Goal: Use online tool/utility: Utilize a website feature to perform a specific function

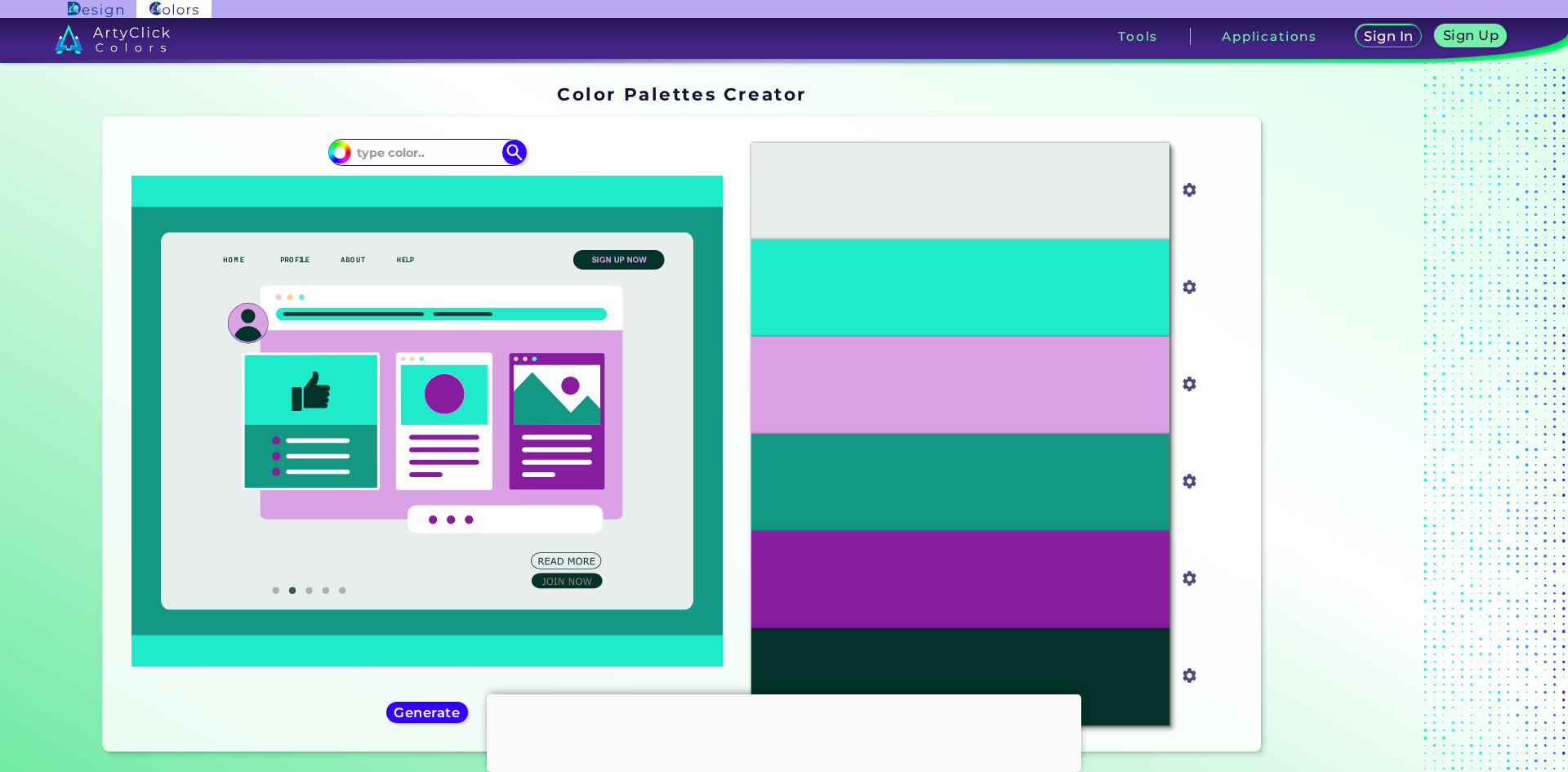
click at [49, 165] on section "Color Palettes Creator Color Palettes Creator Oops - something went wrong. Plea…" at bounding box center [784, 421] width 1470 height 717
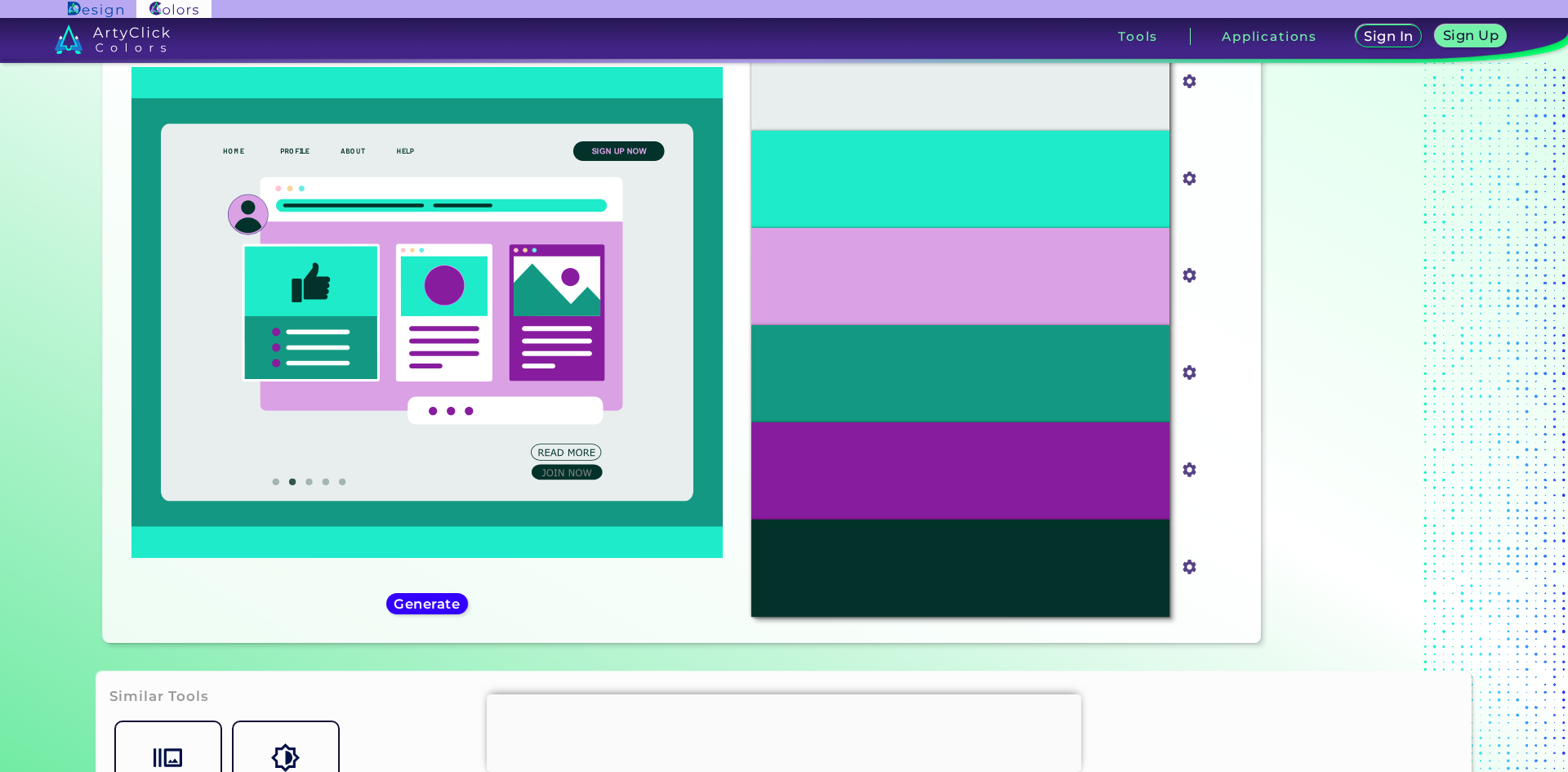
scroll to position [245, 0]
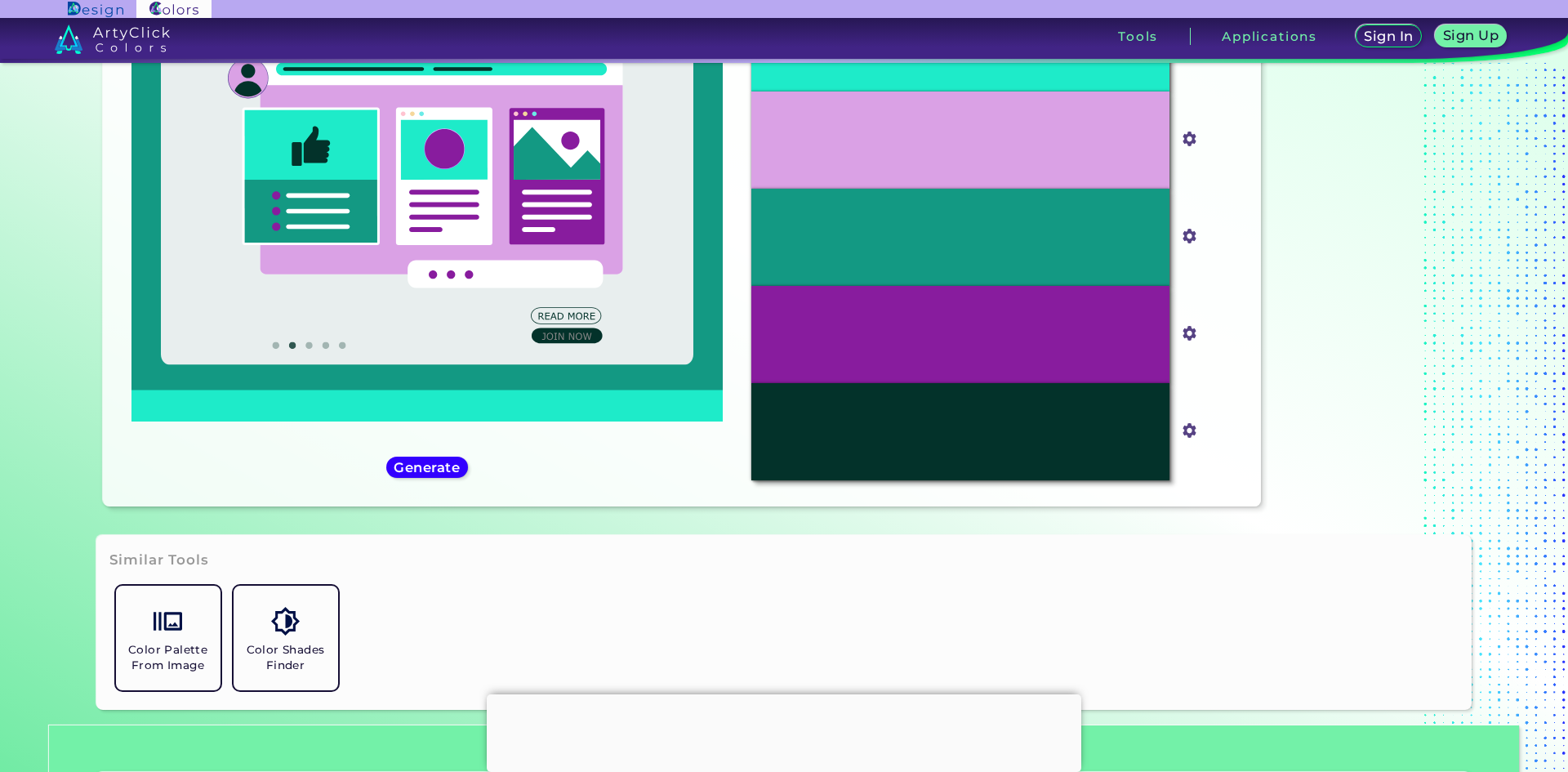
click at [536, 315] on icon at bounding box center [428, 175] width 533 height 377
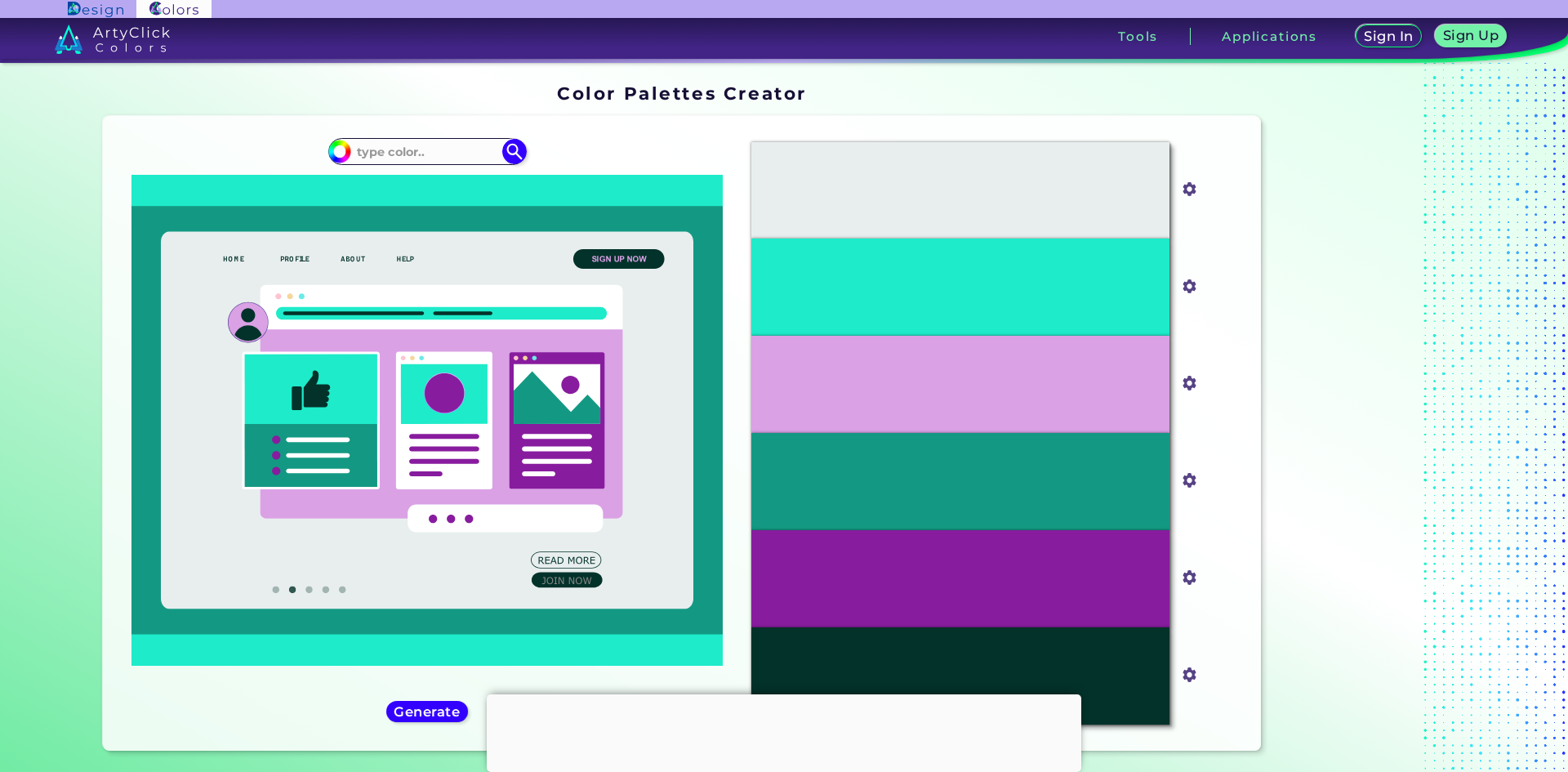
scroll to position [0, 0]
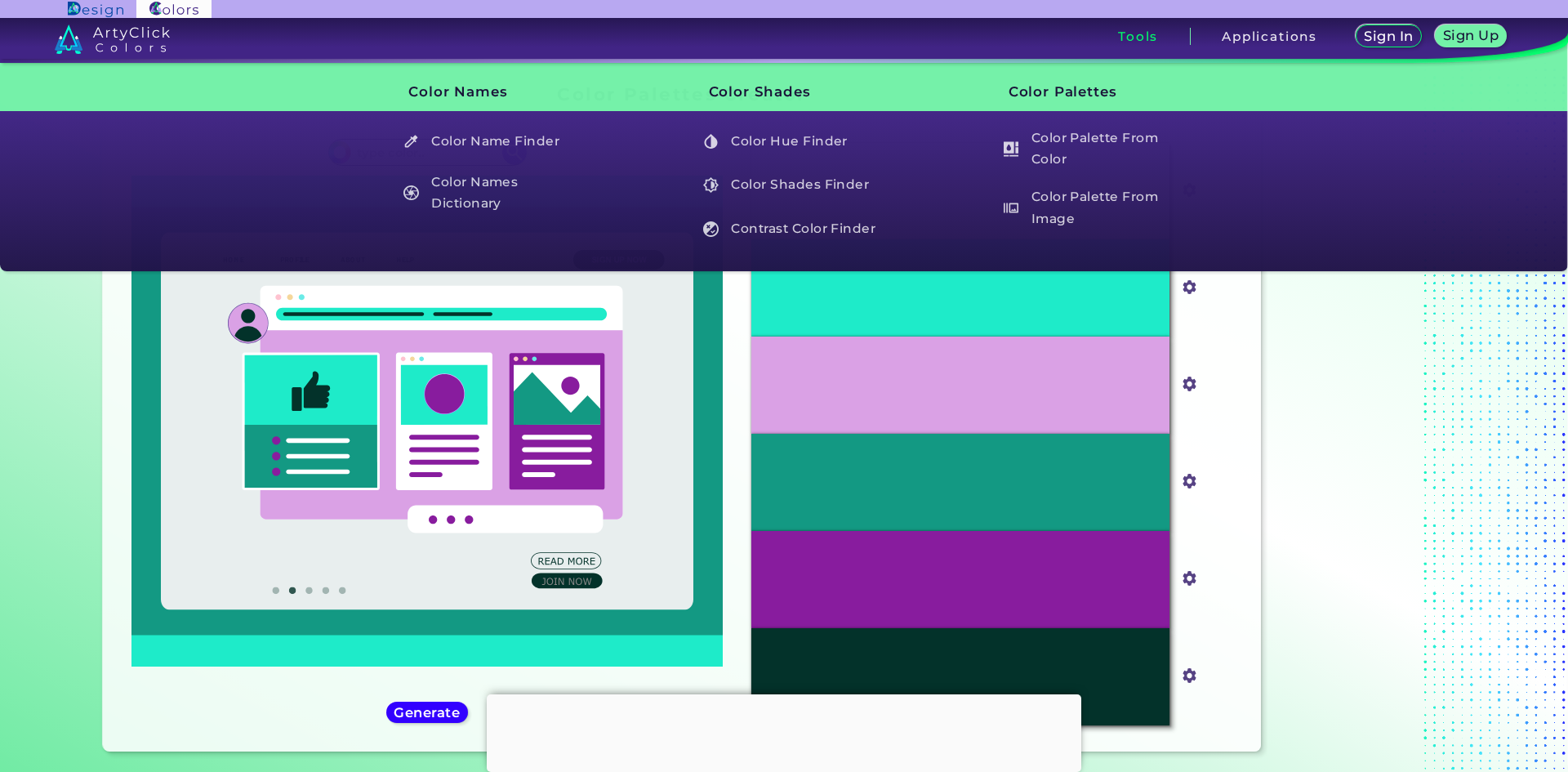
click at [1120, 37] on h3 "Tools" at bounding box center [1138, 36] width 40 height 12
click at [1167, 35] on div "Tools" at bounding box center [1139, 36] width 104 height 17
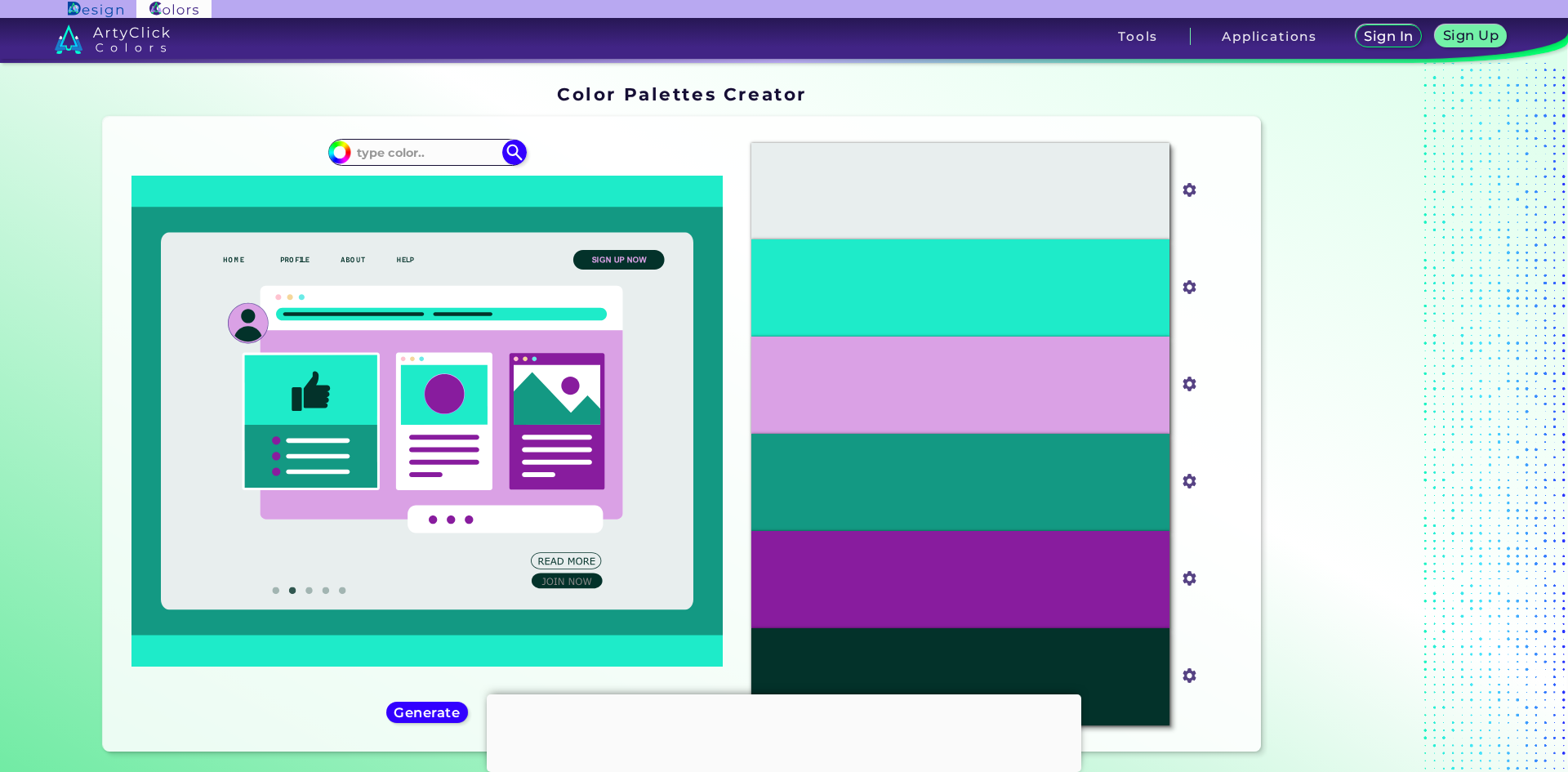
click at [1167, 35] on div "Tools" at bounding box center [1139, 36] width 104 height 17
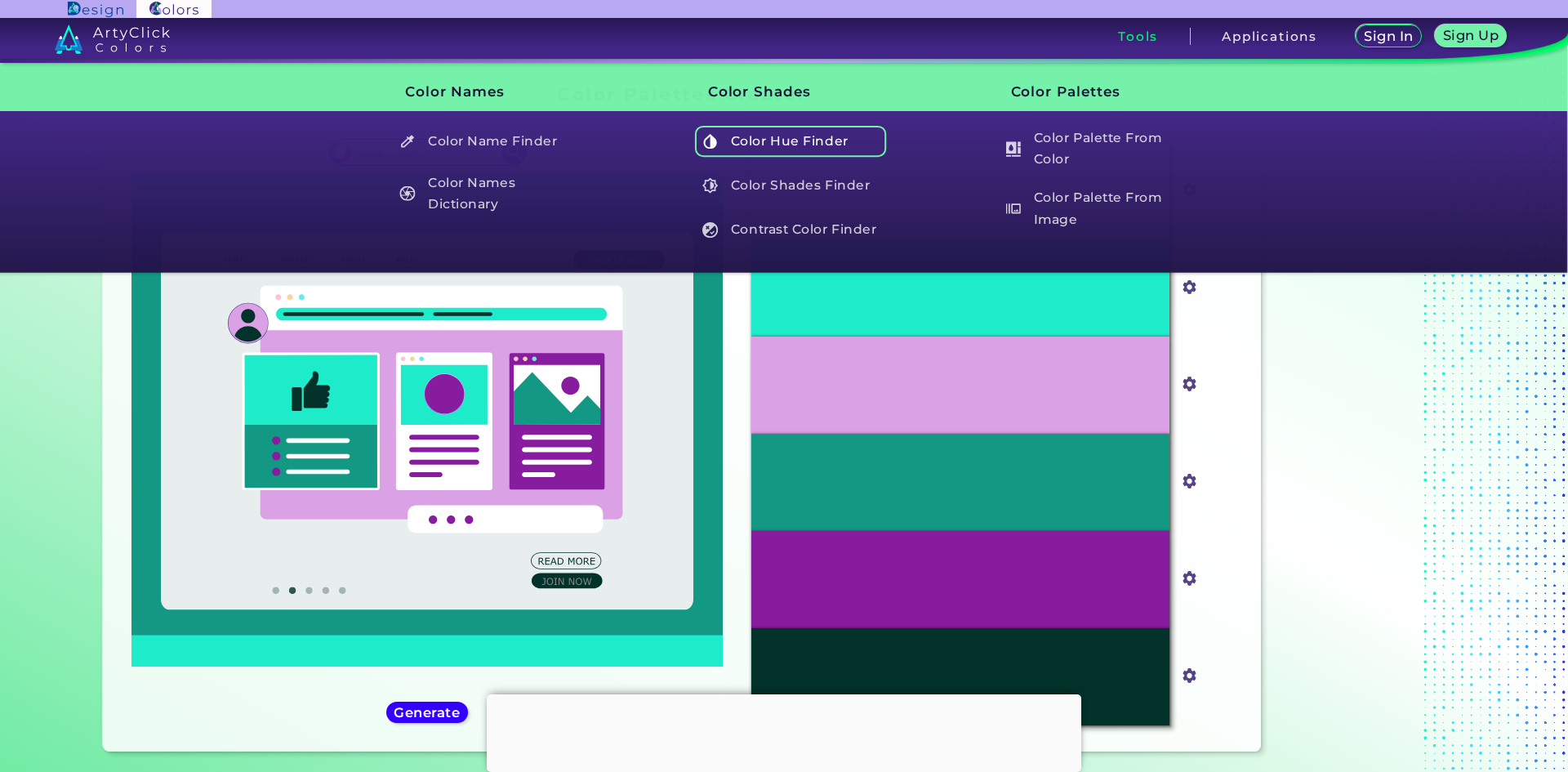
click at [838, 154] on h5 "Color Hue Finder" at bounding box center [791, 141] width 192 height 31
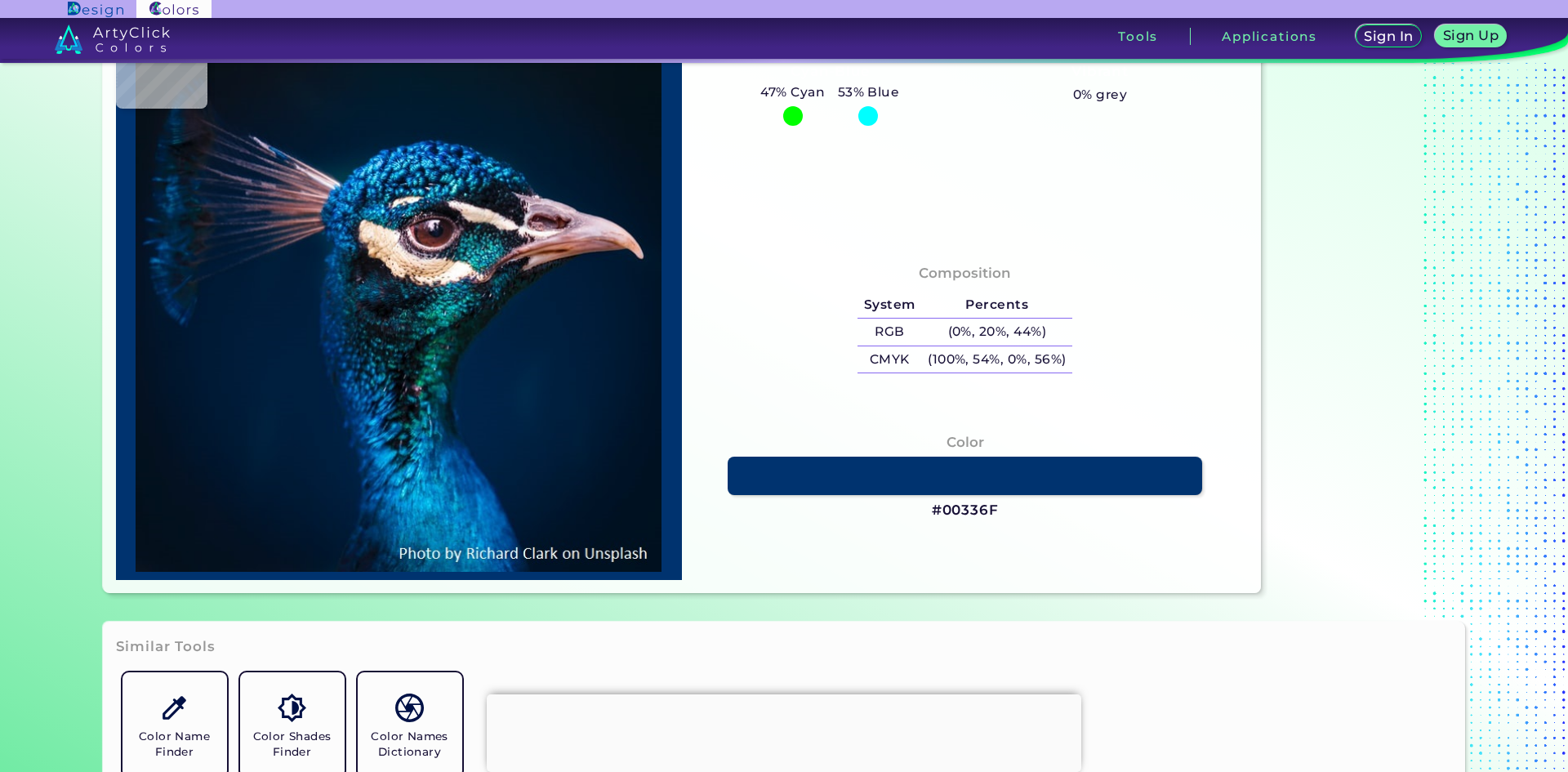
scroll to position [164, 0]
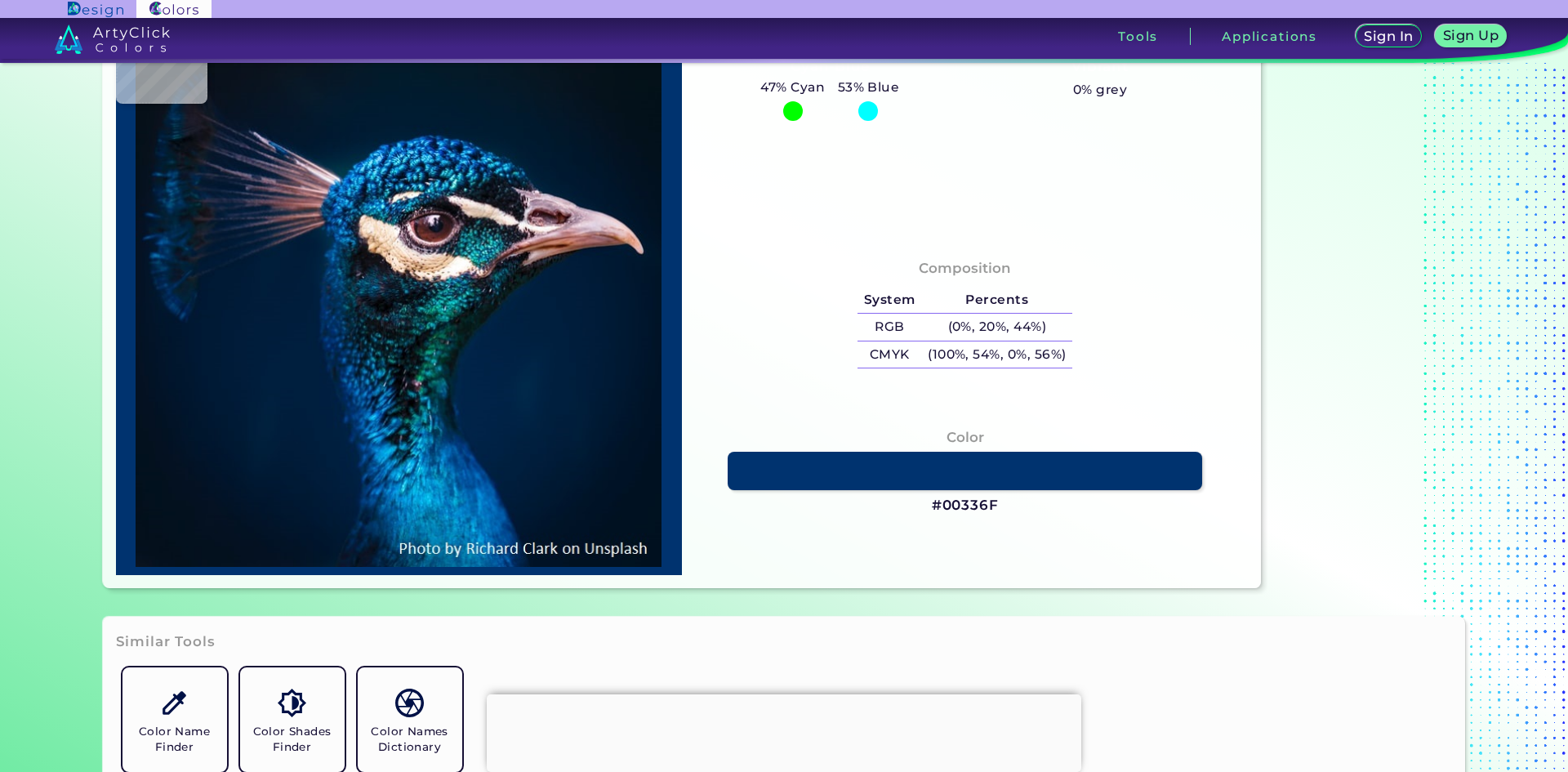
type input "#000000"
type input "#00162d"
type input "#00162D"
type input "#001932"
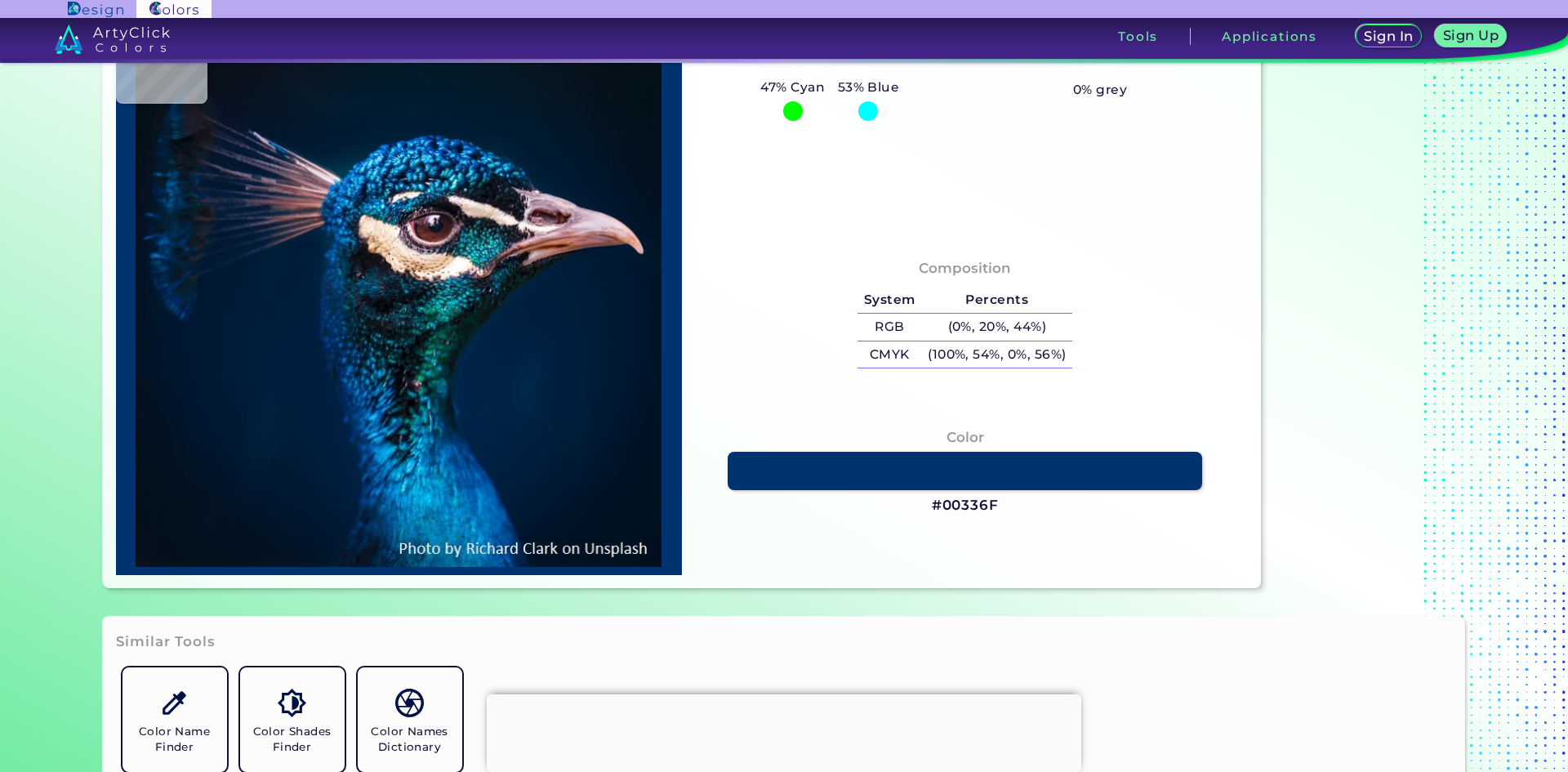
type input "#001932"
type input "#011c39"
type input "#011C39"
type input "#001d3b"
type input "#001D3B"
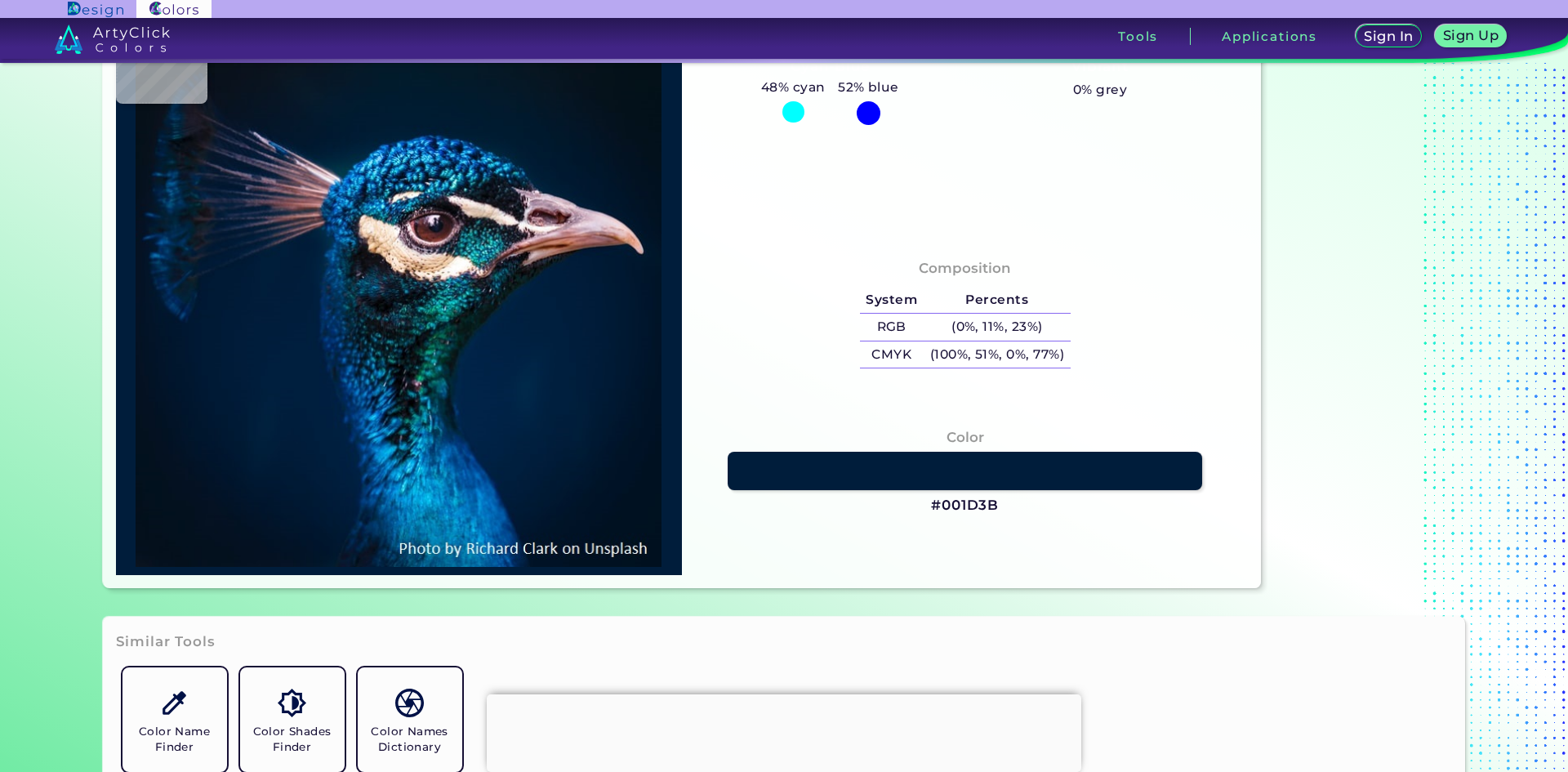
type input "#002142"
type input "#002140"
type input "#00203f"
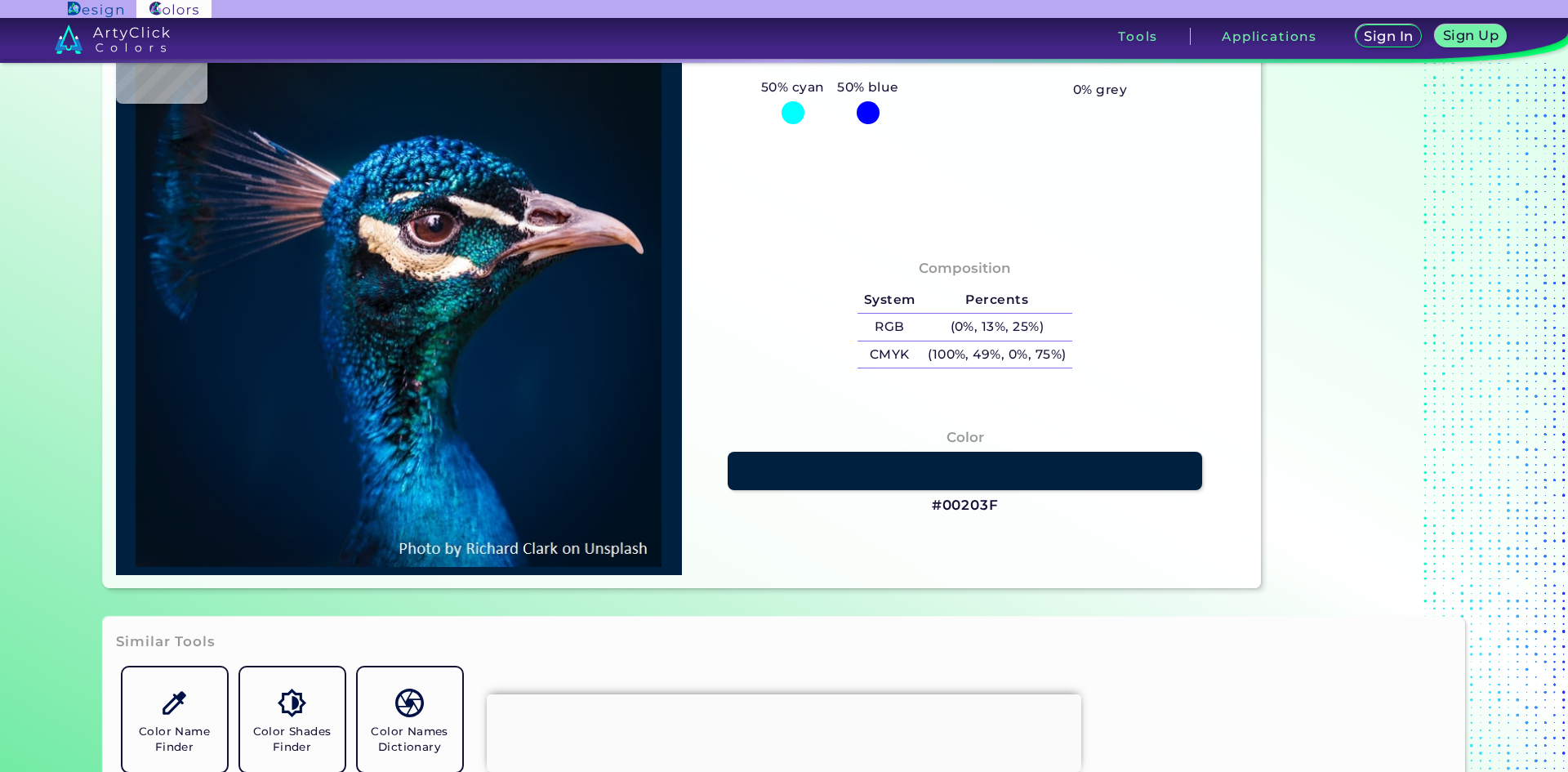
type input "#00203F"
type input "#001f3e"
type input "#001F3E"
type input "#001d3d"
type input "#001D3D"
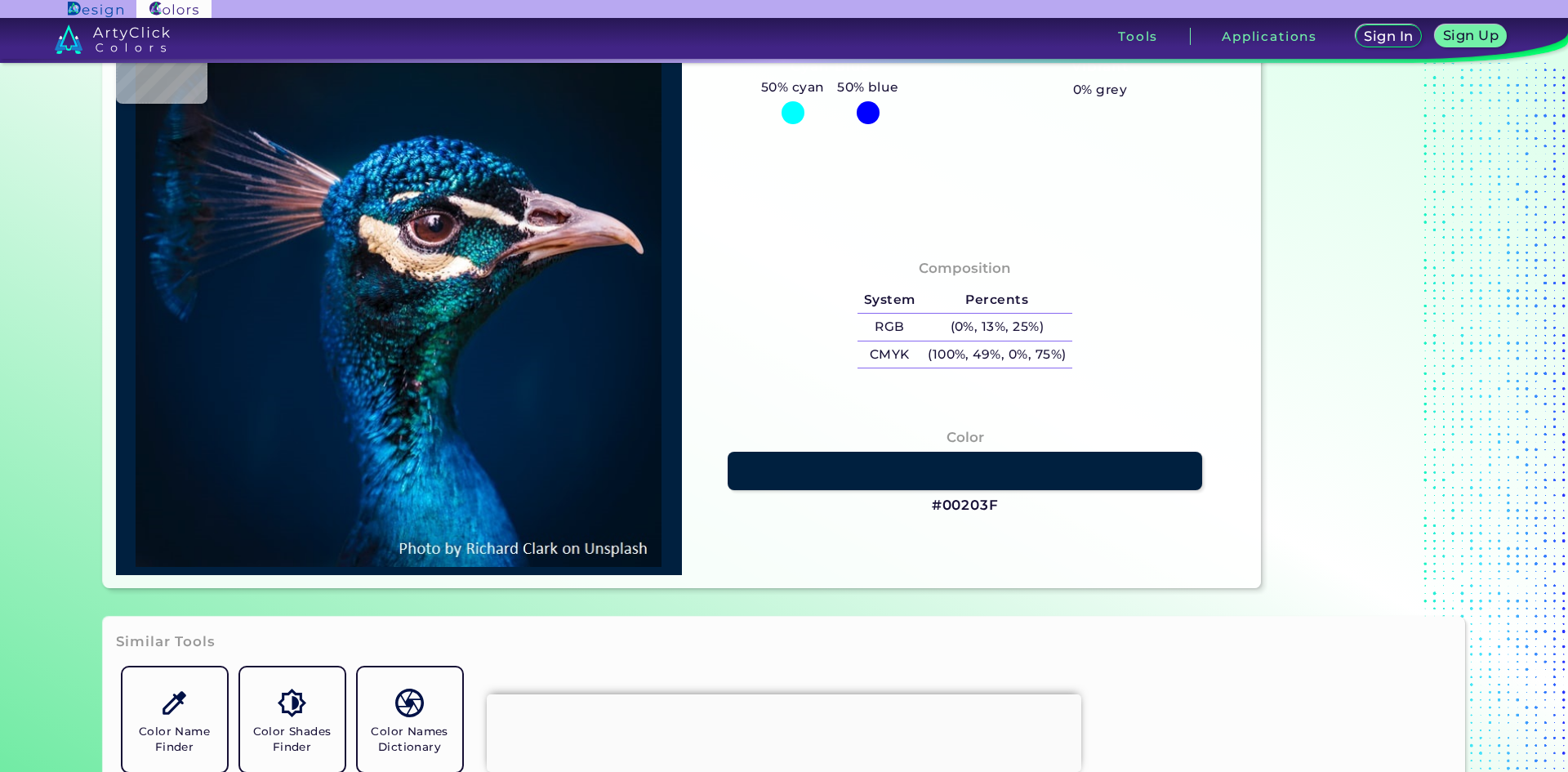
type input "#001c3a"
type input "#001C3A"
type input "#011c39"
type input "#011C39"
type input "#001b36"
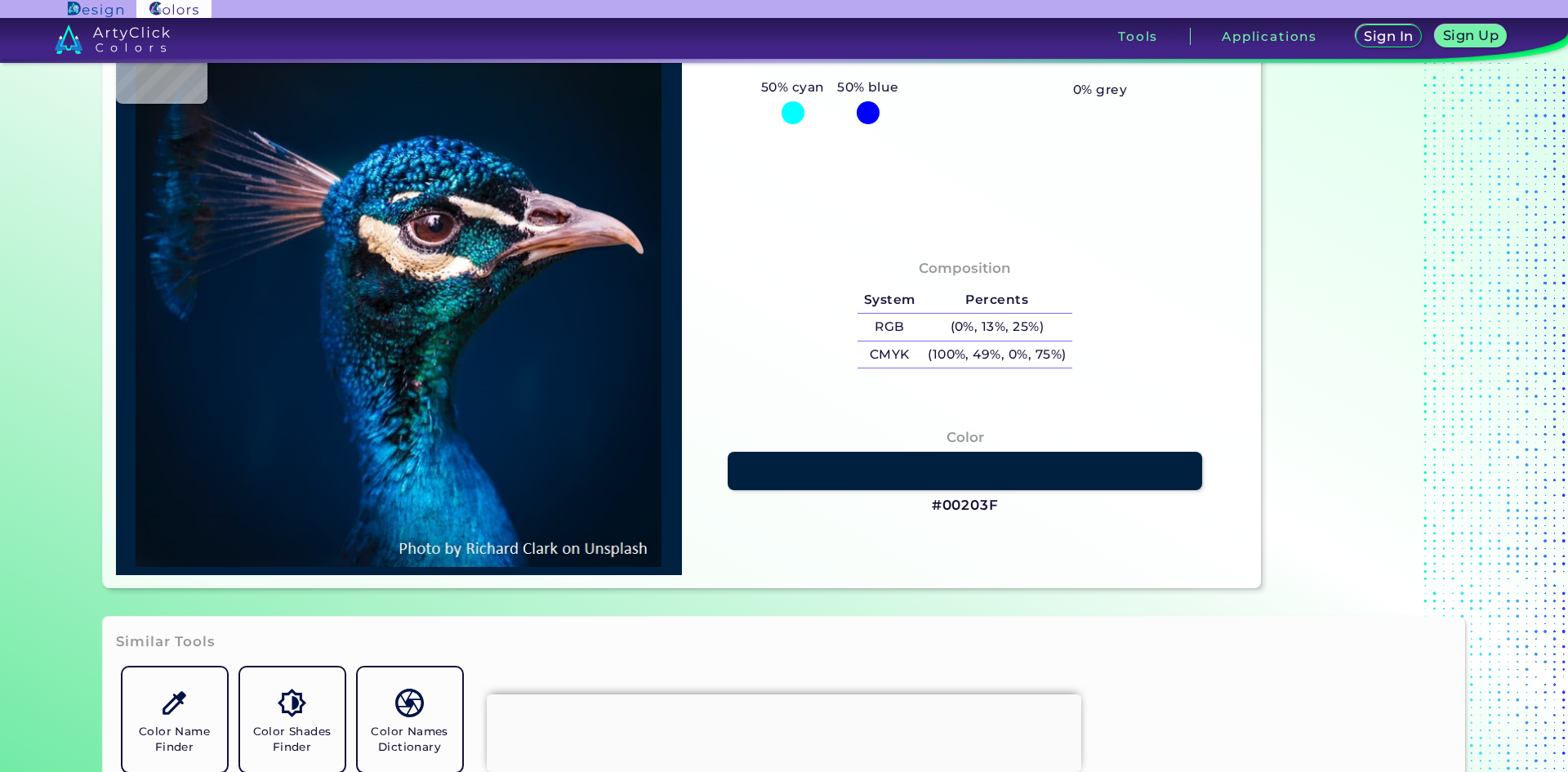
type input "#001B36"
type input "#001a34"
type input "#001A34"
type input "#001832"
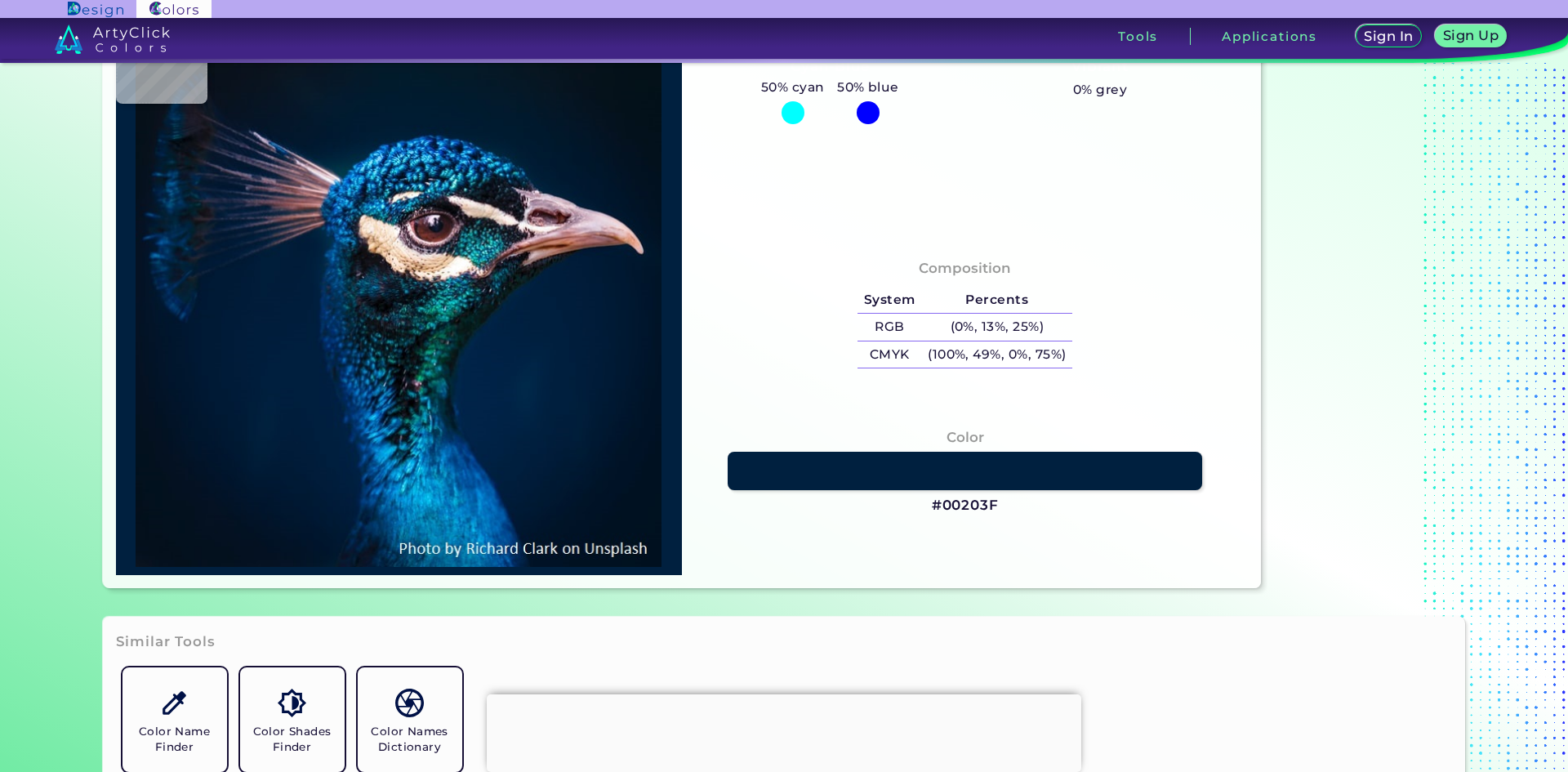
type input "#001831"
type input "#021830"
type input "#01172f"
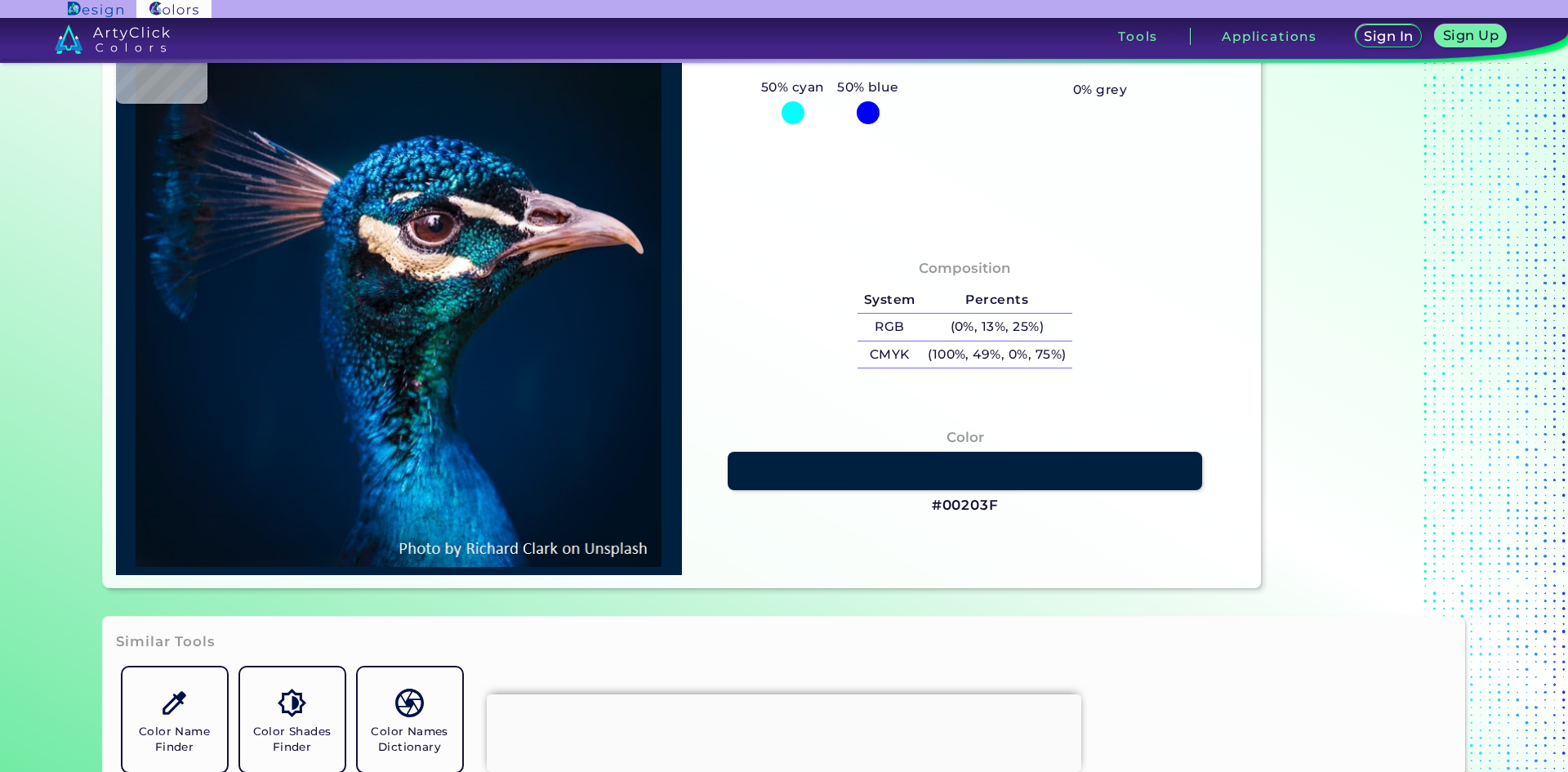
type input "#01172F"
type input "#00162e"
type input "#00162E"
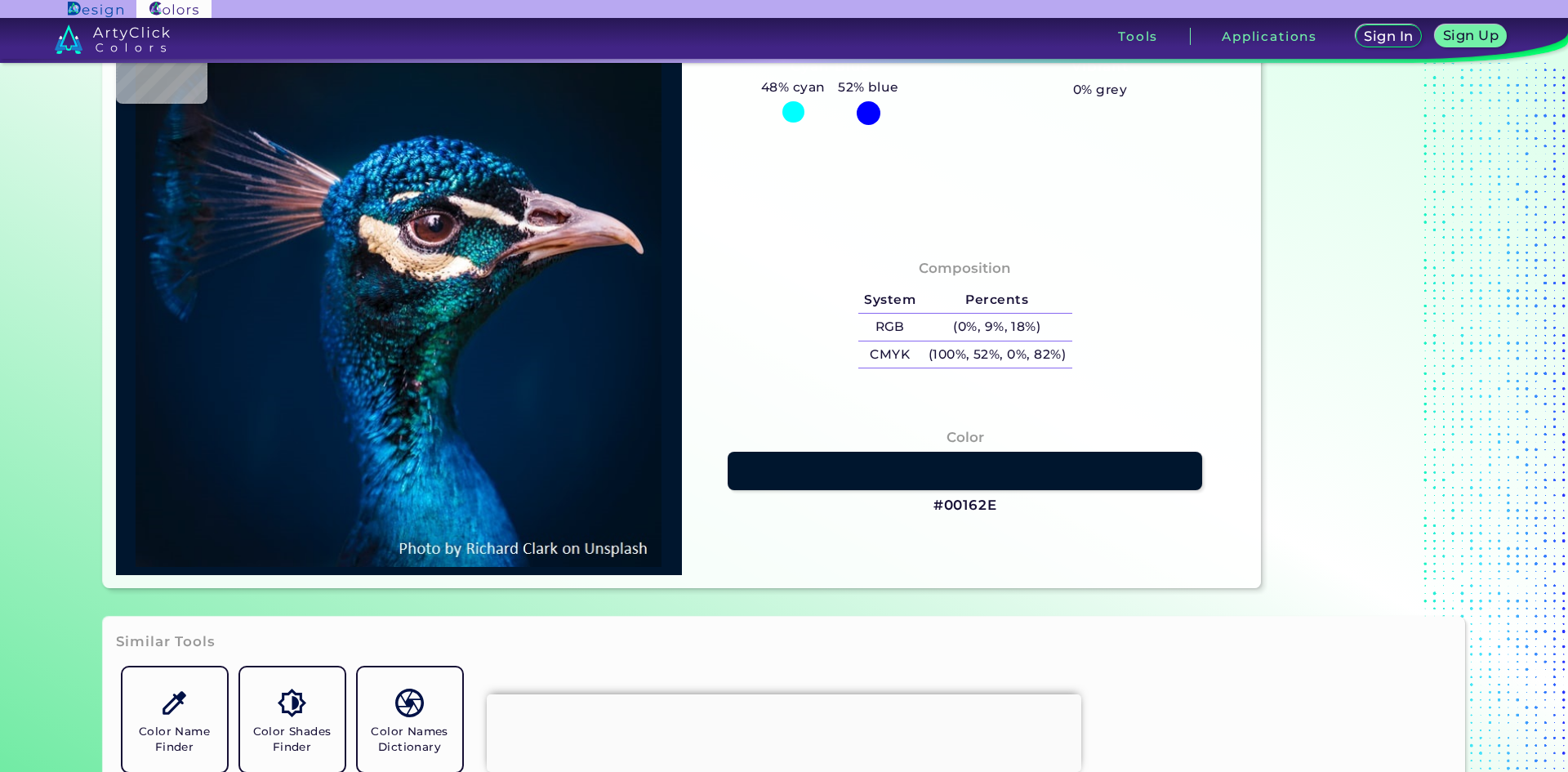
type input "#00142c"
type input "#00142C"
type input "#00152a"
type input "#00152A"
type input "#001429"
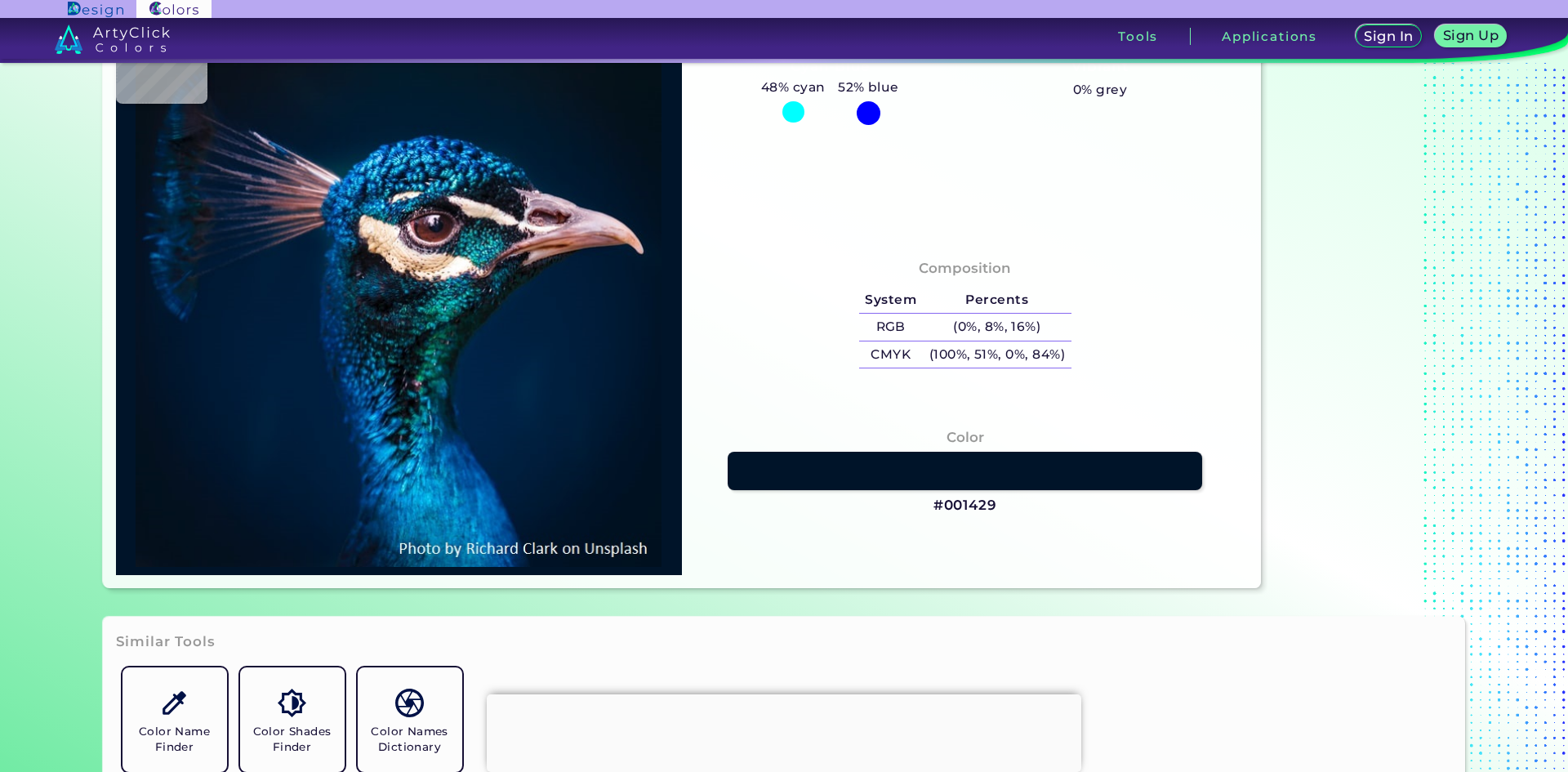
type input "#001429"
type input "#01172f"
type input "#01172F"
type input "#001832"
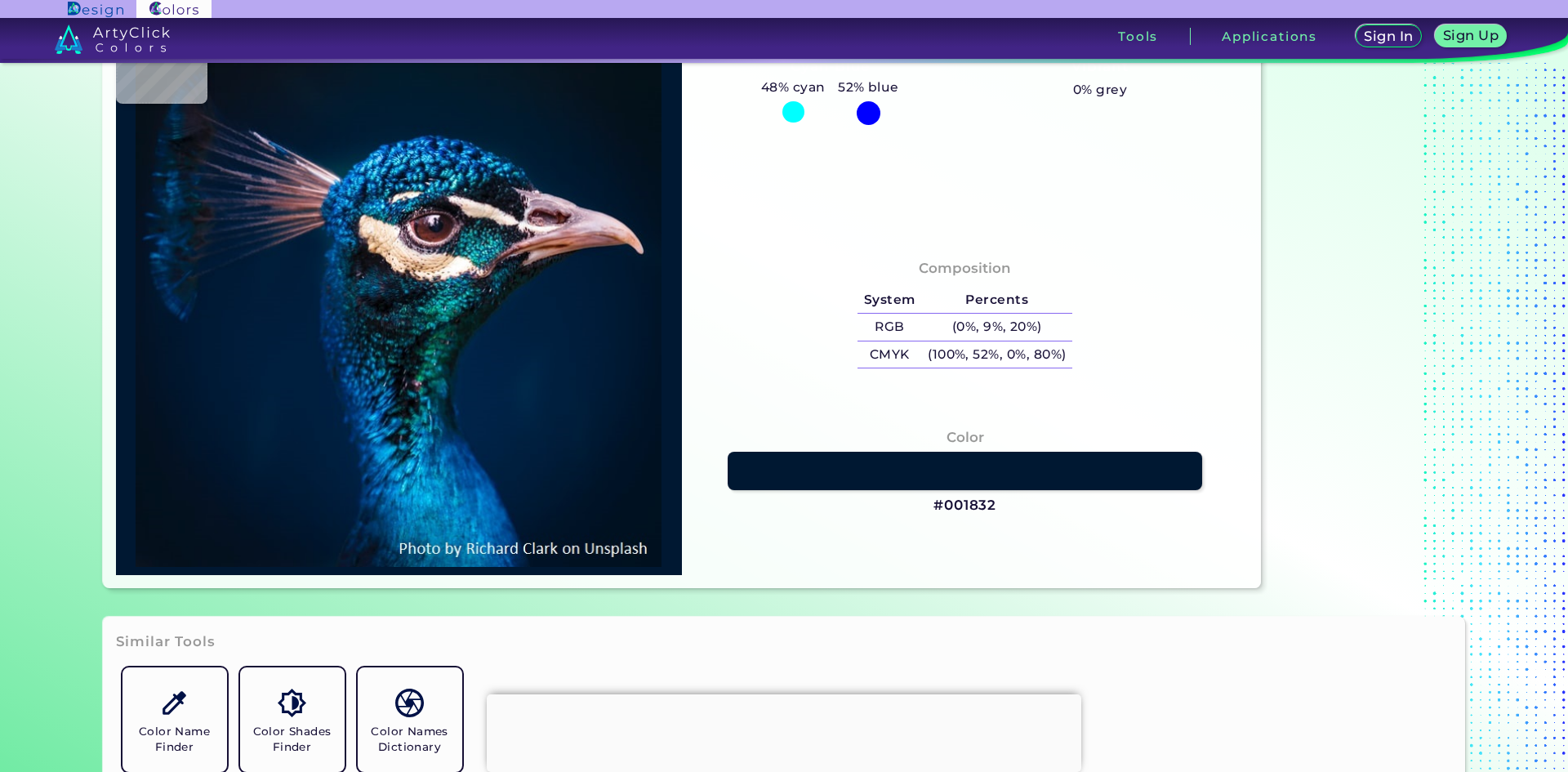
type input "#001b38"
type input "#001B38"
type input "#011c39"
type input "#011C39"
type input "#001c3a"
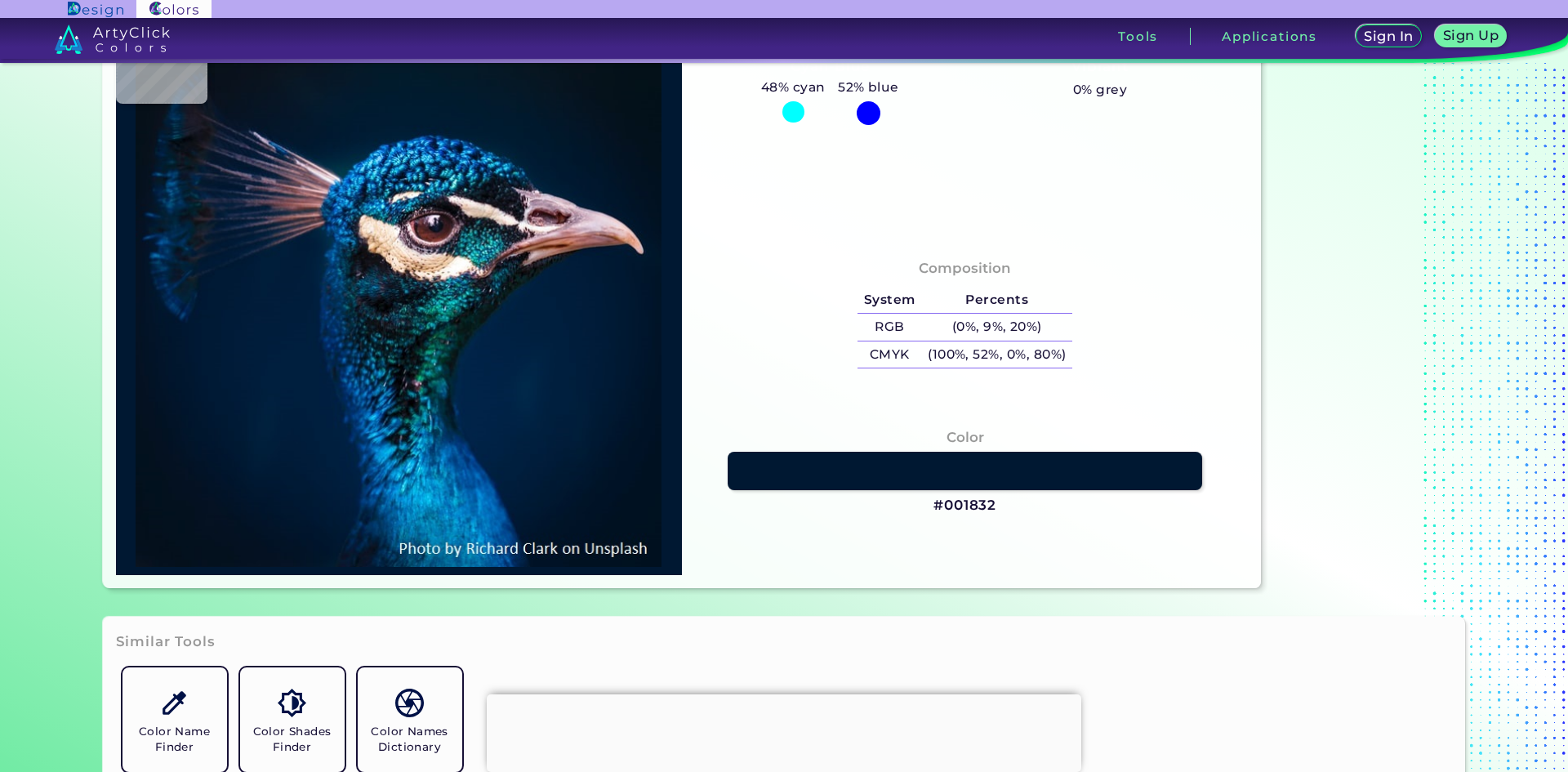
type input "#001C3A"
type input "#001d3b"
type input "#001D3B"
type input "#001f3e"
type input "#001F3E"
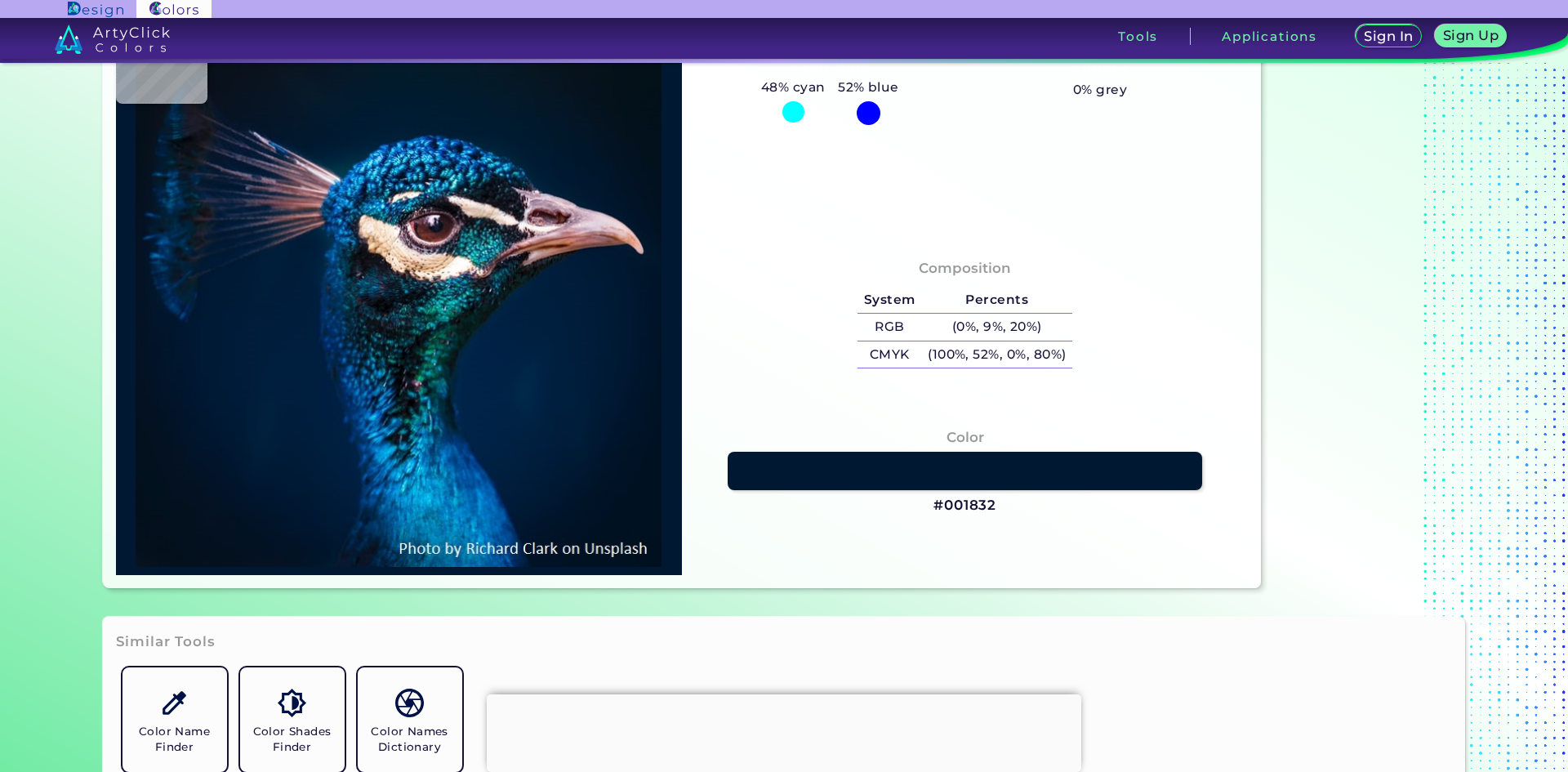
type input "#01203f"
type input "#01203F"
type input "#002041"
type input "#002245"
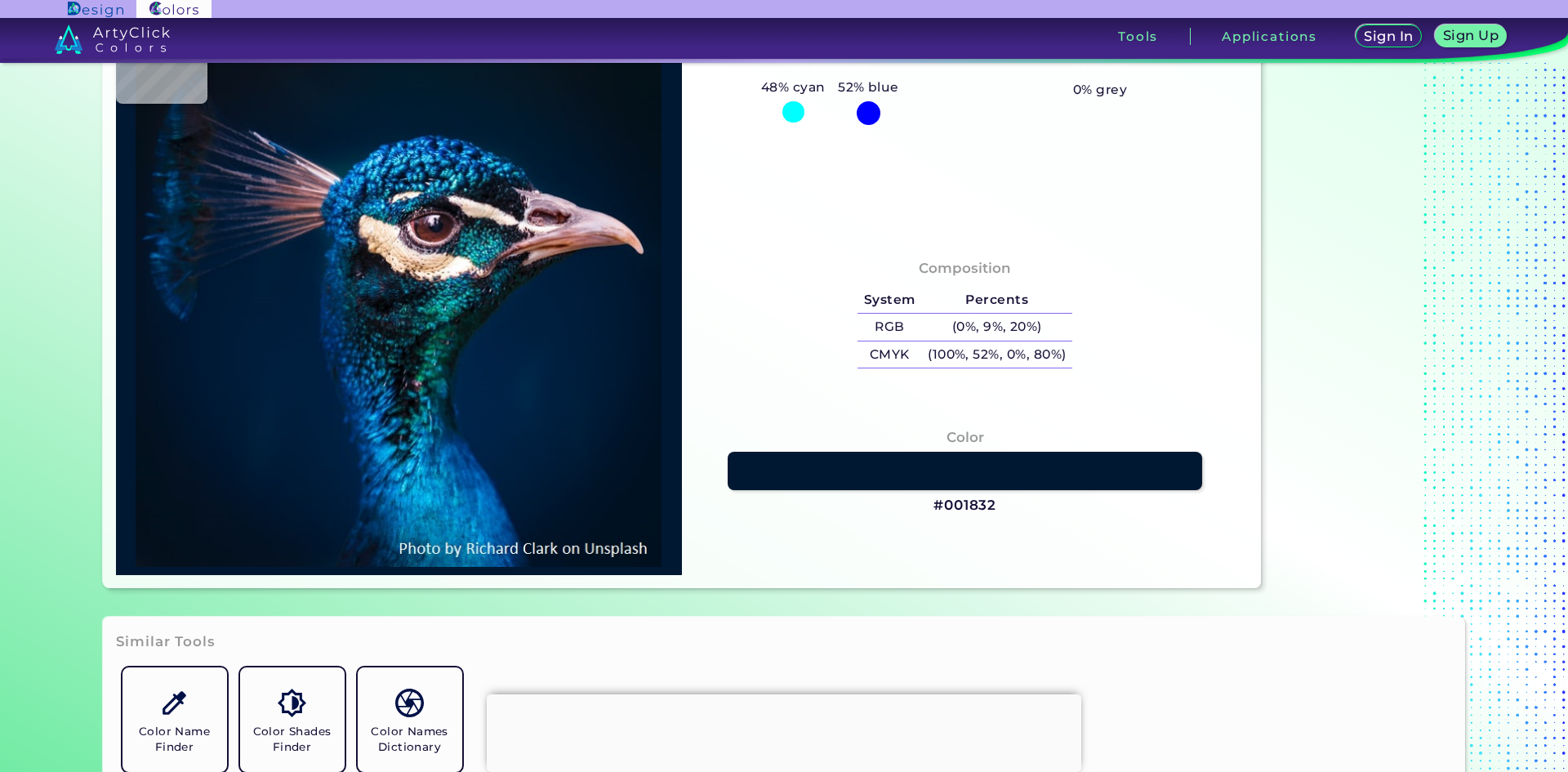
type input "#002245"
type input "#0d2324"
type input "#0D2324"
type input "#062321"
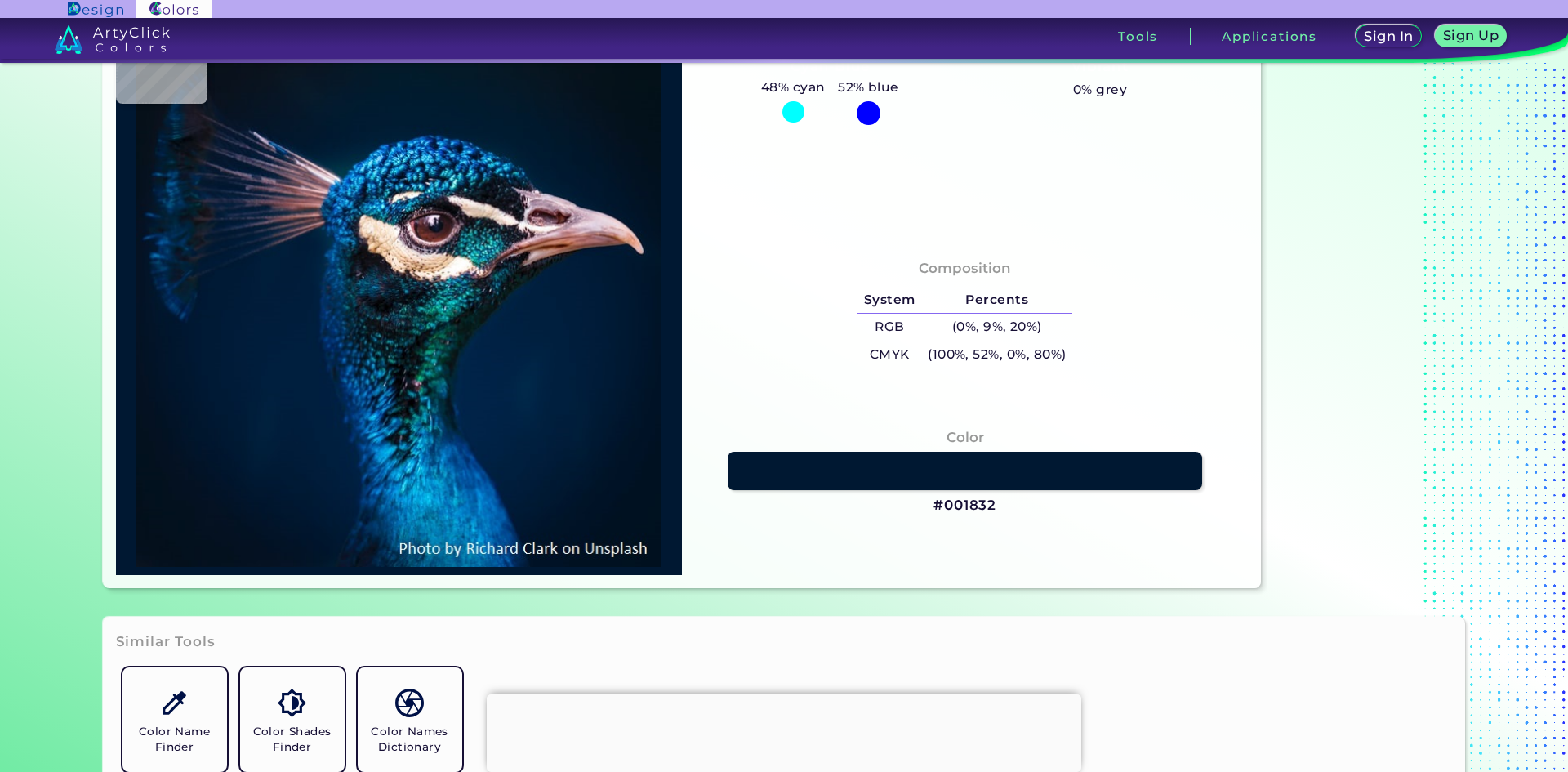
type input "#064240"
type input "#078c92"
type input "#078C92"
type input "#0e7785"
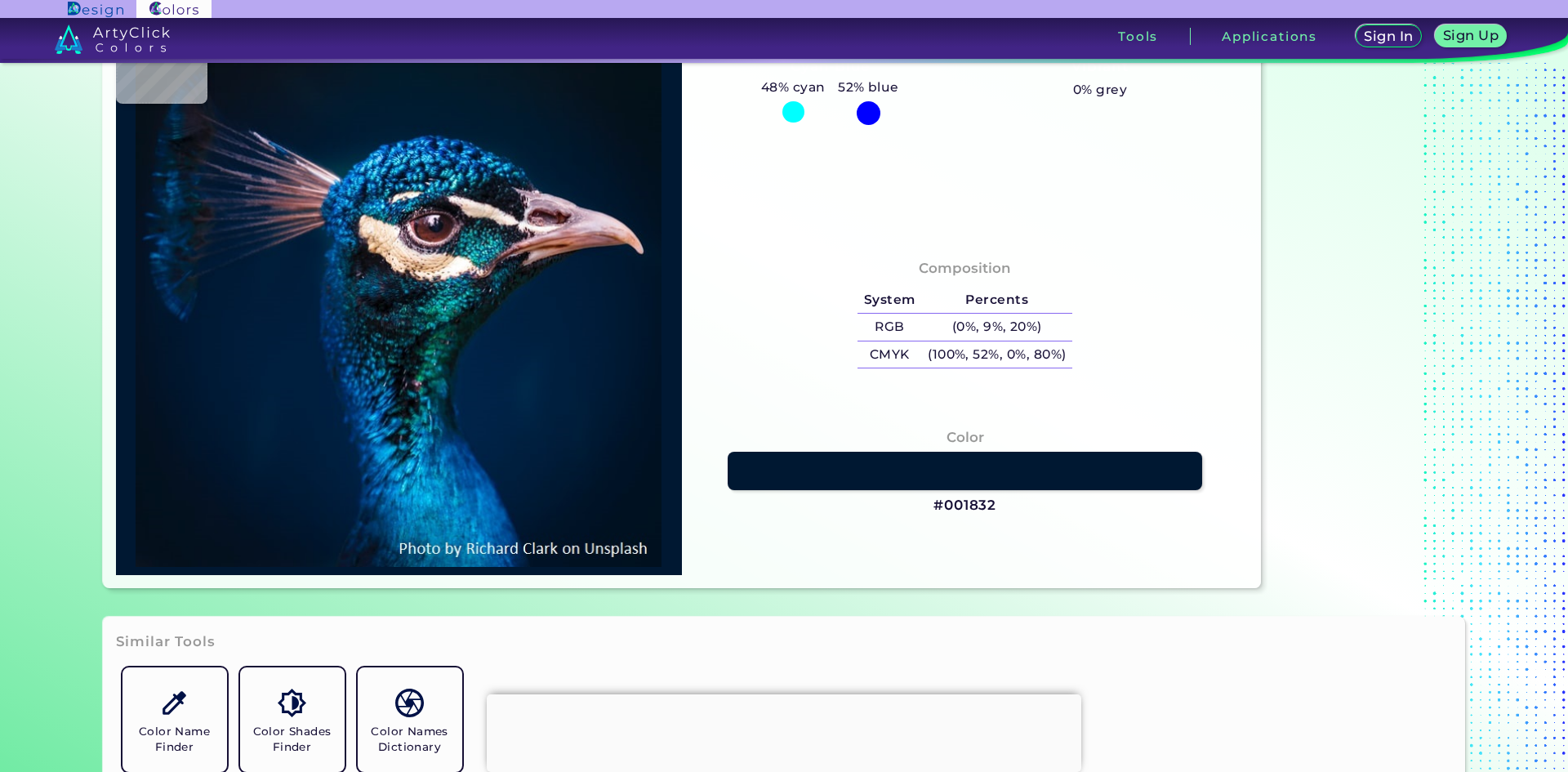
type input "#0E7785"
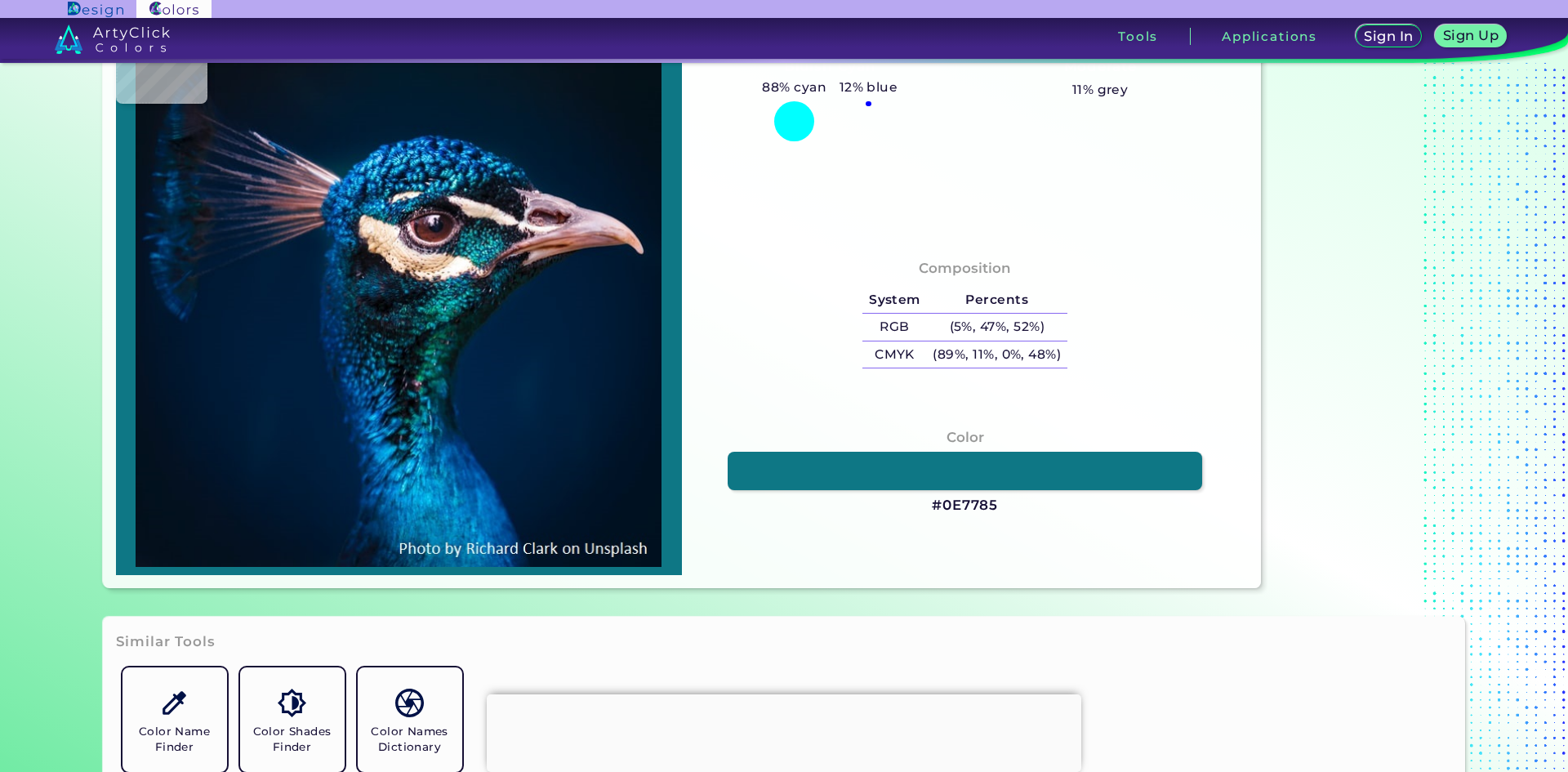
type input "#005c69"
type input "#005C69"
type input "#004752"
type input "#006455"
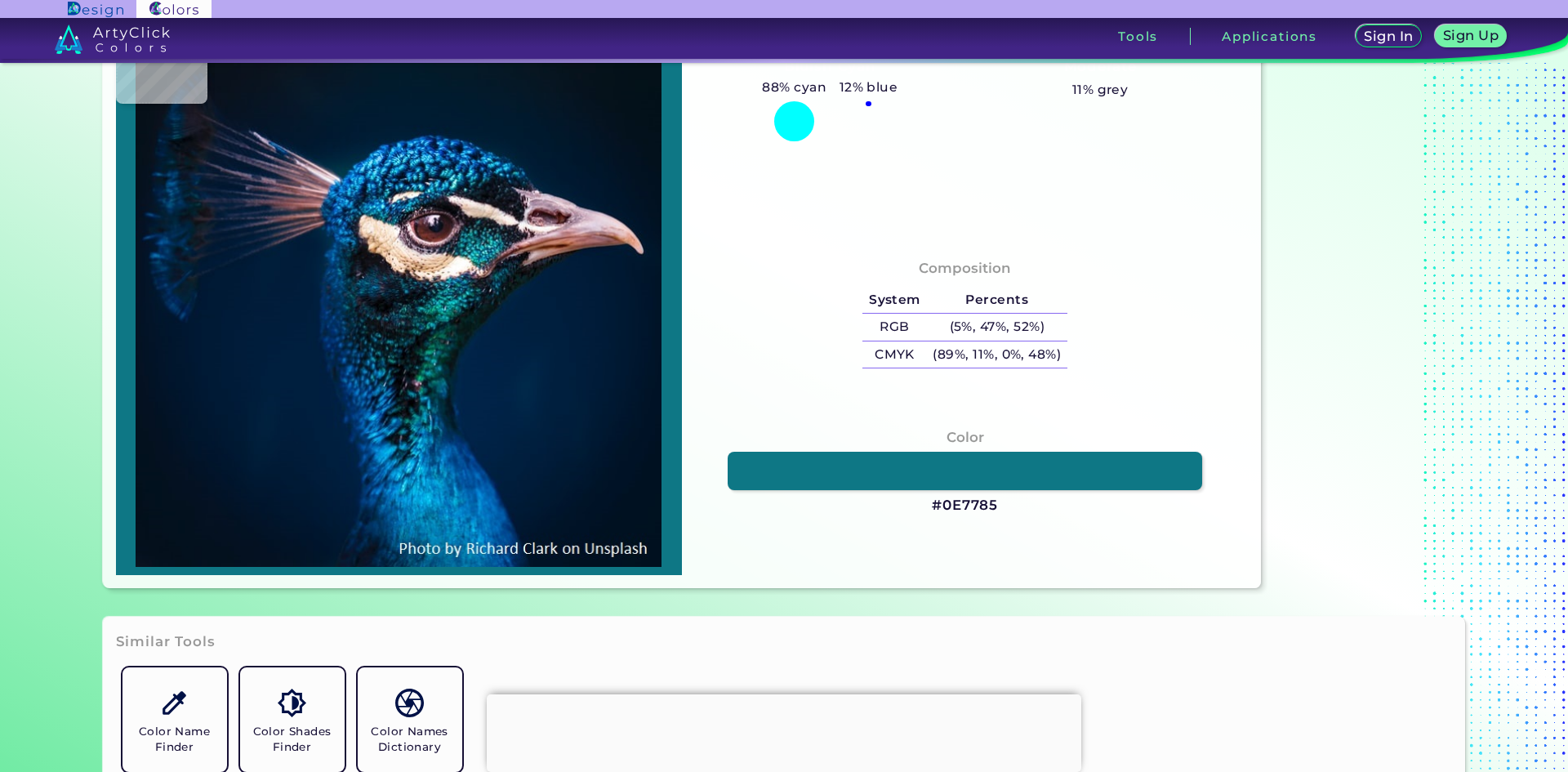
type input "#006455"
type input "#015552"
type input "#1aa395"
type input "#1AA395"
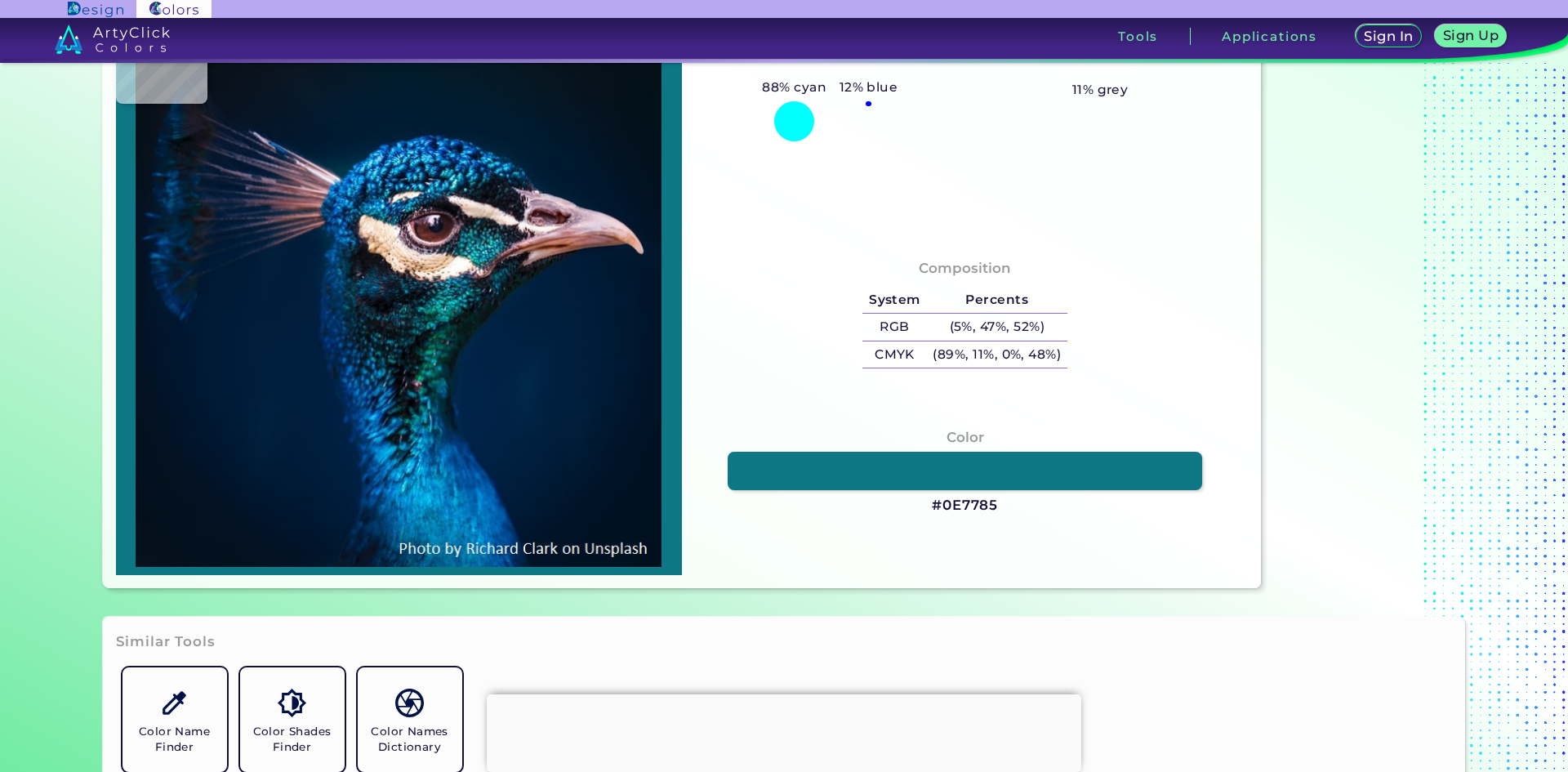
type input "#004a50"
type input "#004A50"
type input "#046067"
type input "#04505a"
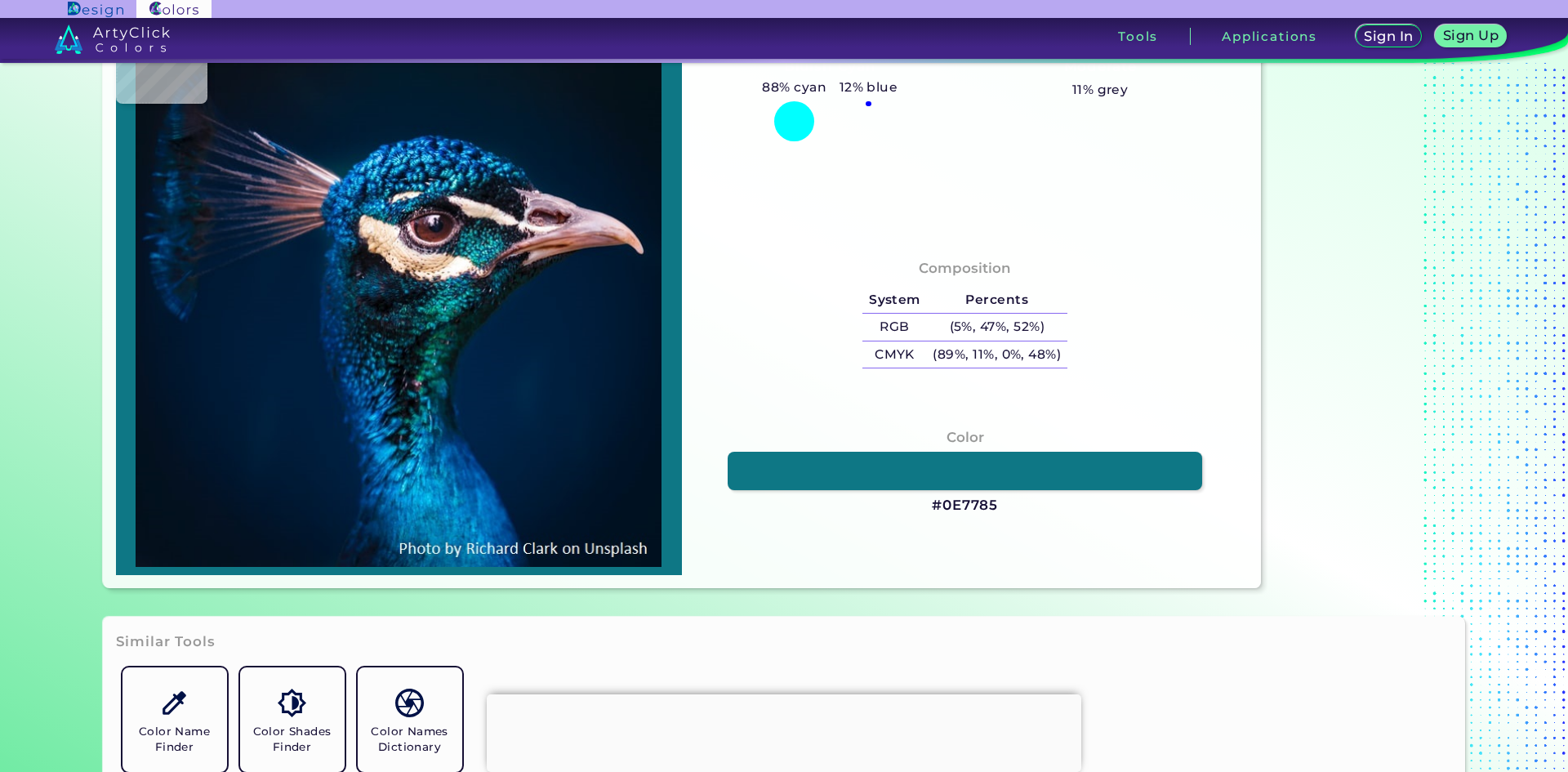
type input "#04505A"
type input "#004550"
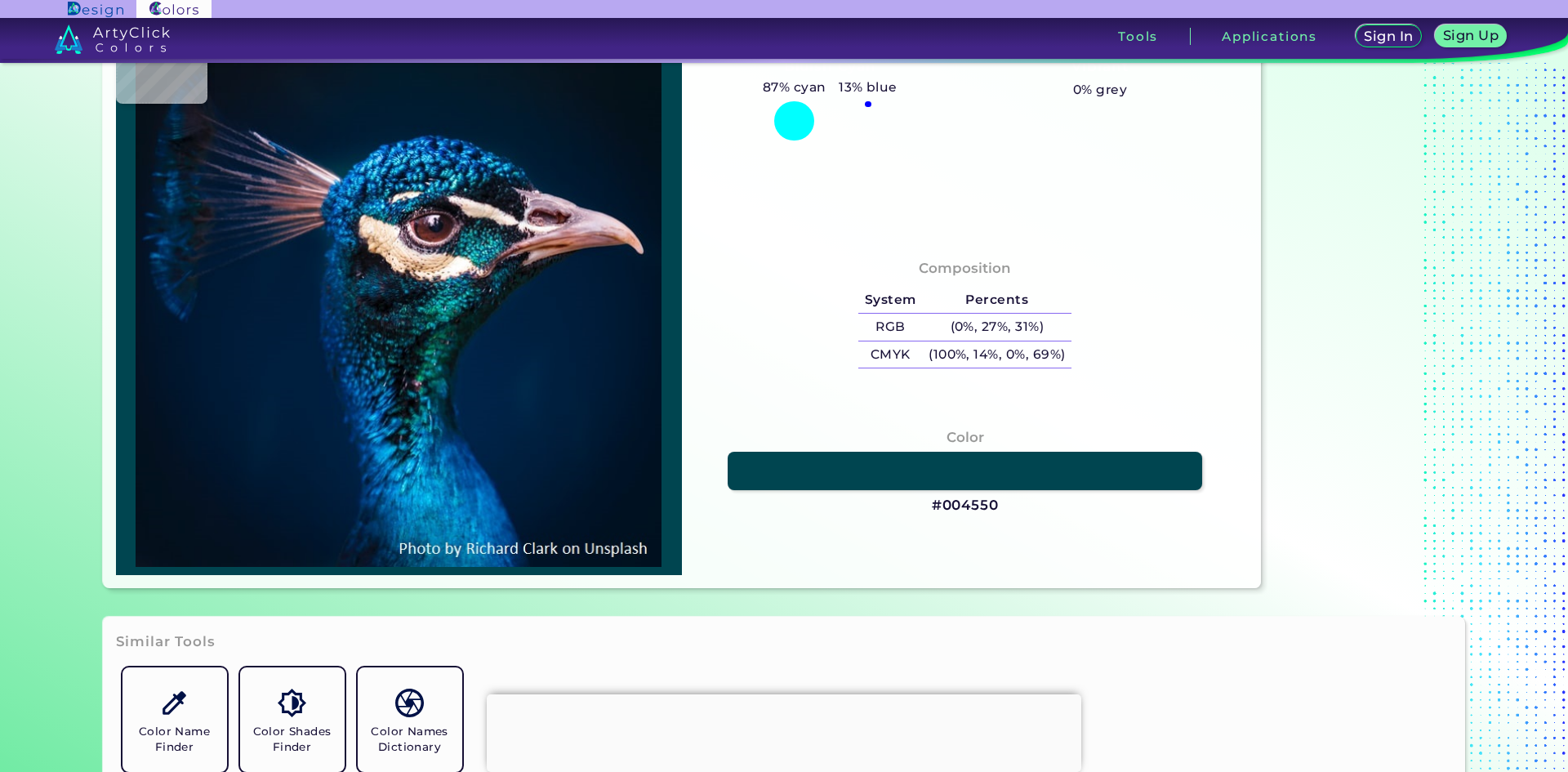
type input "#04505a"
type input "#04505A"
type input "#127981"
type input "#1d919a"
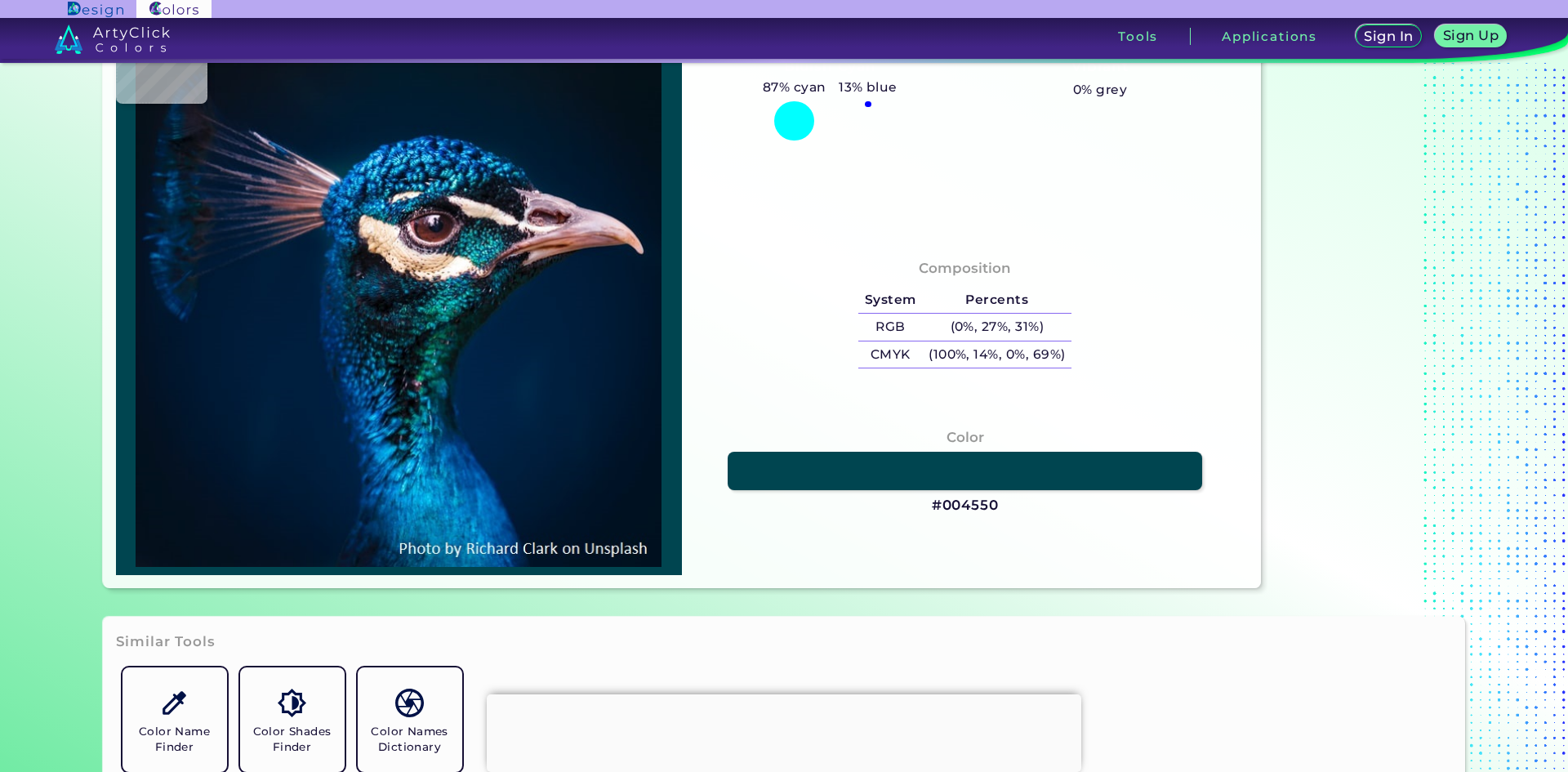
type input "#1D919A"
type input "#25989e"
type input "#25989E"
type input "#056365"
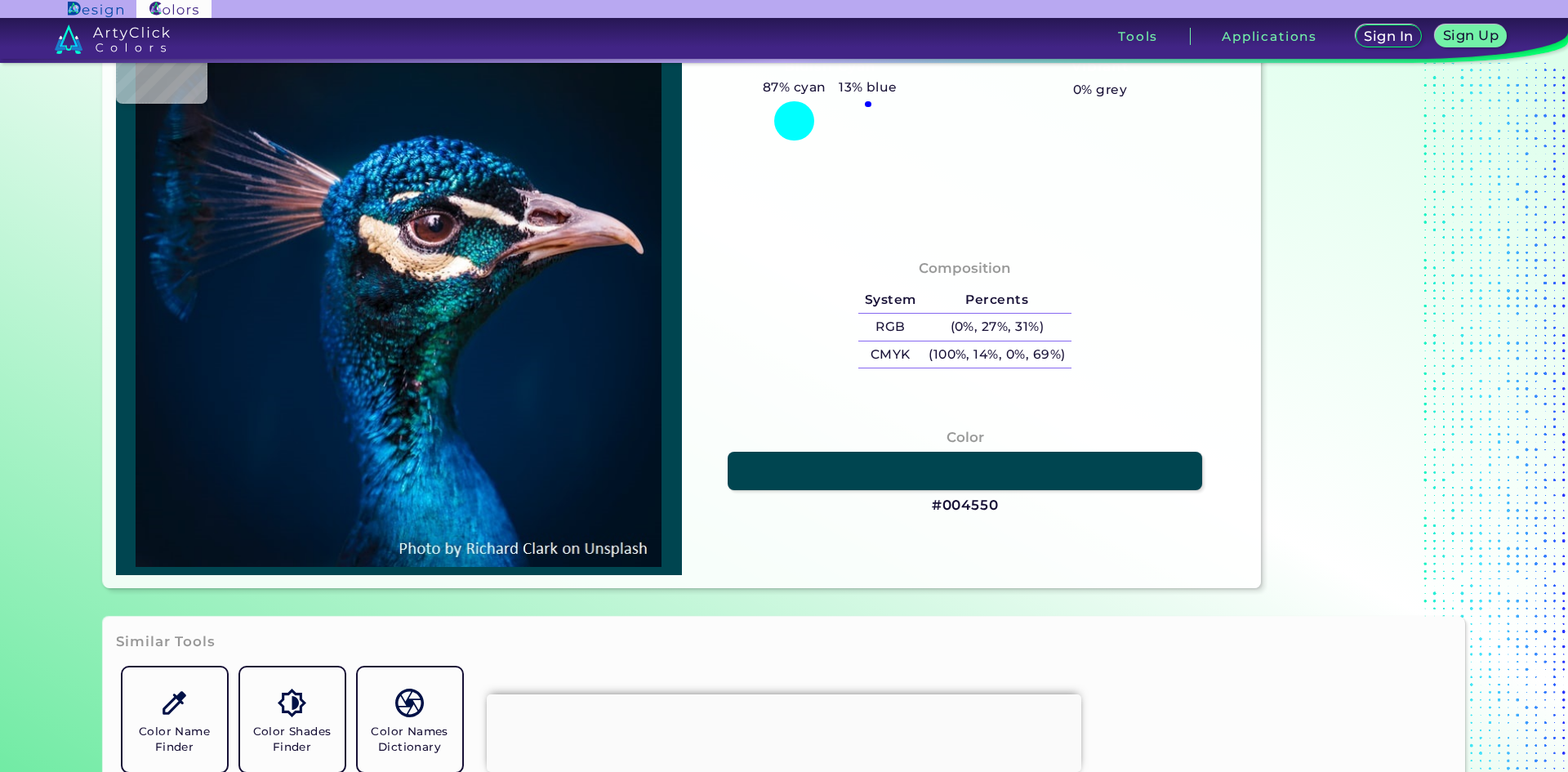
type input "#0b7c73"
type input "#0B7C73"
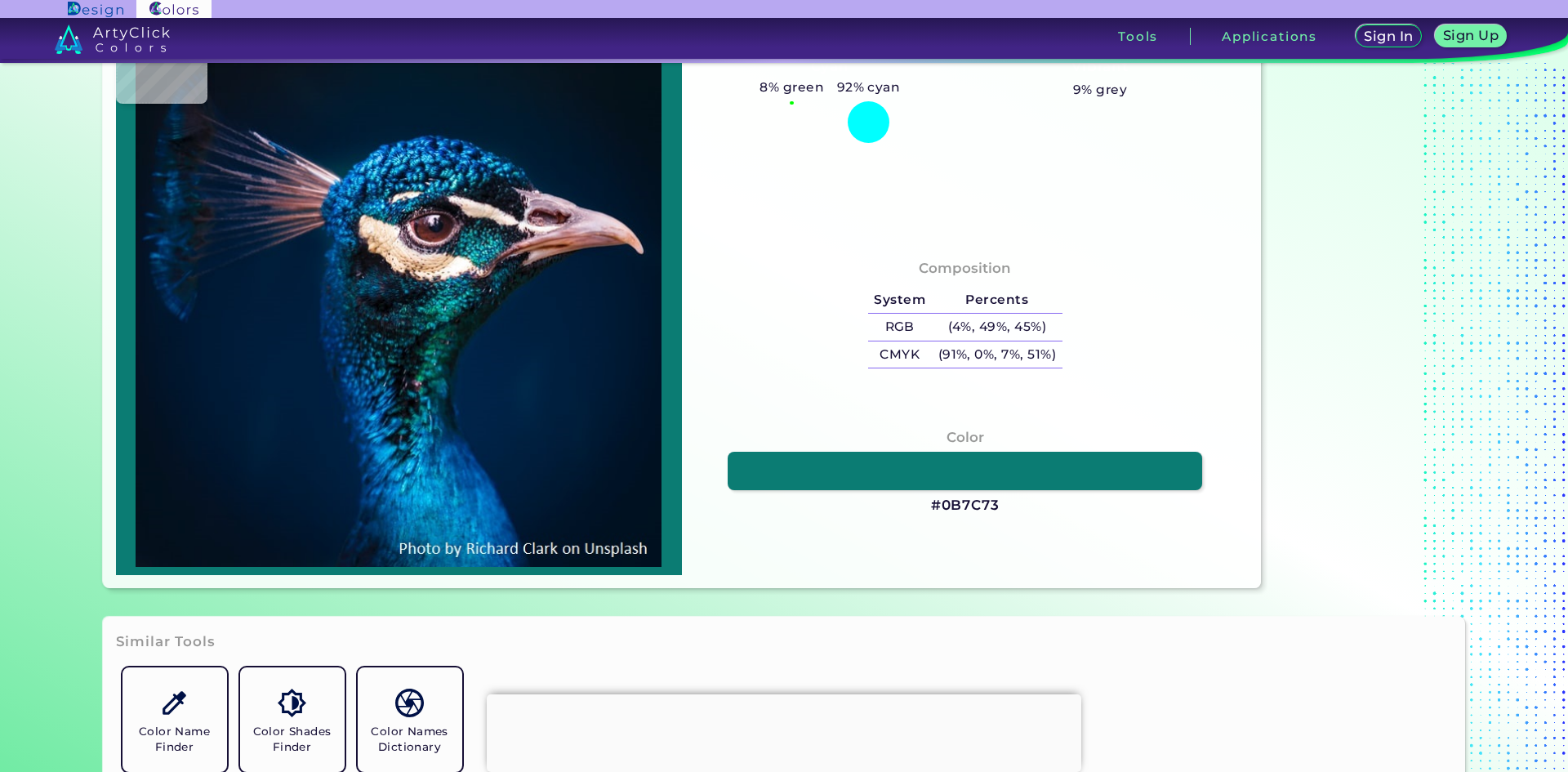
type input "#149283"
type input "#0b8375"
type input "#0B8375"
type input "#02695d"
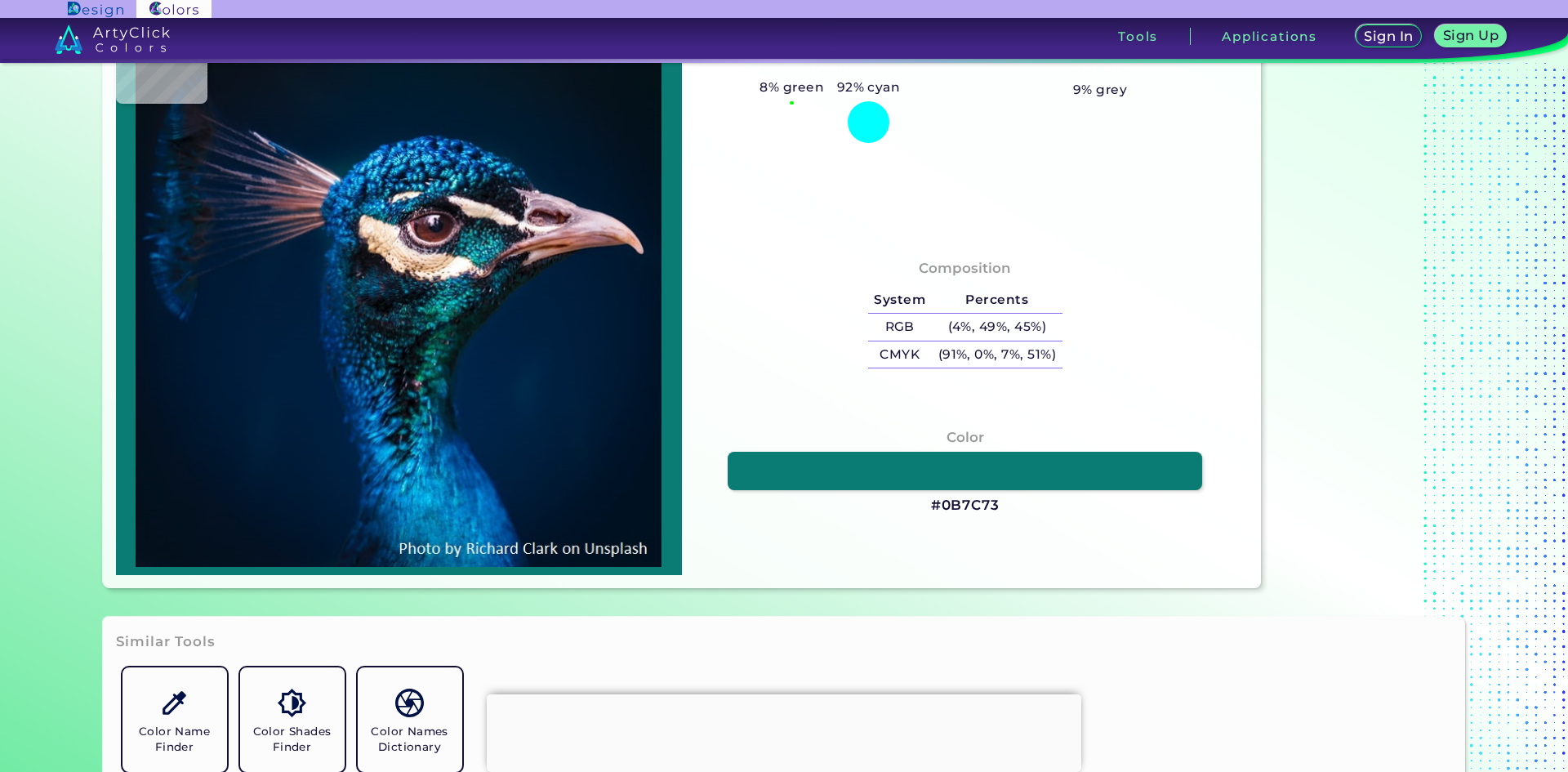
type input "#02695D"
type input "#066057"
type input "#09524c"
type input "#09524C"
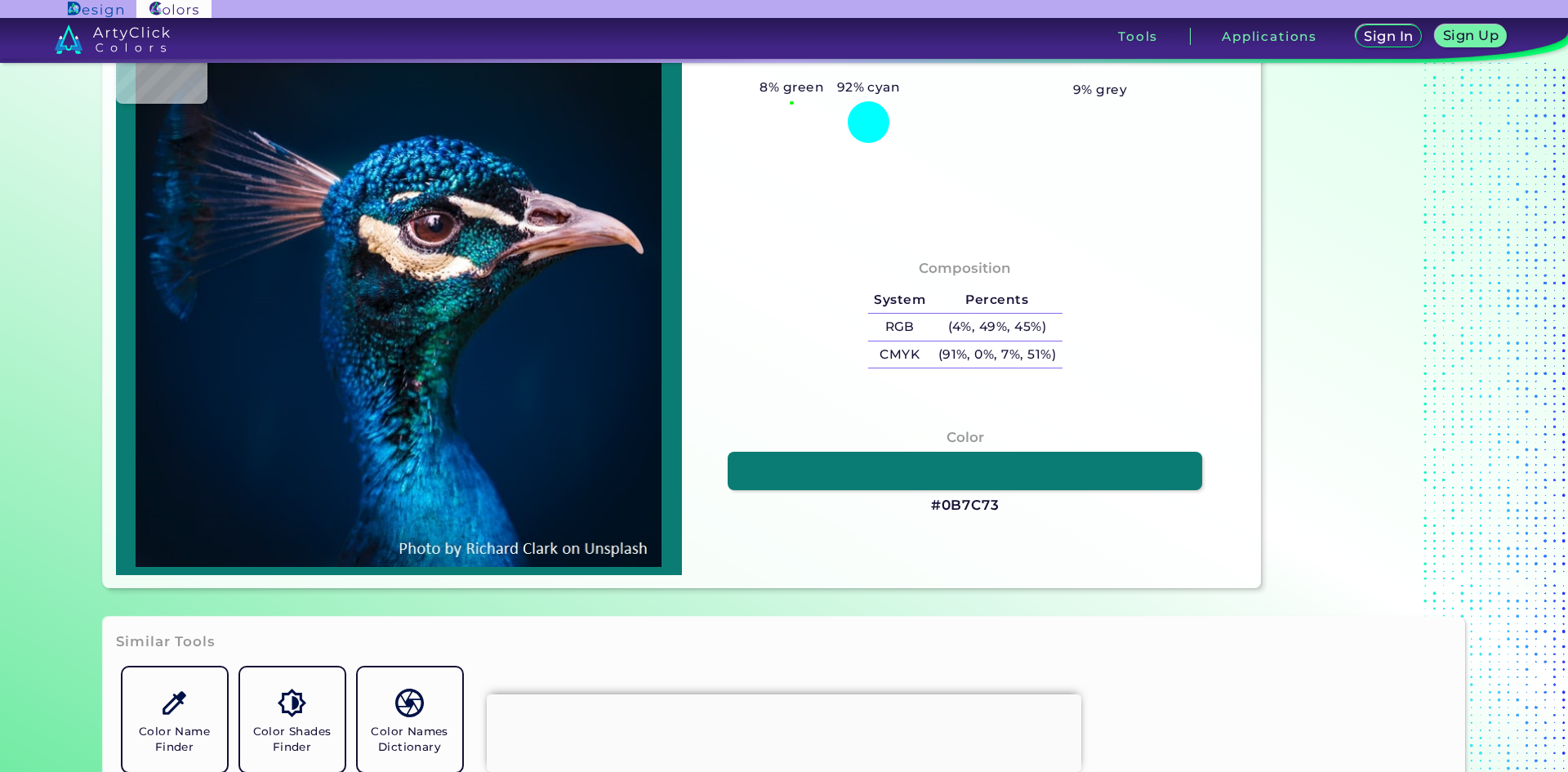
type input "#01221b"
type input "#01221B"
type input "#07281f"
type input "#07281F"
type input "#073b2d"
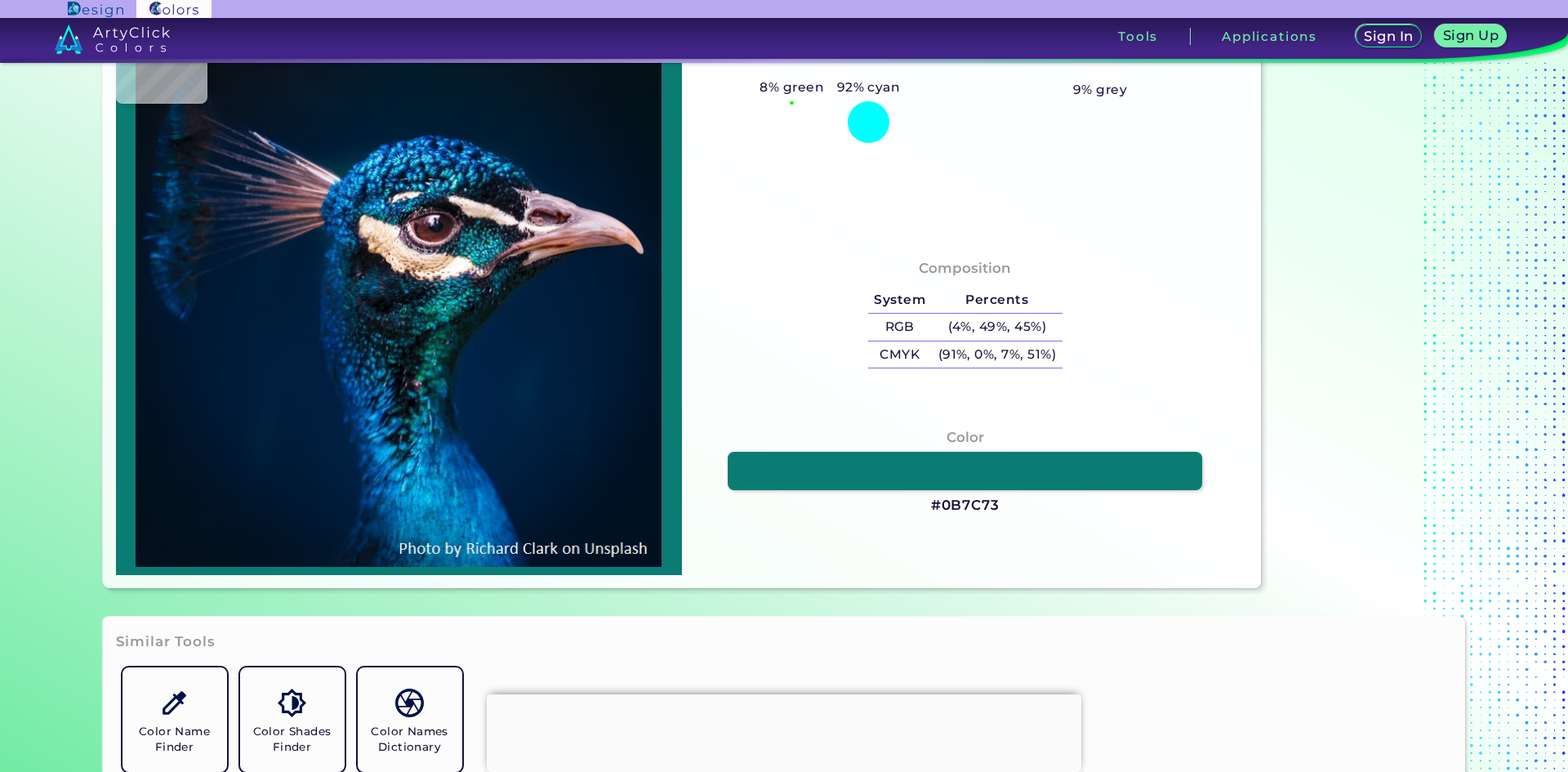
type input "#073B2D"
type input "#03433c"
type input "#03433C"
type input "#1c646e"
type input "#1C646E"
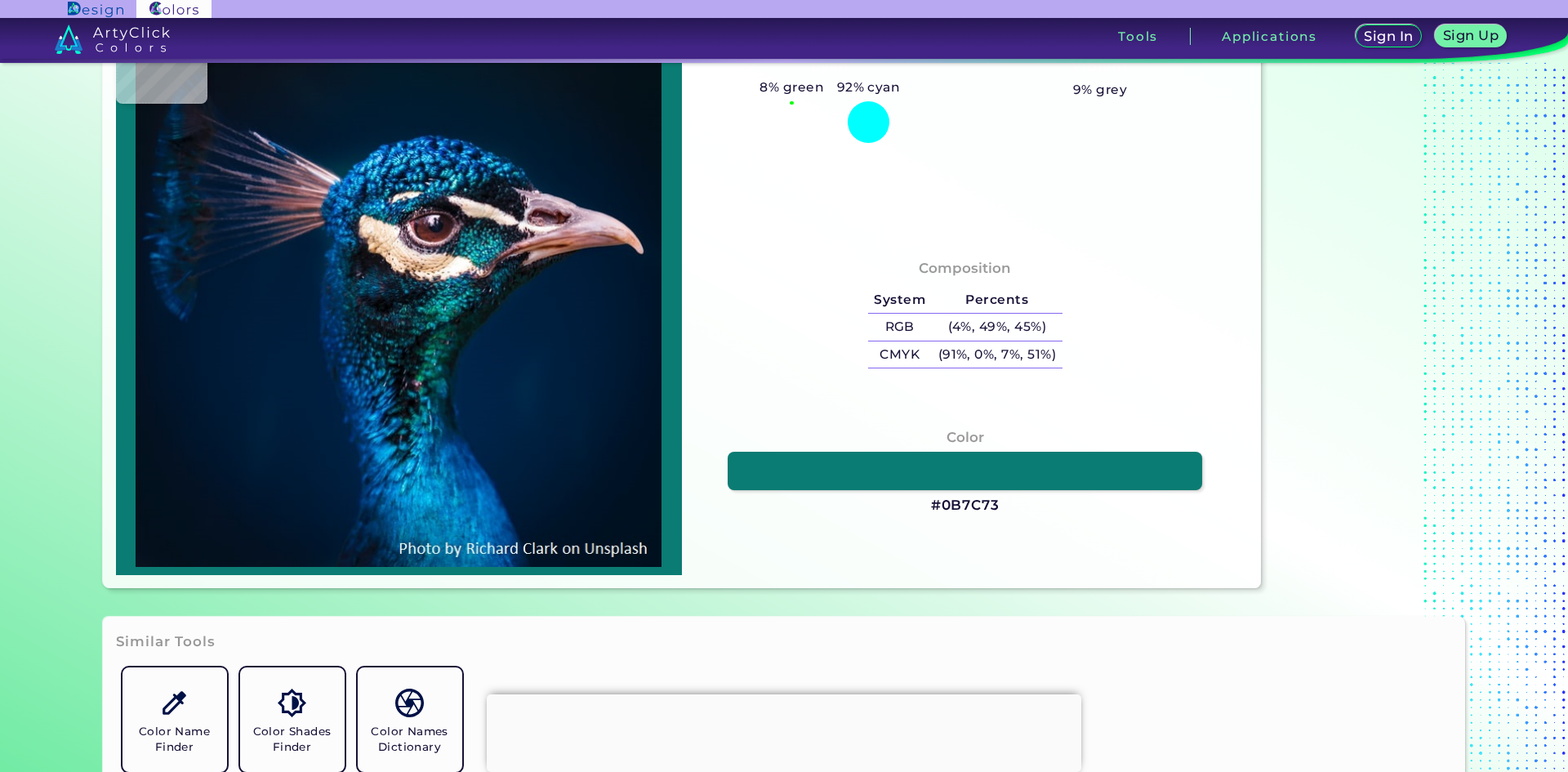
type input "#09847d"
type input "#09847D"
type input "#259688"
type input "#063f40"
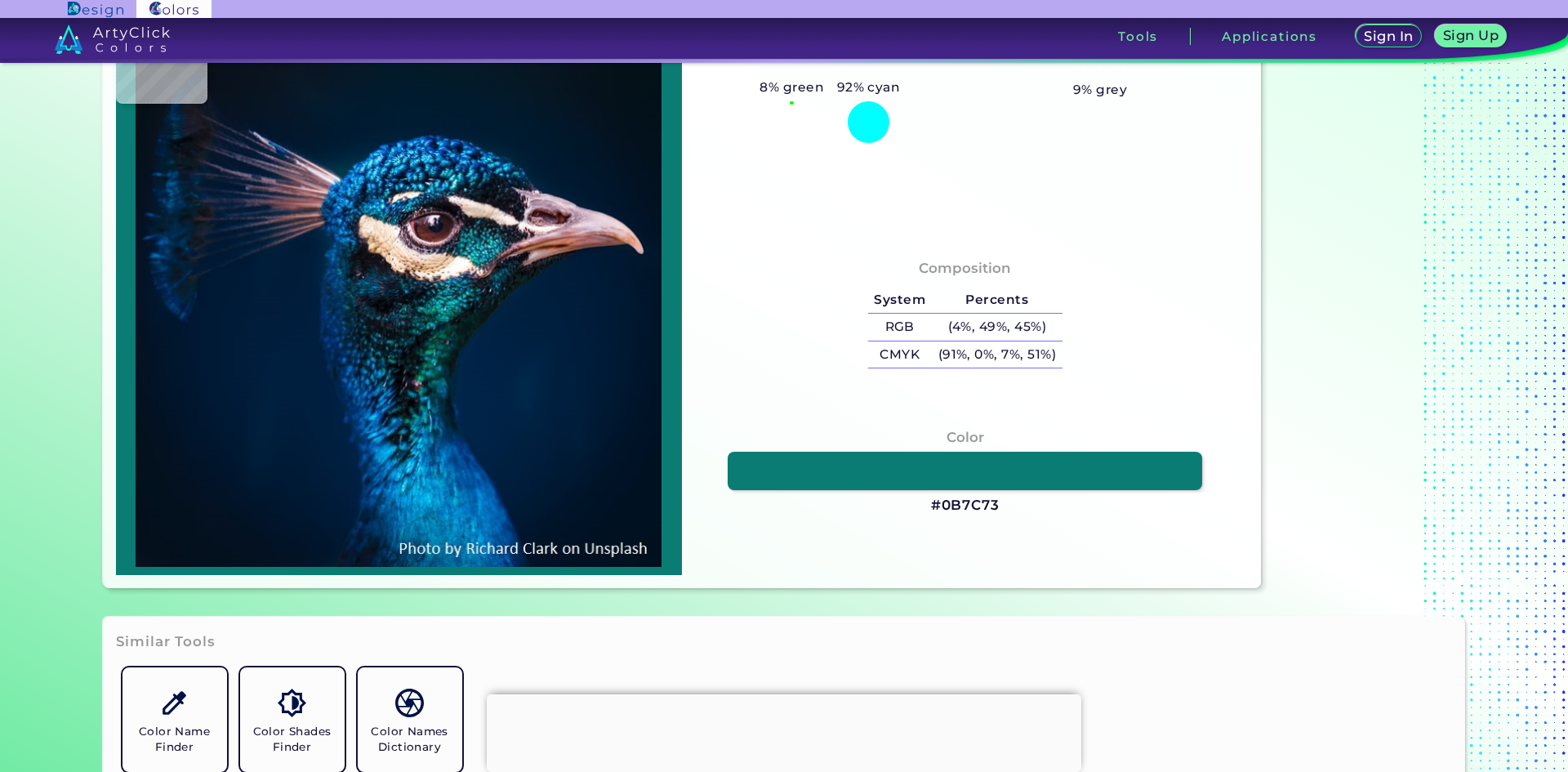
type input "#063F40"
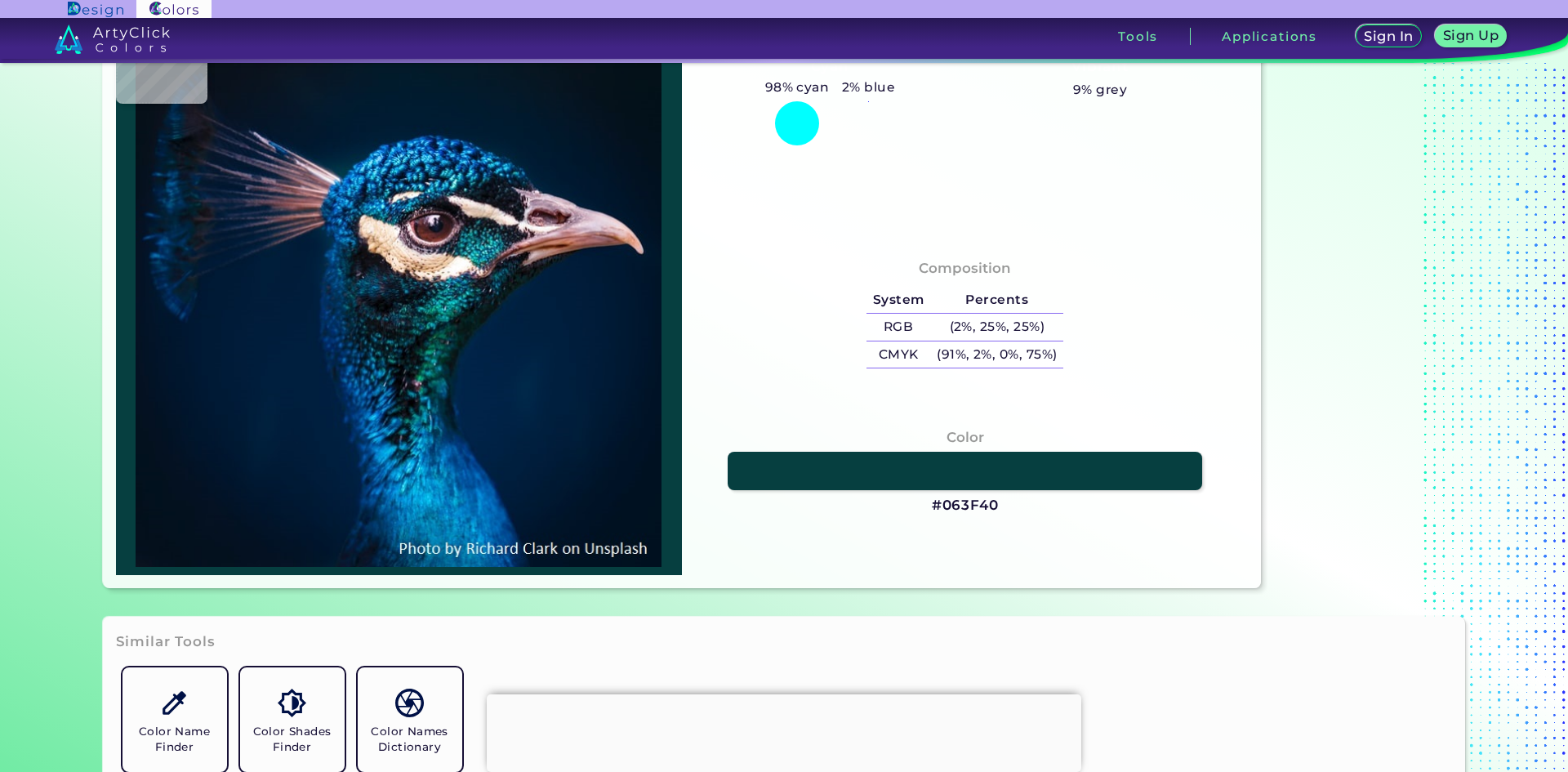
type input "#001d24"
type input "#001D24"
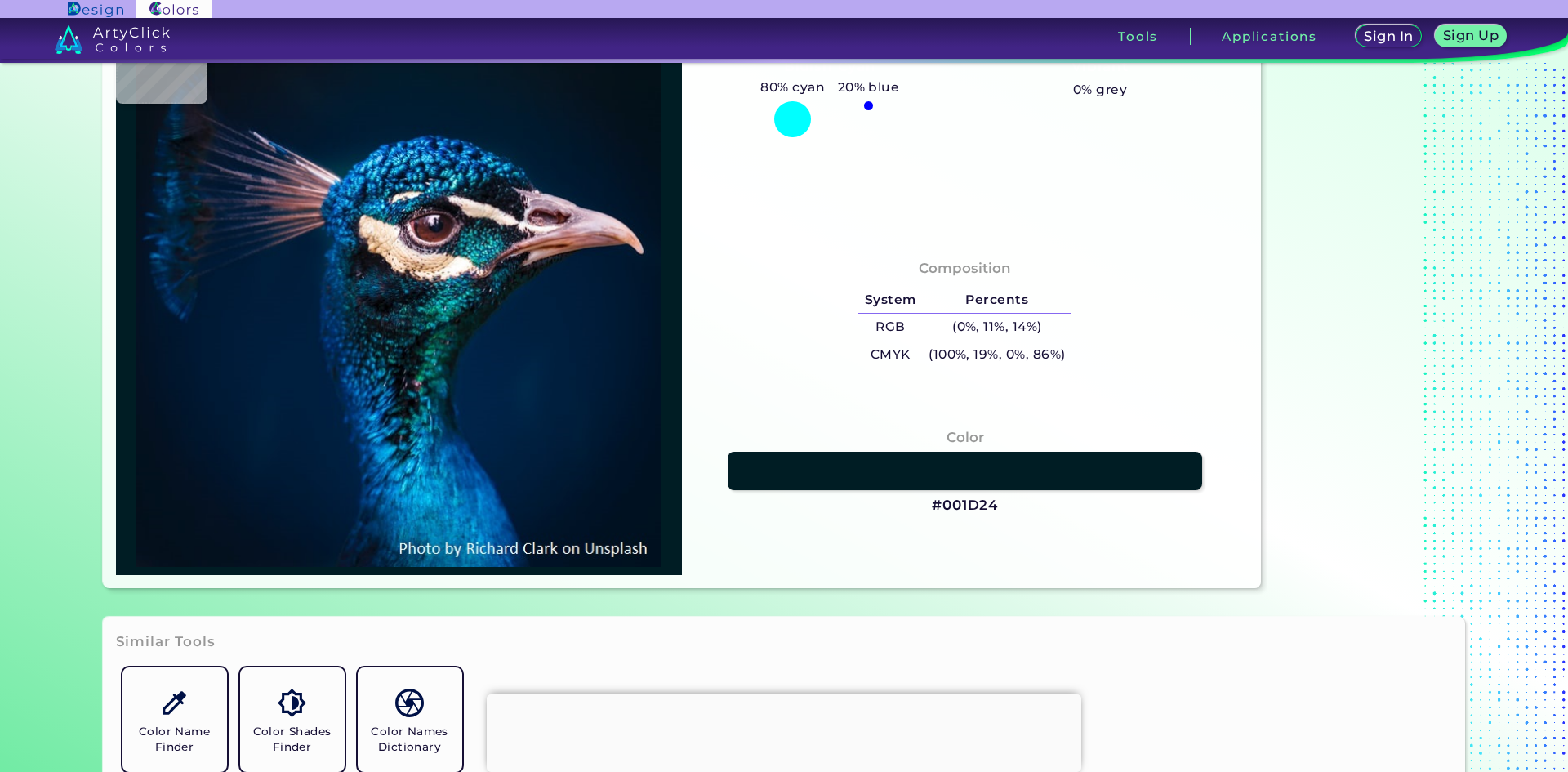
type input "#299c8d"
type input "#299C8D"
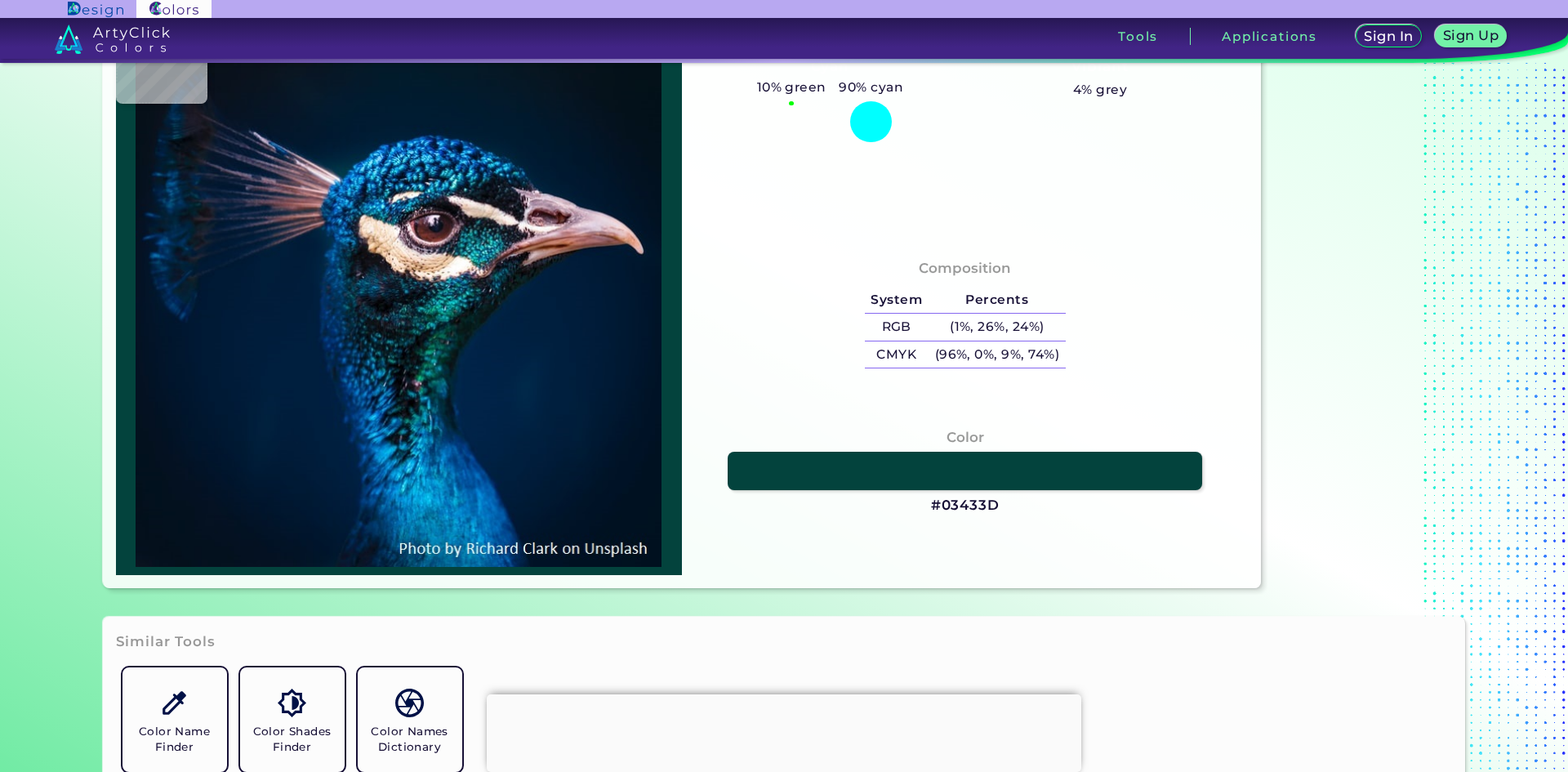
type input "#03433d"
type input "#03433D"
type input "#063f35"
type input "#063F35"
type input "#022b22"
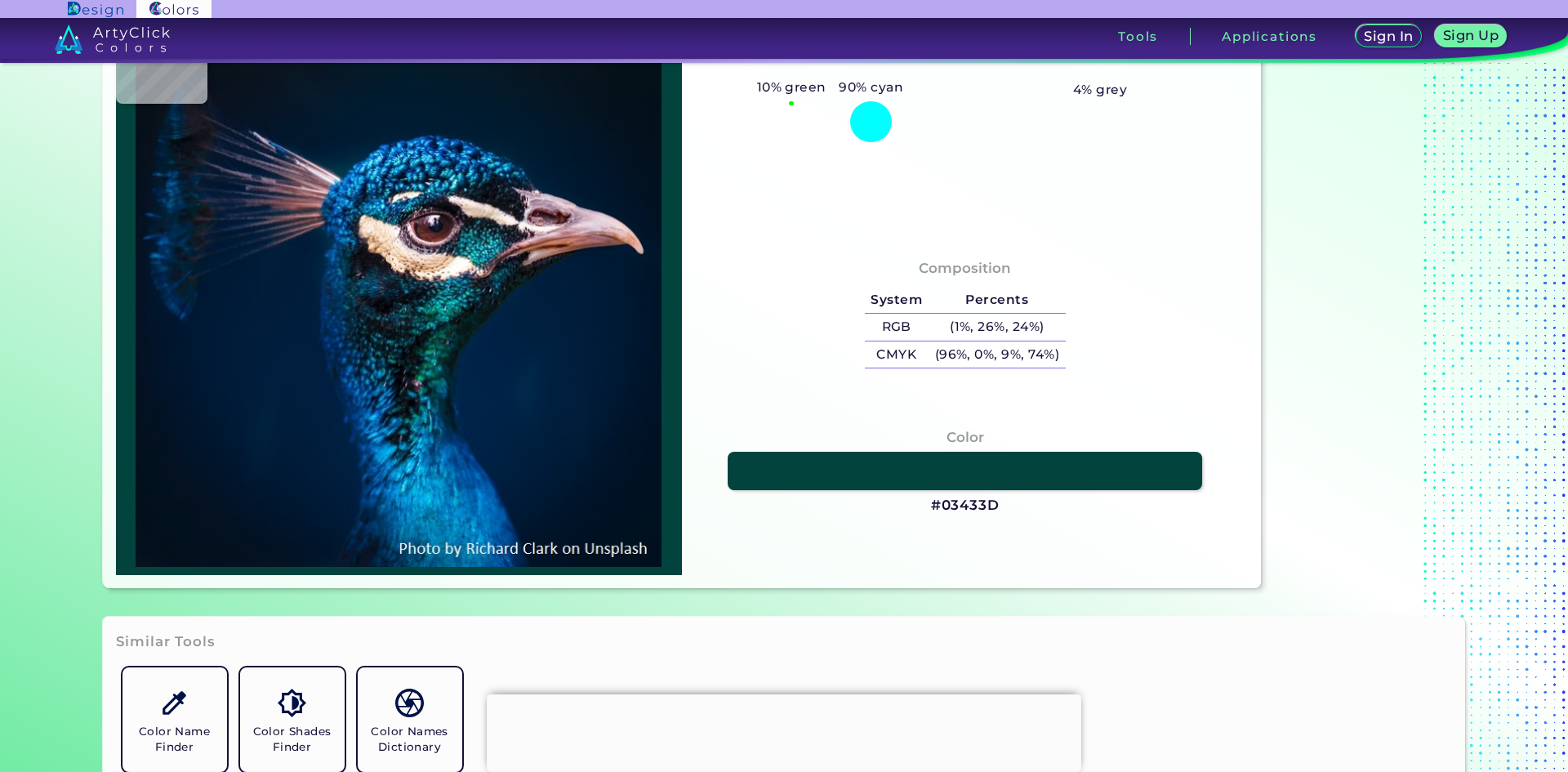
type input "#022B22"
type input "#042927"
type input "#015951"
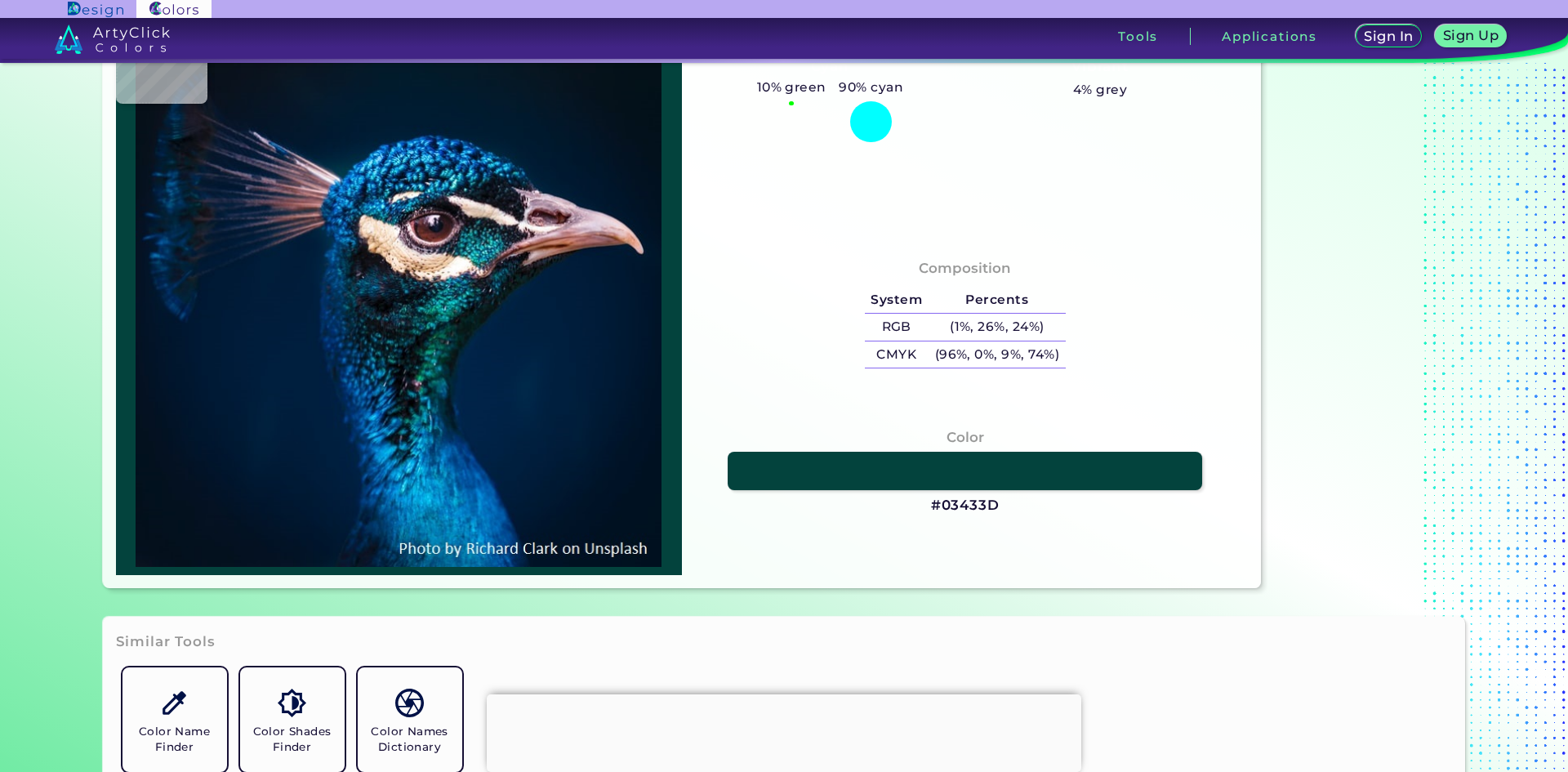
type input "#097e6a"
type input "#097E6A"
type input "#2ab093"
type input "#2AB093"
type input "#1aa395"
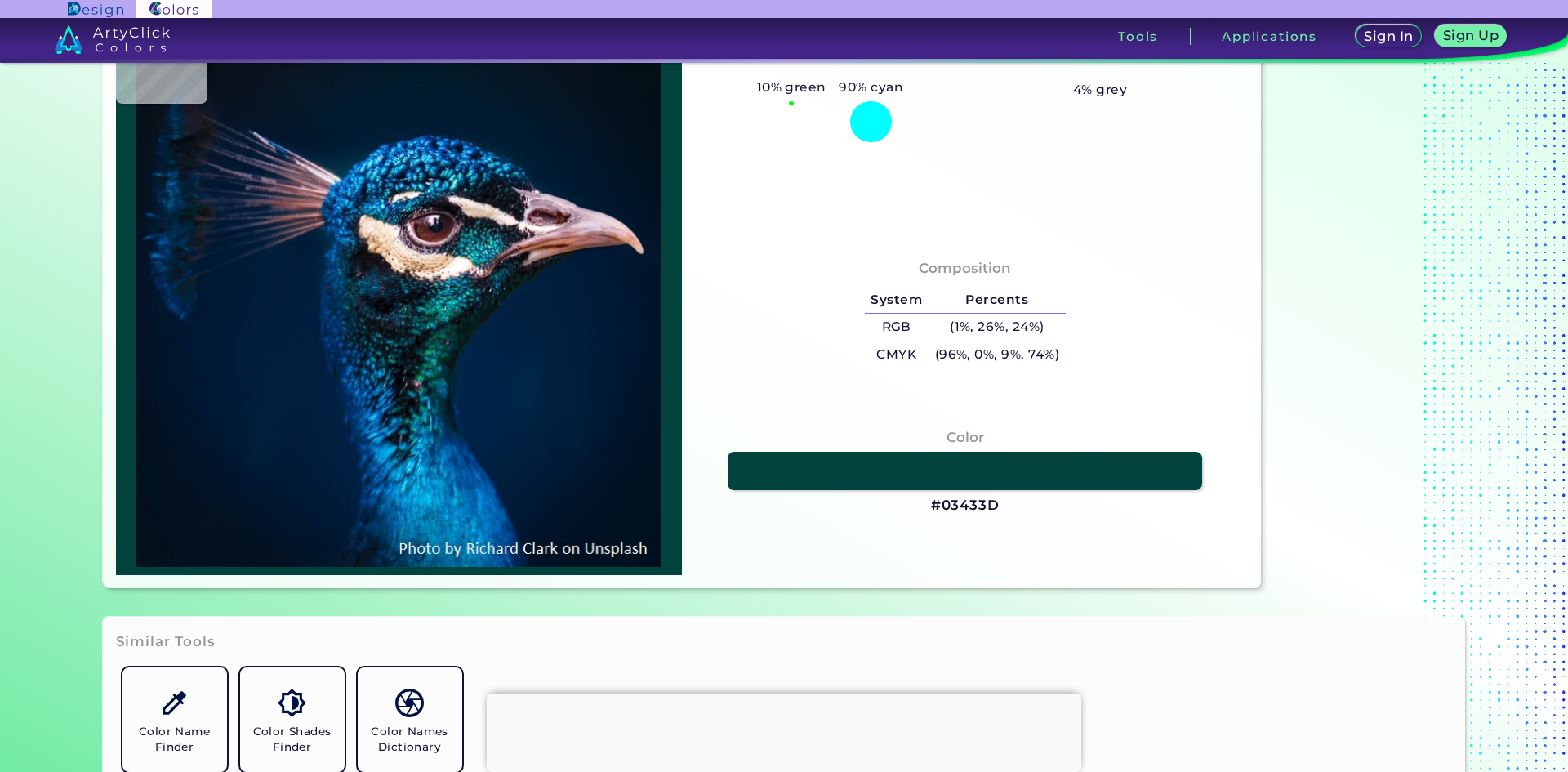
type input "#1AA395"
type input "#025a70"
type input "#025A70"
type input "#0c6e82"
type input "#0C6E82"
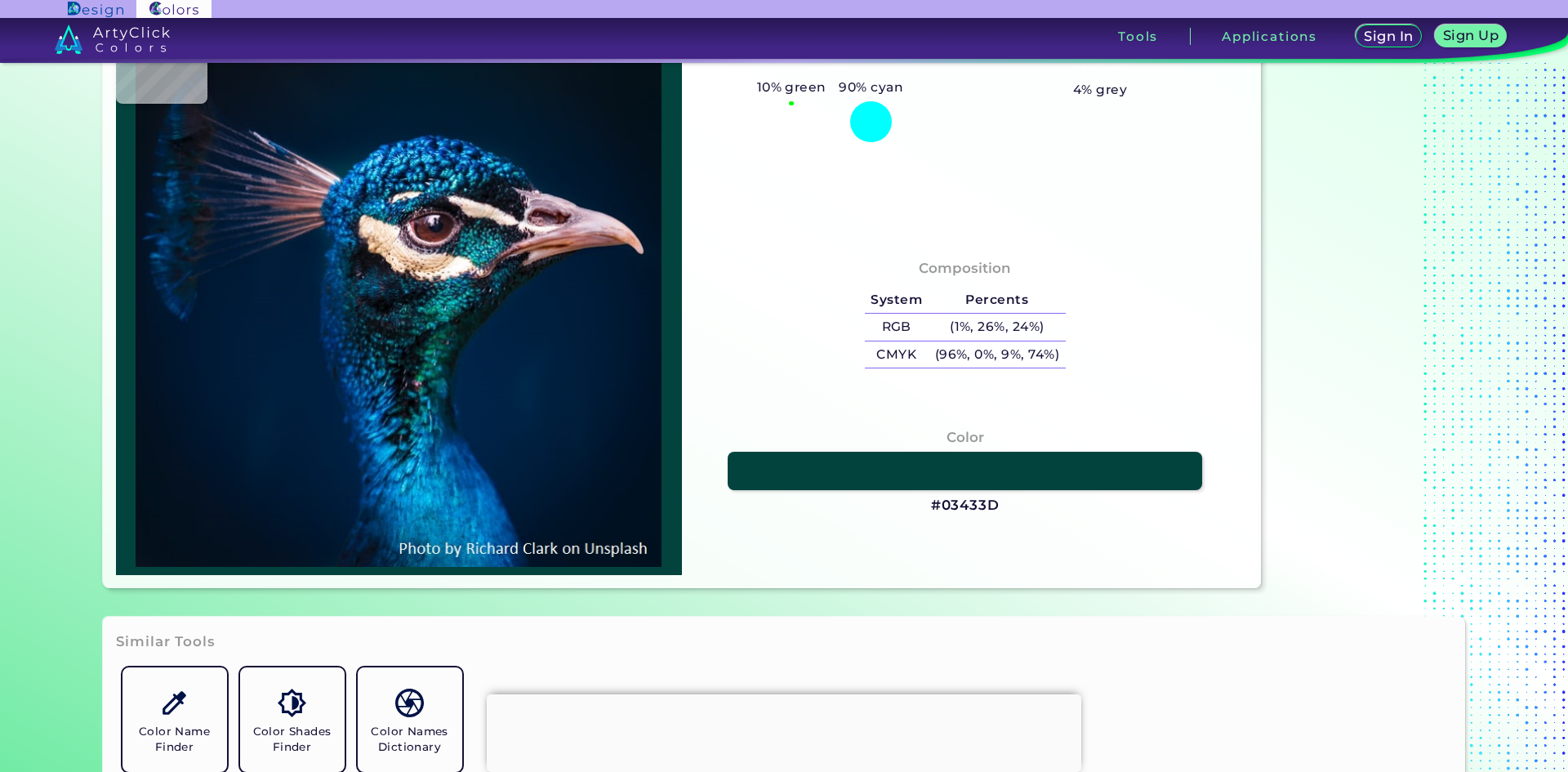
type input "#0a5b63"
type input "#0A5B63"
type input "#117d7e"
type input "#117D7E"
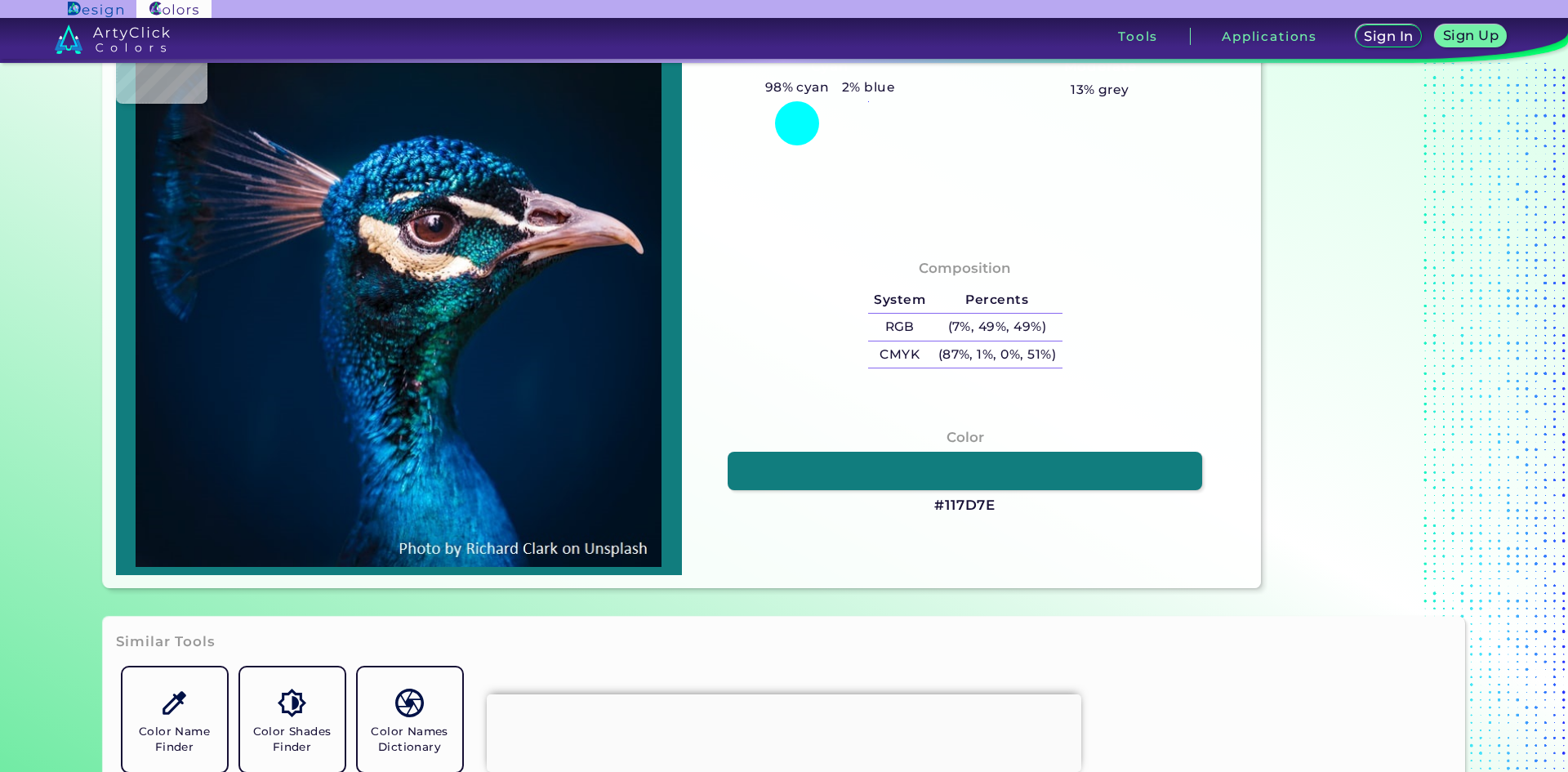
type input "#118686"
type input "#0f8383"
type input "#0F8383"
type input "#168d89"
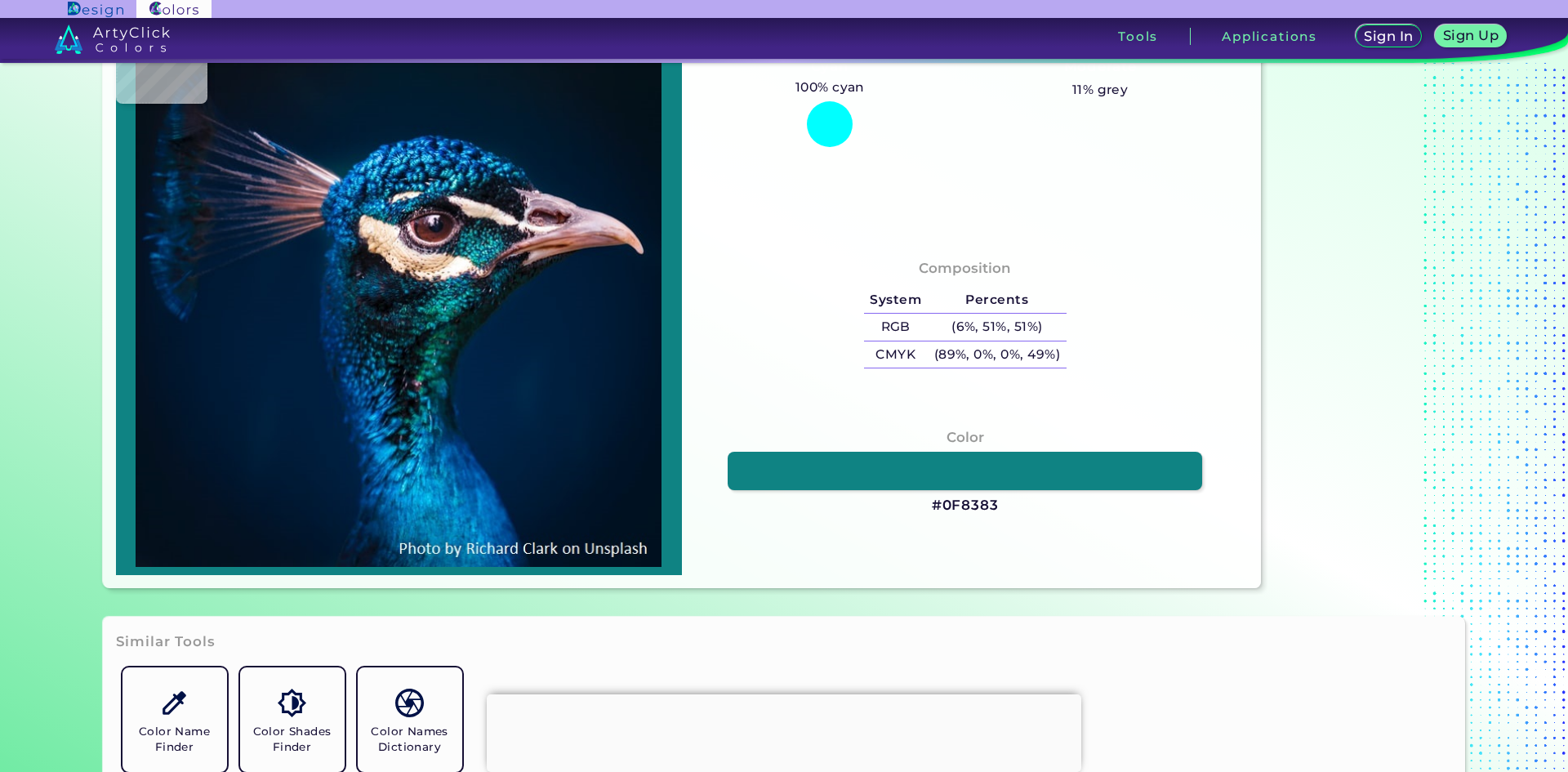
type input "#168D89"
type input "#026c76"
type input "#026C76"
type input "#169da1"
type input "#169DA1"
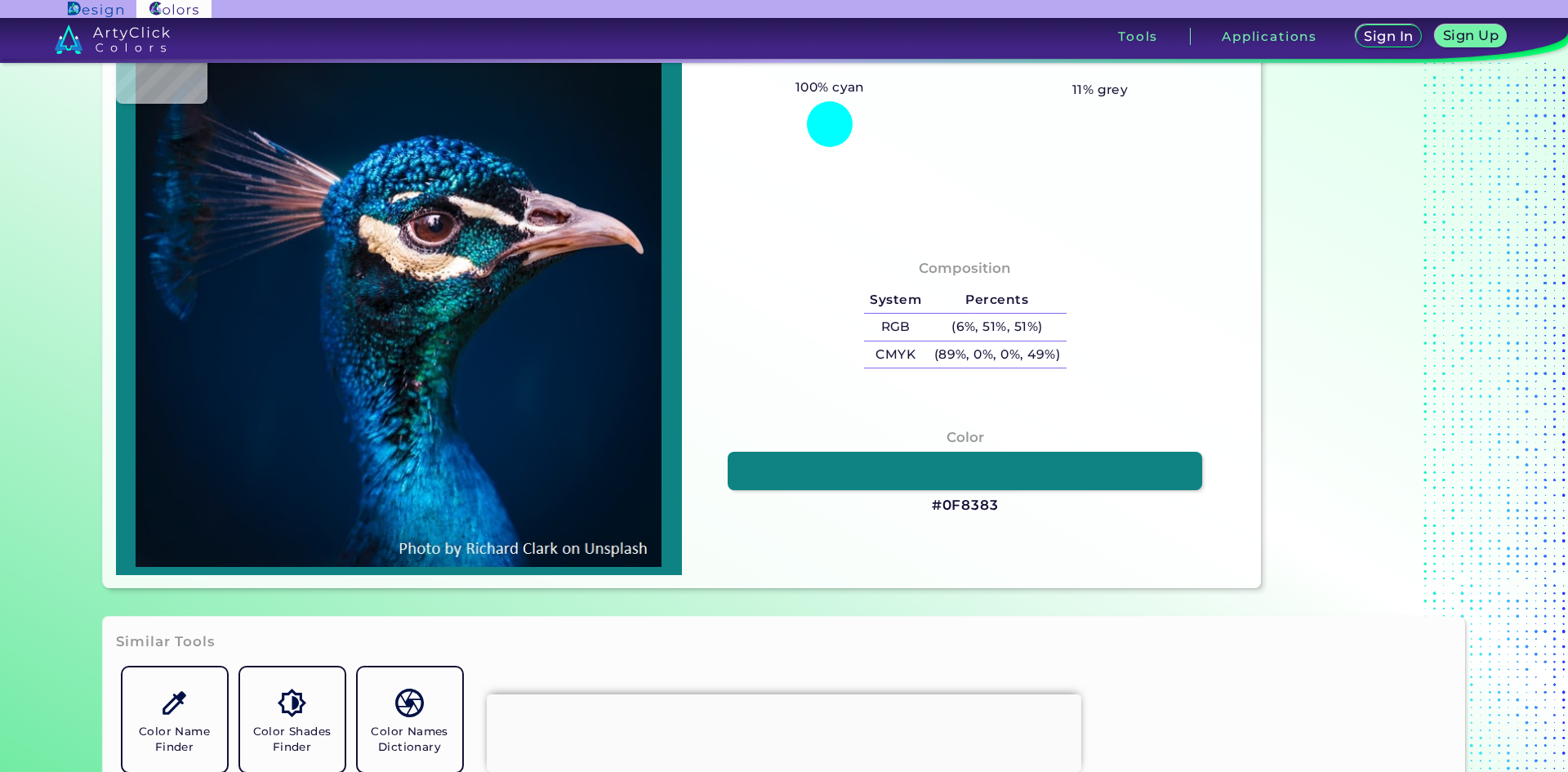
type input "#2bbcbd"
type input "#2BBCBD"
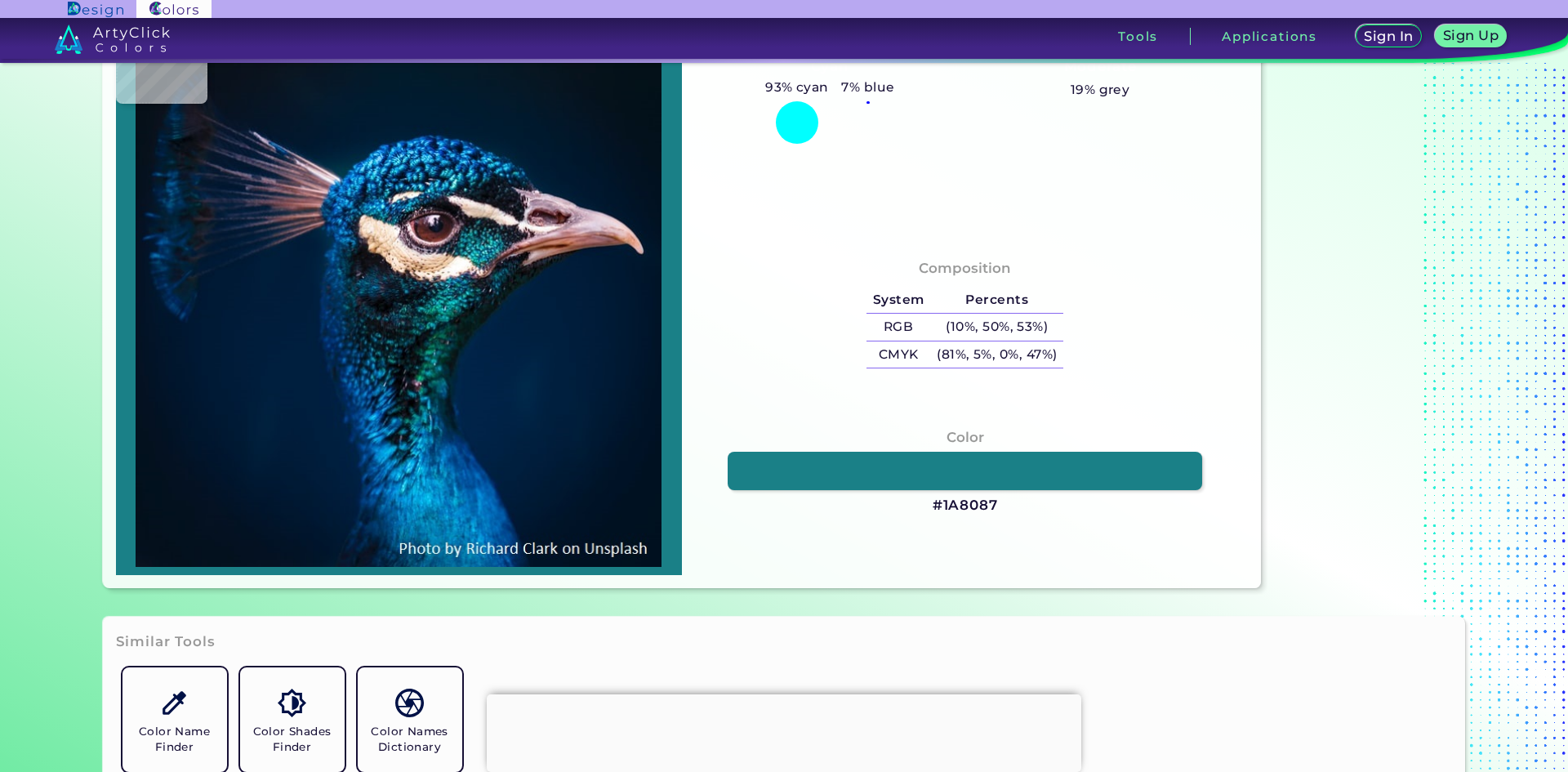
type input "#1a8087"
type input "#1A8087"
type input "#064c58"
type input "#064C58"
type input "#004950"
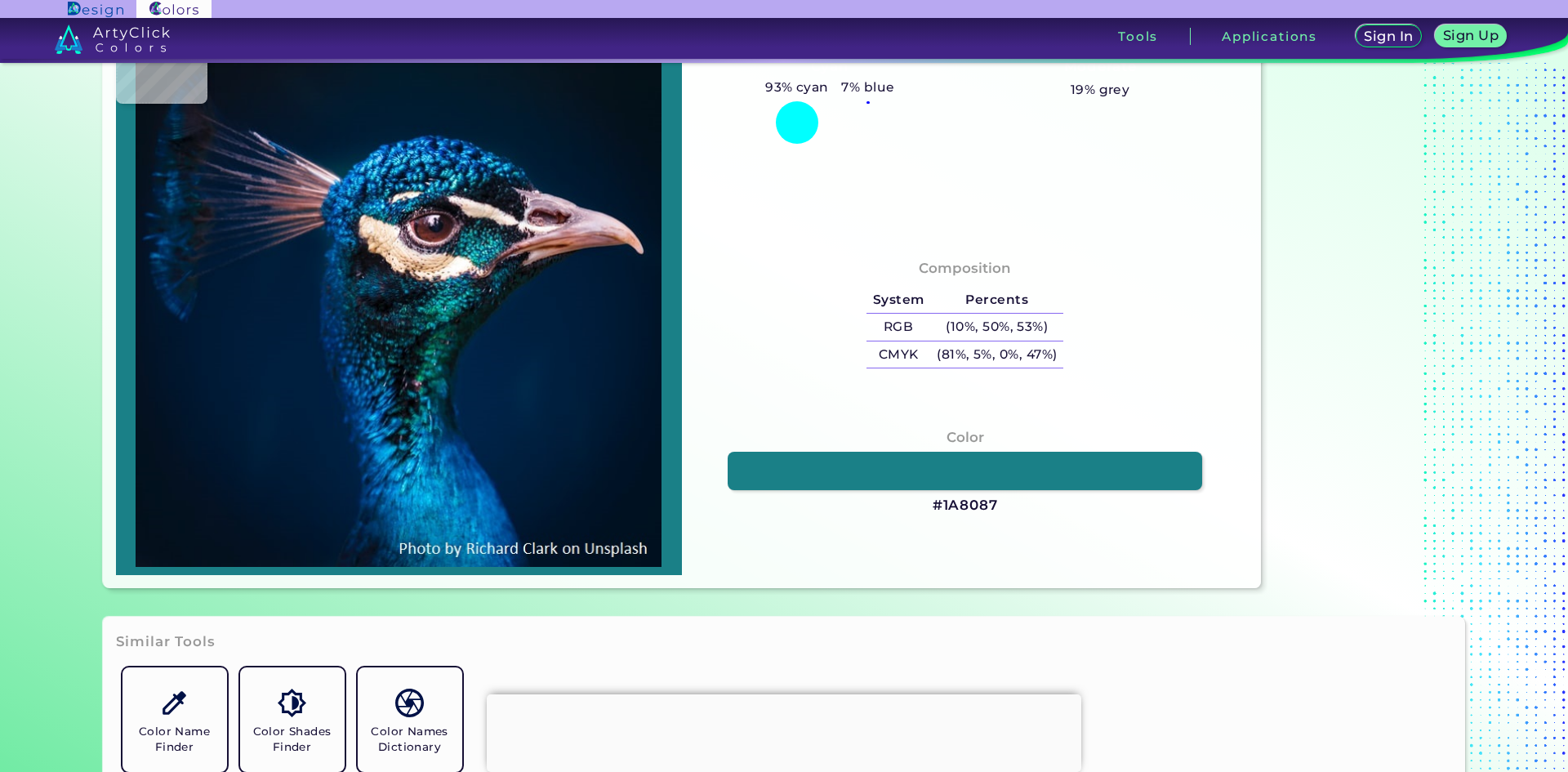
type input "#004950"
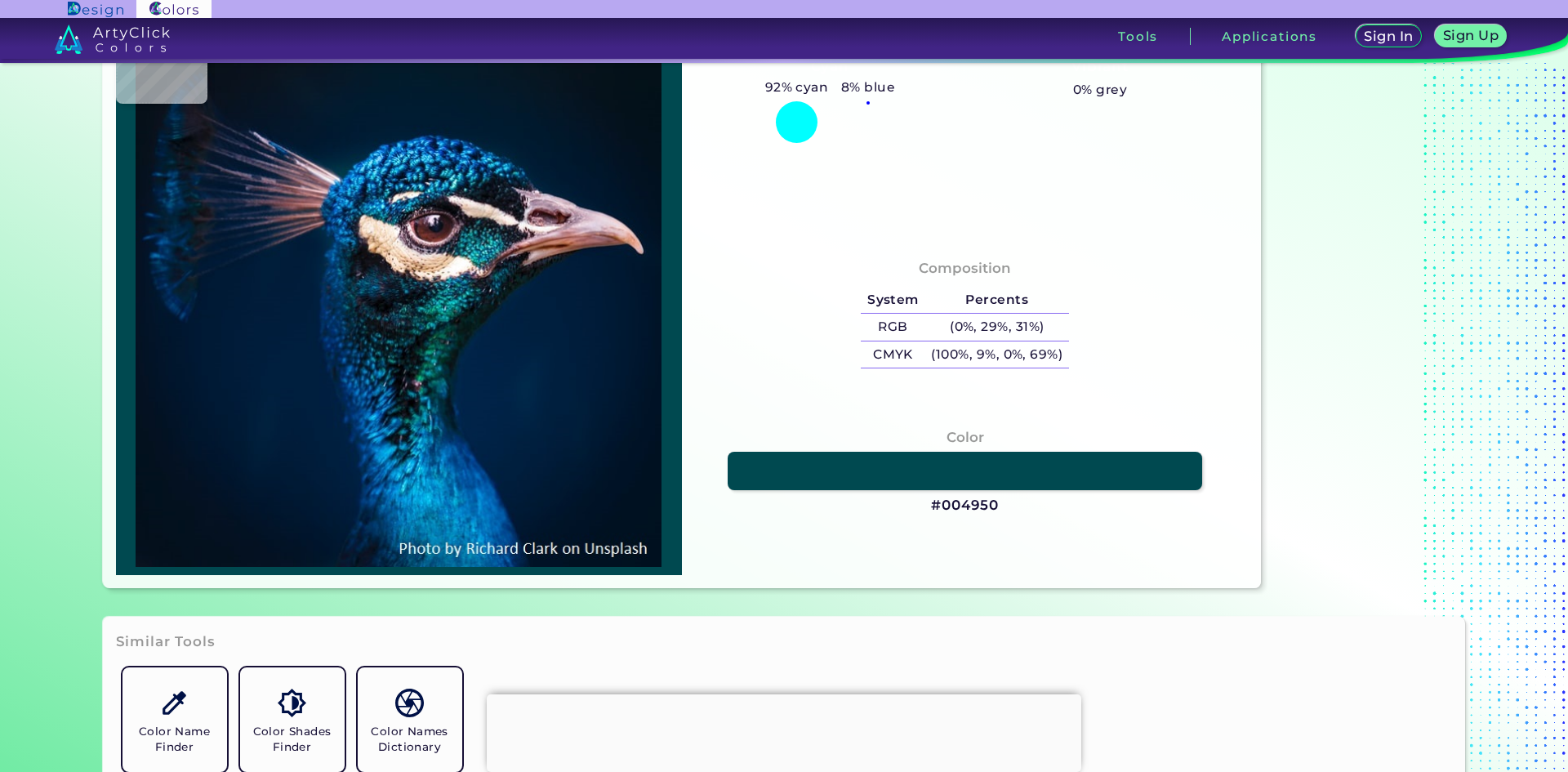
type input "#1a8087"
type input "#1A8087"
type input "#1b7d82"
type input "#1B7D82"
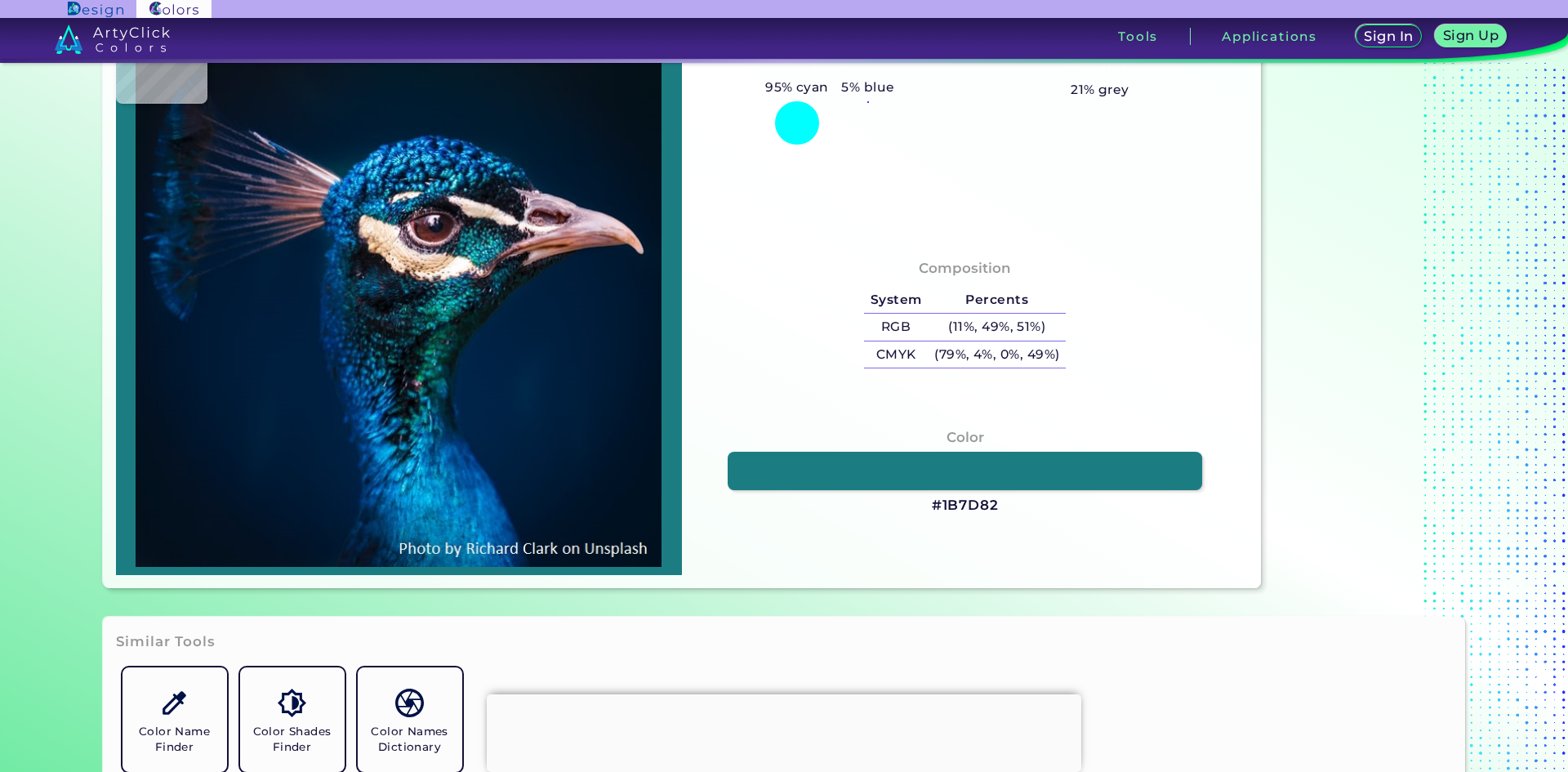
type input "#289c9e"
type input "#289C9E"
type input "#178992"
type input "#02737d"
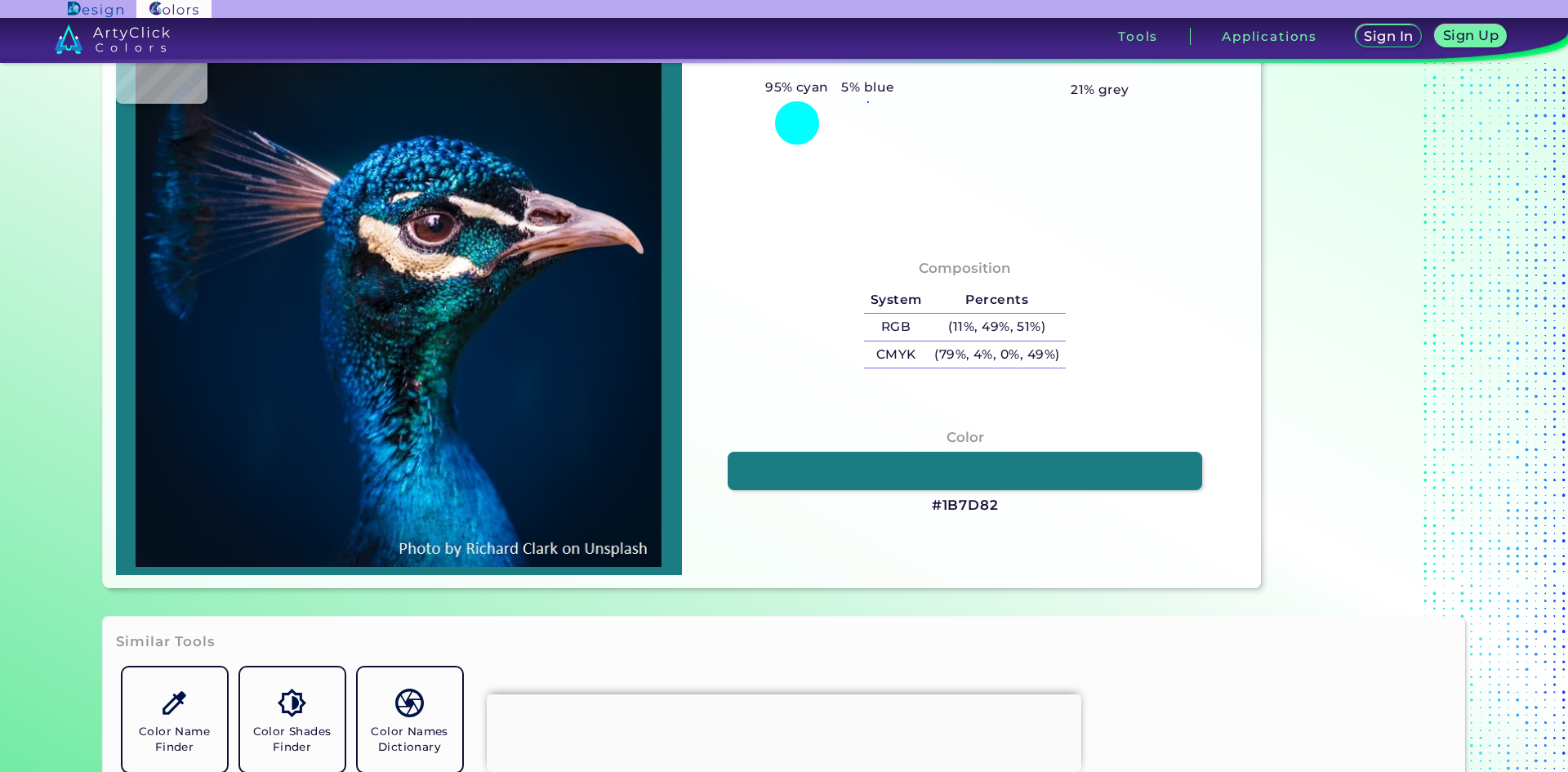
type input "#02737D"
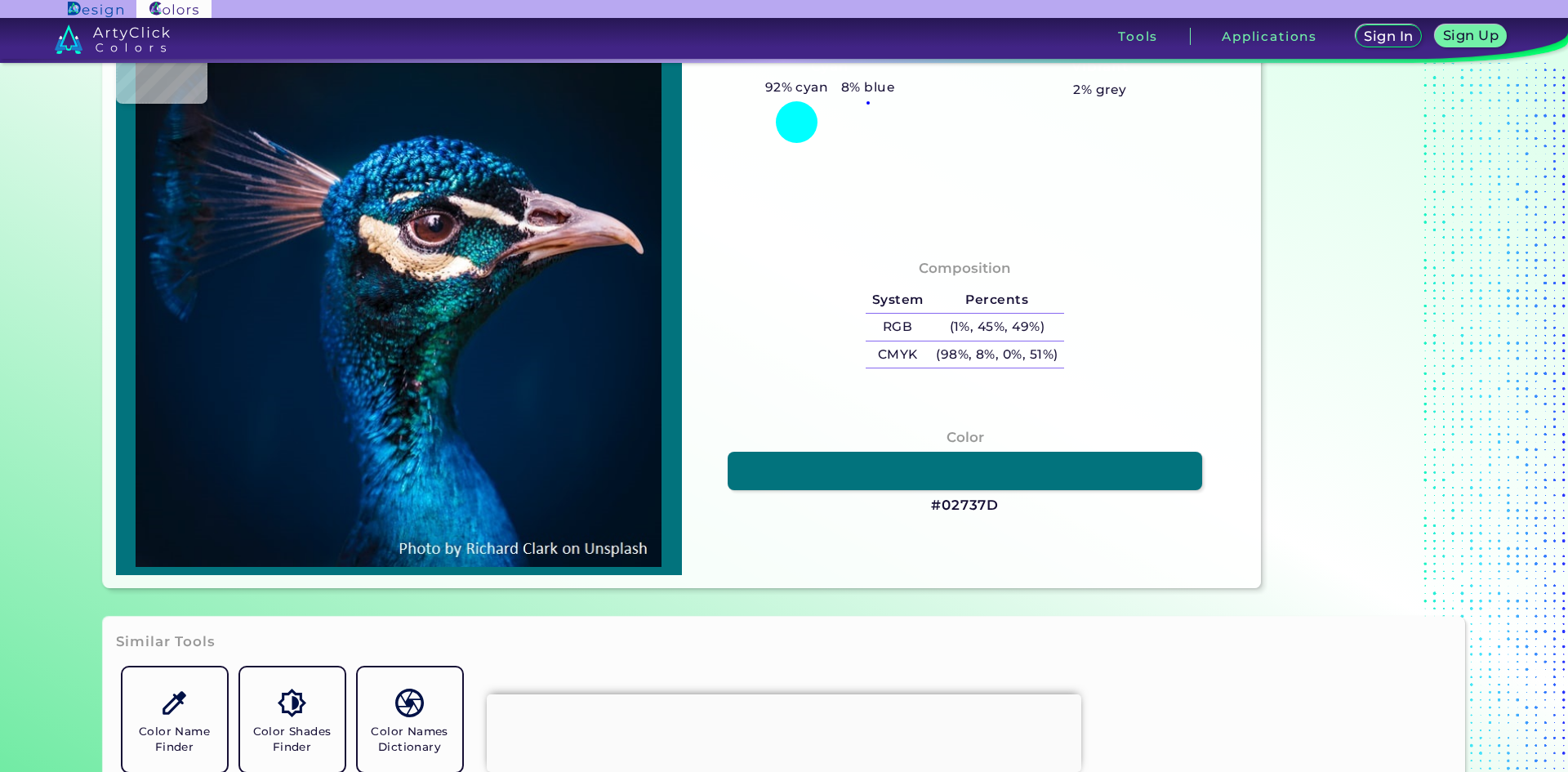
type input "#04747a"
type input "#04747A"
click at [440, 299] on img at bounding box center [399, 294] width 550 height 546
click at [951, 503] on h3 "#04747A" at bounding box center [965, 505] width 65 height 20
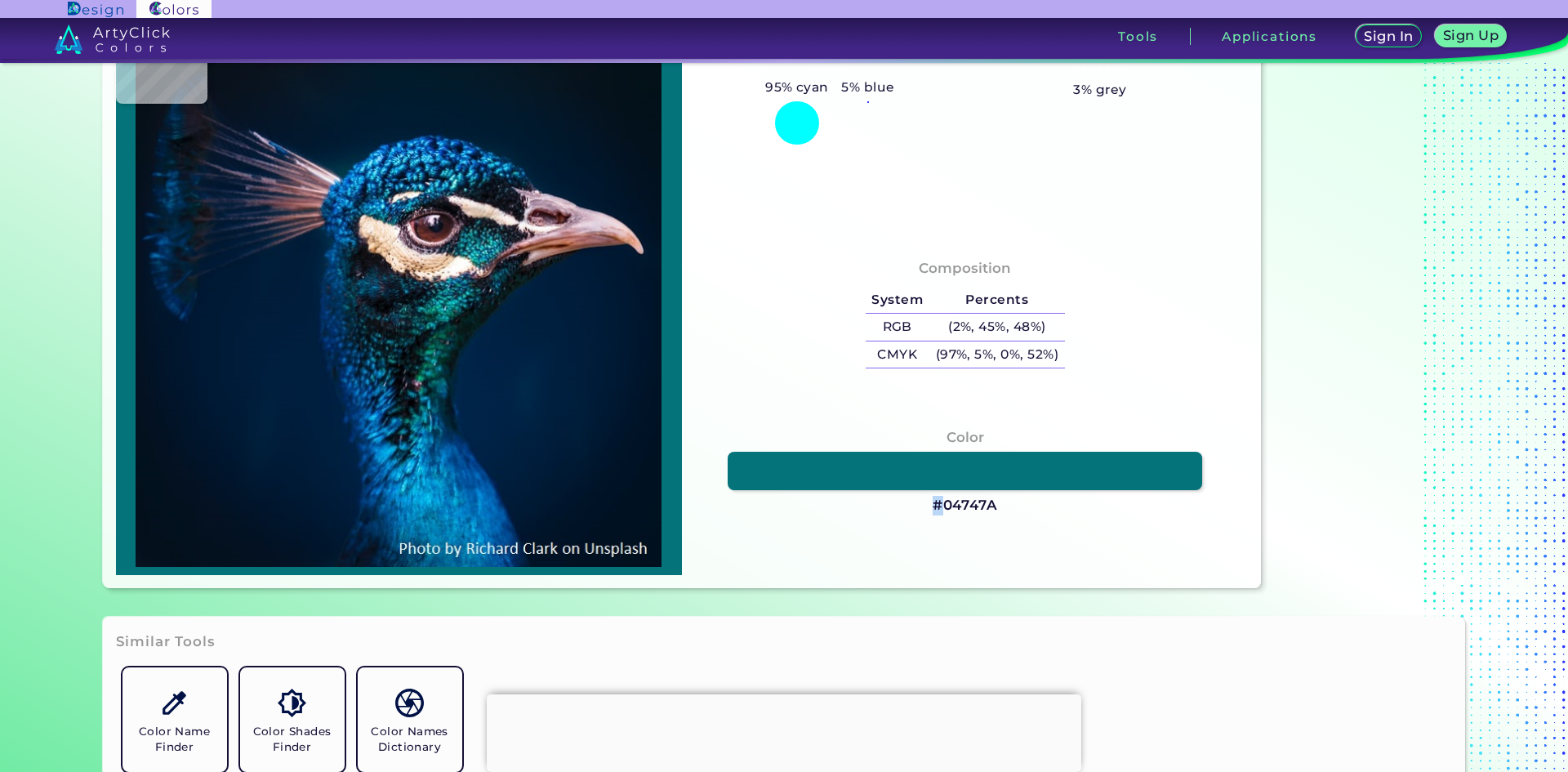
copy h3 "#"
click at [951, 503] on h3 "#04747A copied copied" at bounding box center [965, 505] width 65 height 20
copy h3 "#04747A"
click at [434, 468] on img at bounding box center [399, 294] width 550 height 546
type input "#0077b1"
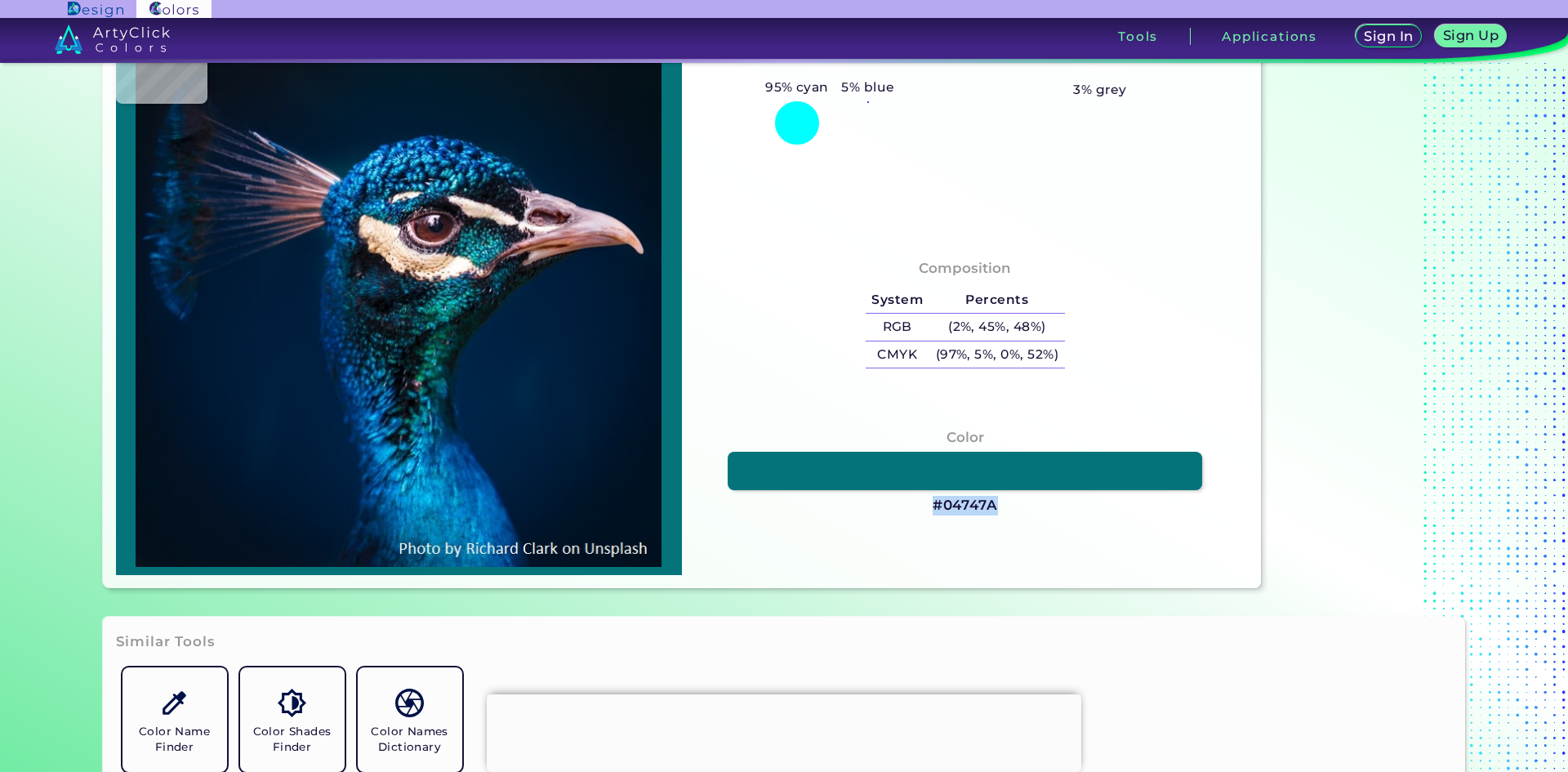
type input "#0077B1"
type input "#0064aa"
type input "#0064AA"
type input "#32bef1"
type input "#32BEF1"
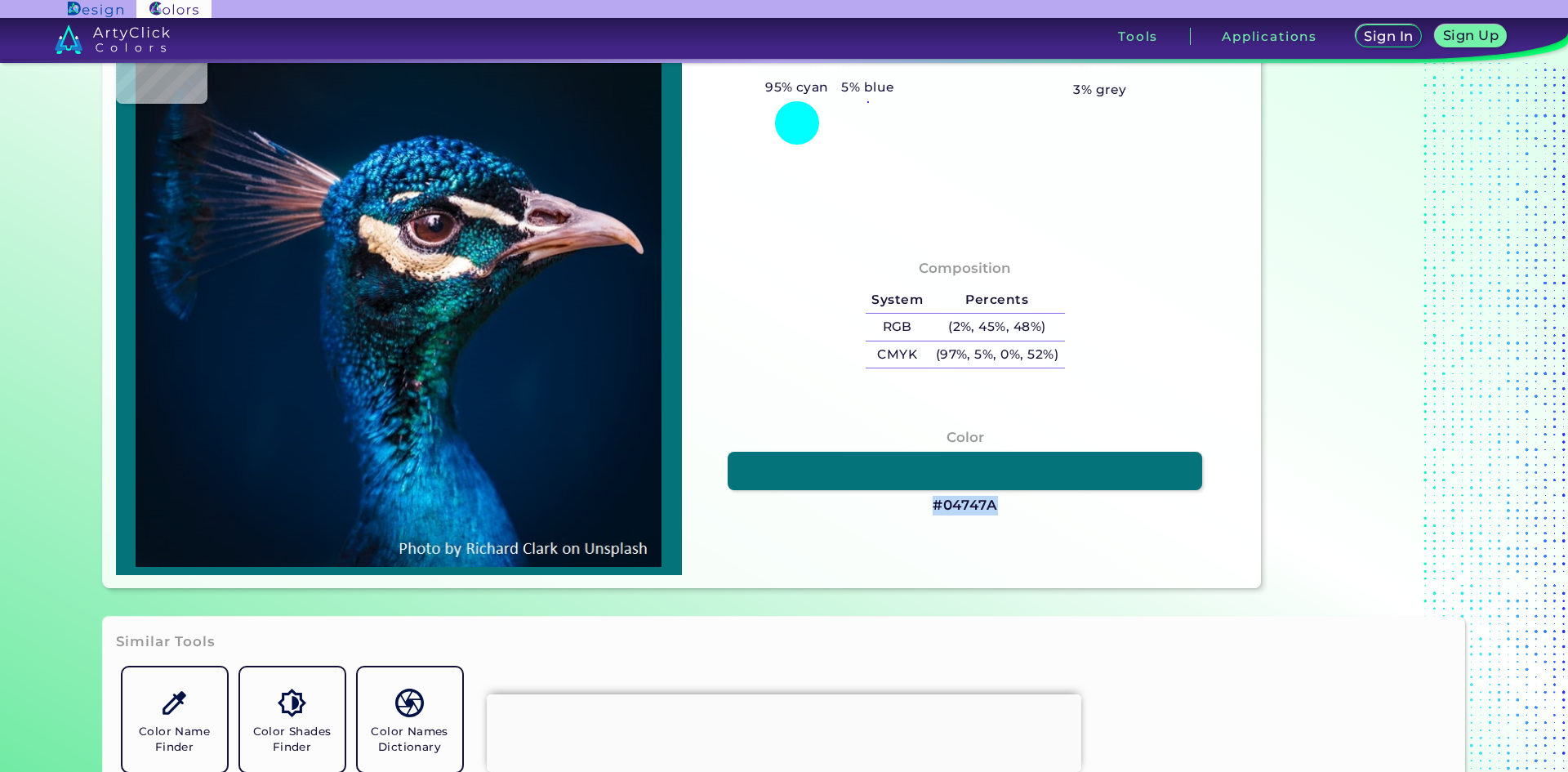
type input "#004879"
type input "#00436f"
type input "#00436F"
type input "#219abe"
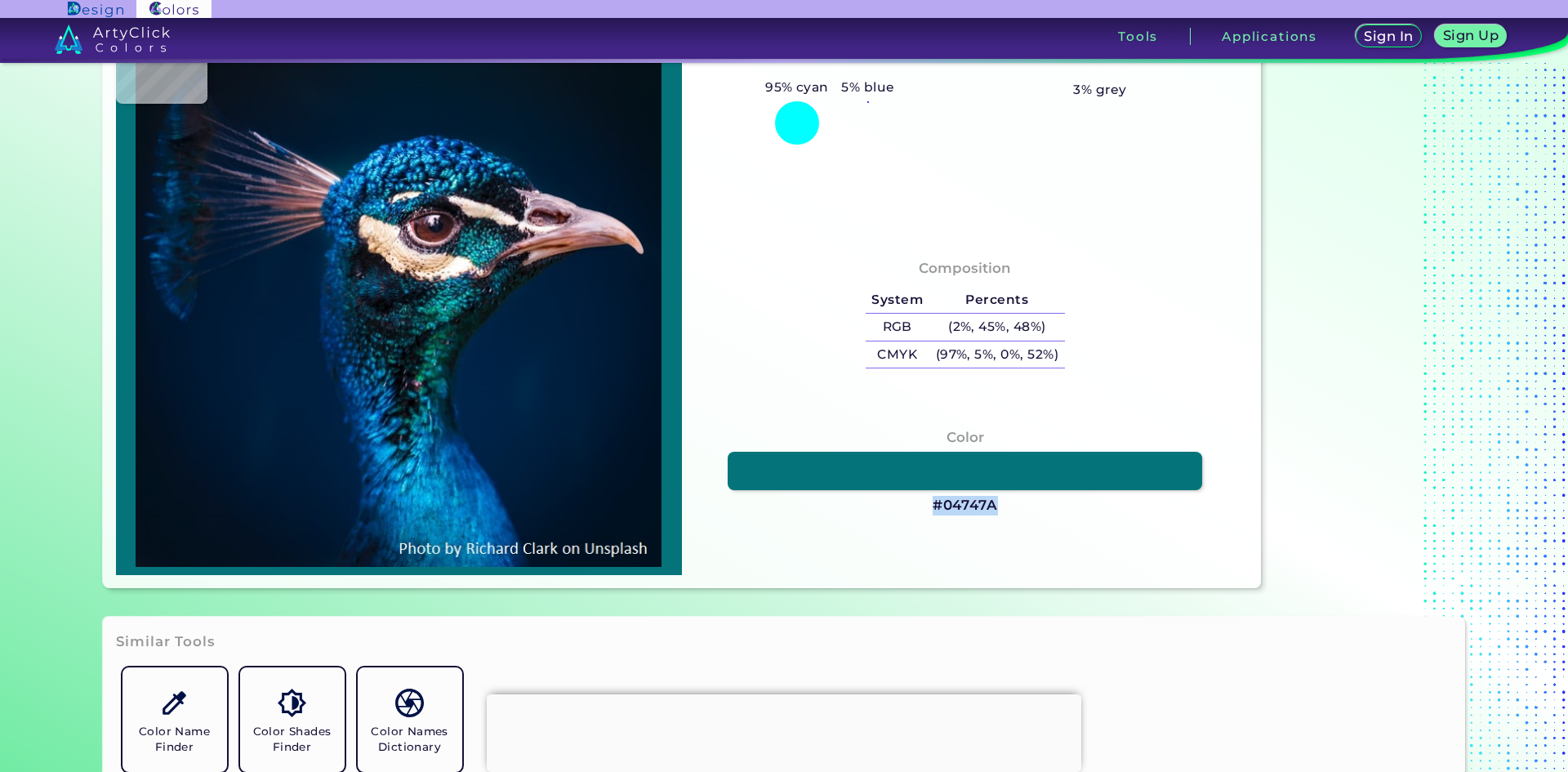
type input "#219ABE"
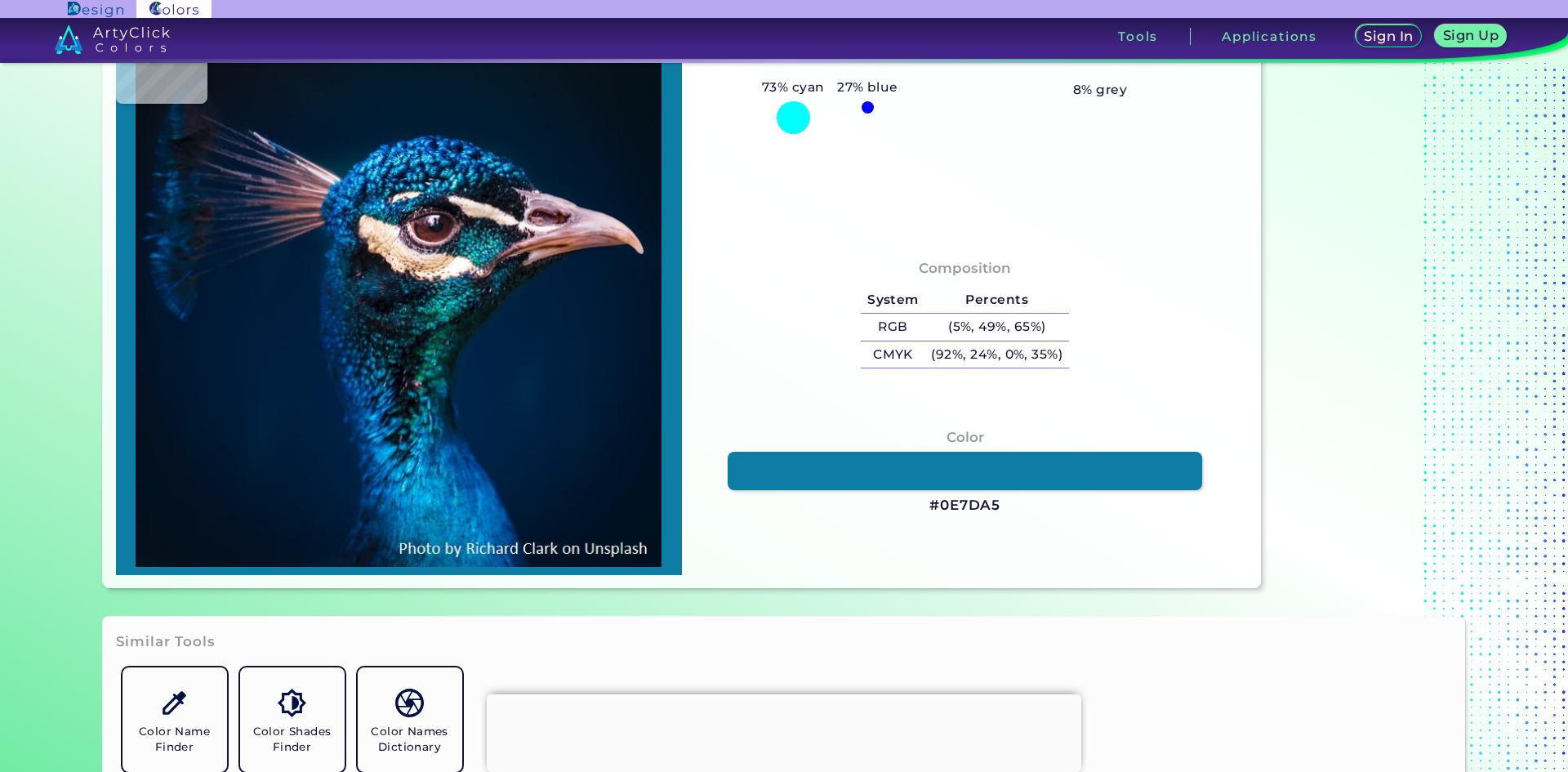
click at [427, 186] on img at bounding box center [399, 294] width 550 height 546
click at [938, 505] on h3 "#0E7DA5" at bounding box center [964, 505] width 71 height 20
click at [296, 209] on img at bounding box center [399, 294] width 550 height 546
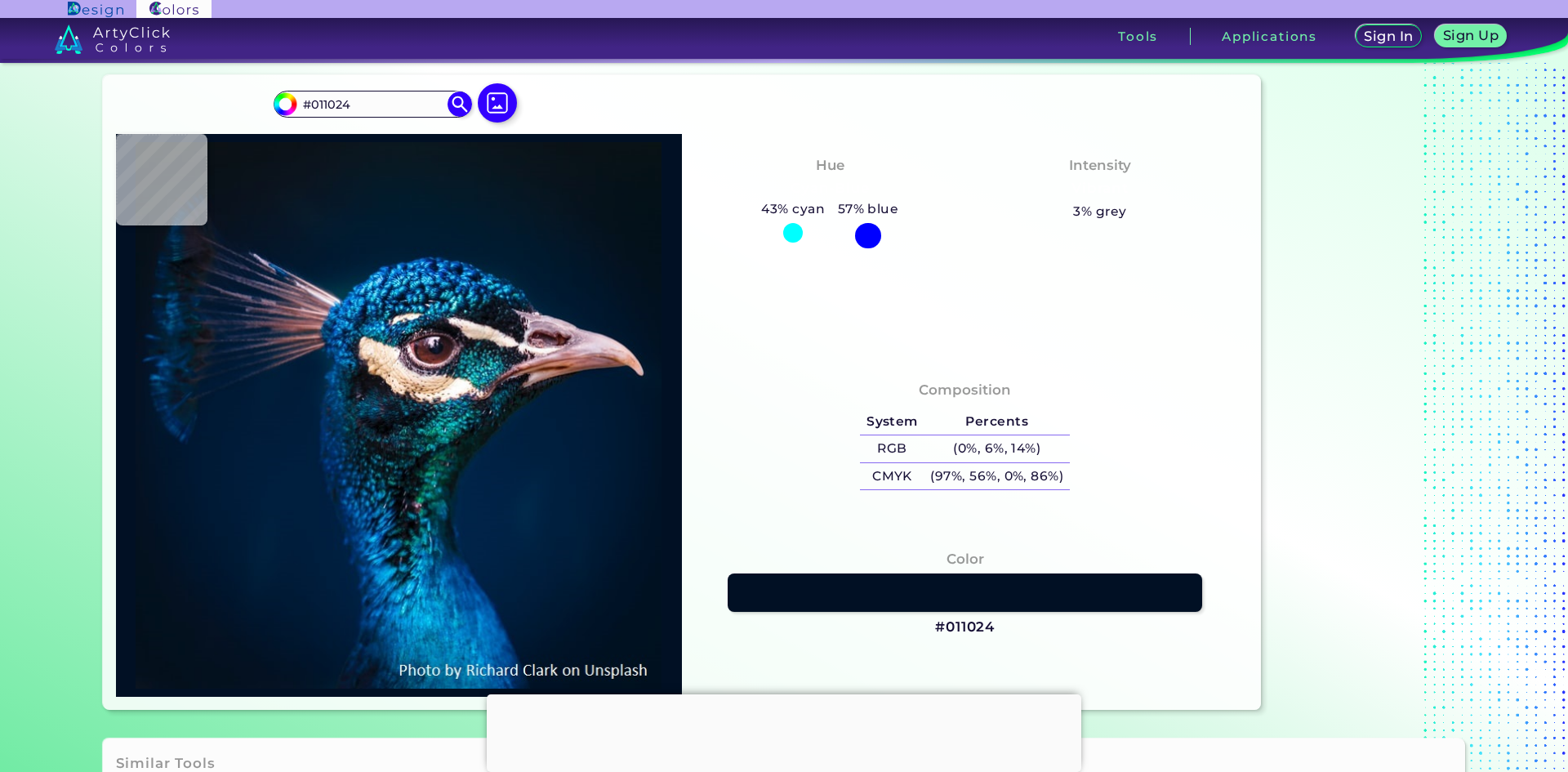
scroll to position [0, 0]
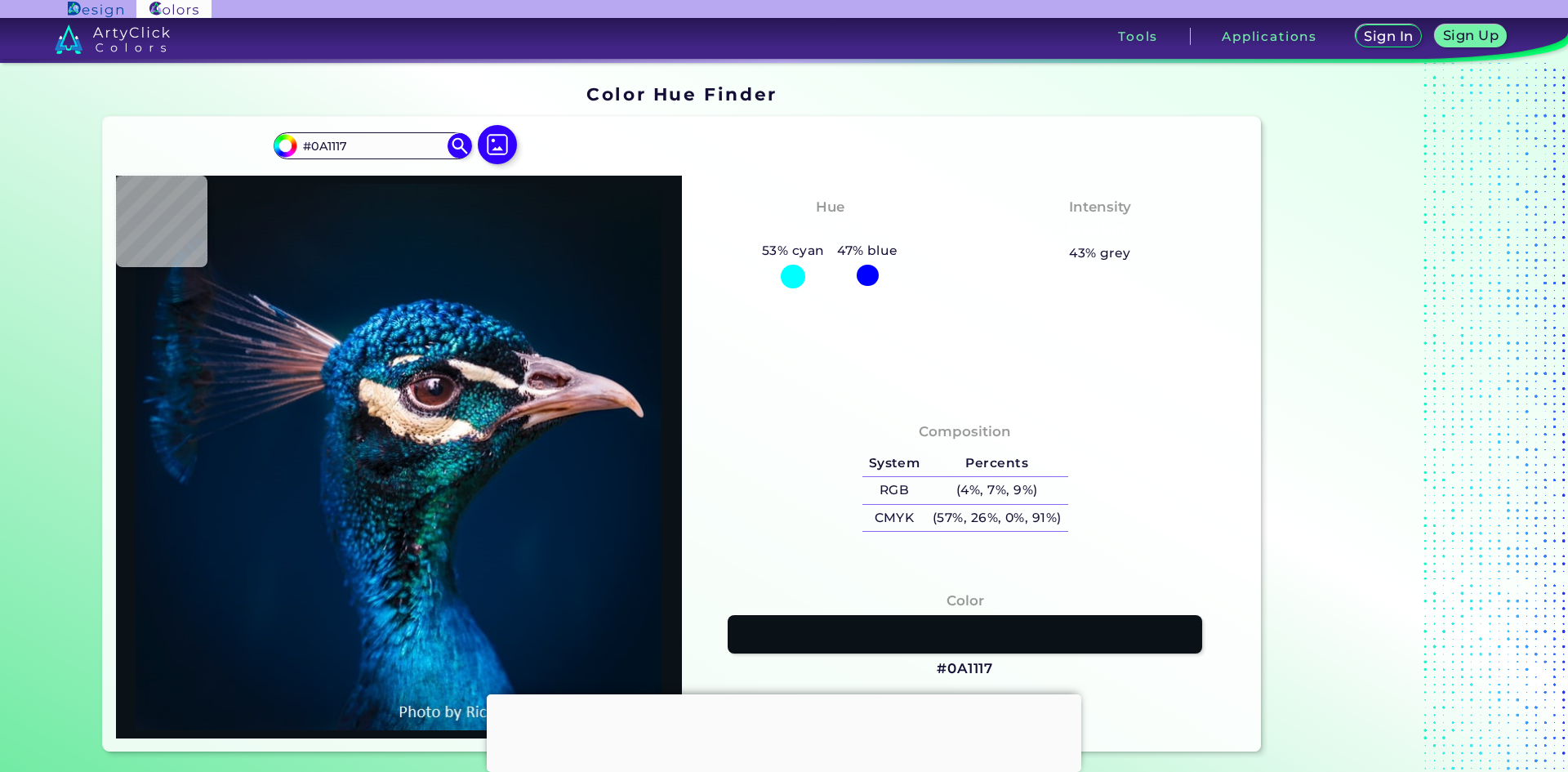
drag, startPoint x: 285, startPoint y: 141, endPoint x: 290, endPoint y: 160, distance: 19.6
click at [290, 160] on div "#0a1117 #0A1117 Acadia ◉ Acid Green ◉ Aero Blue ◉ Alabaster ◉ Albescent White ◉…" at bounding box center [398, 153] width 250 height 46
click at [284, 149] on input "#0a1117" at bounding box center [282, 143] width 20 height 20
click at [289, 144] on input "#0a1117" at bounding box center [282, 143] width 20 height 20
click at [264, 143] on div "#0a1117 #0A1117 Acadia ◉ Acid Green ◉ Aero Blue ◉ Alabaster ◉ Albescent White ◉…" at bounding box center [682, 434] width 1159 height 635
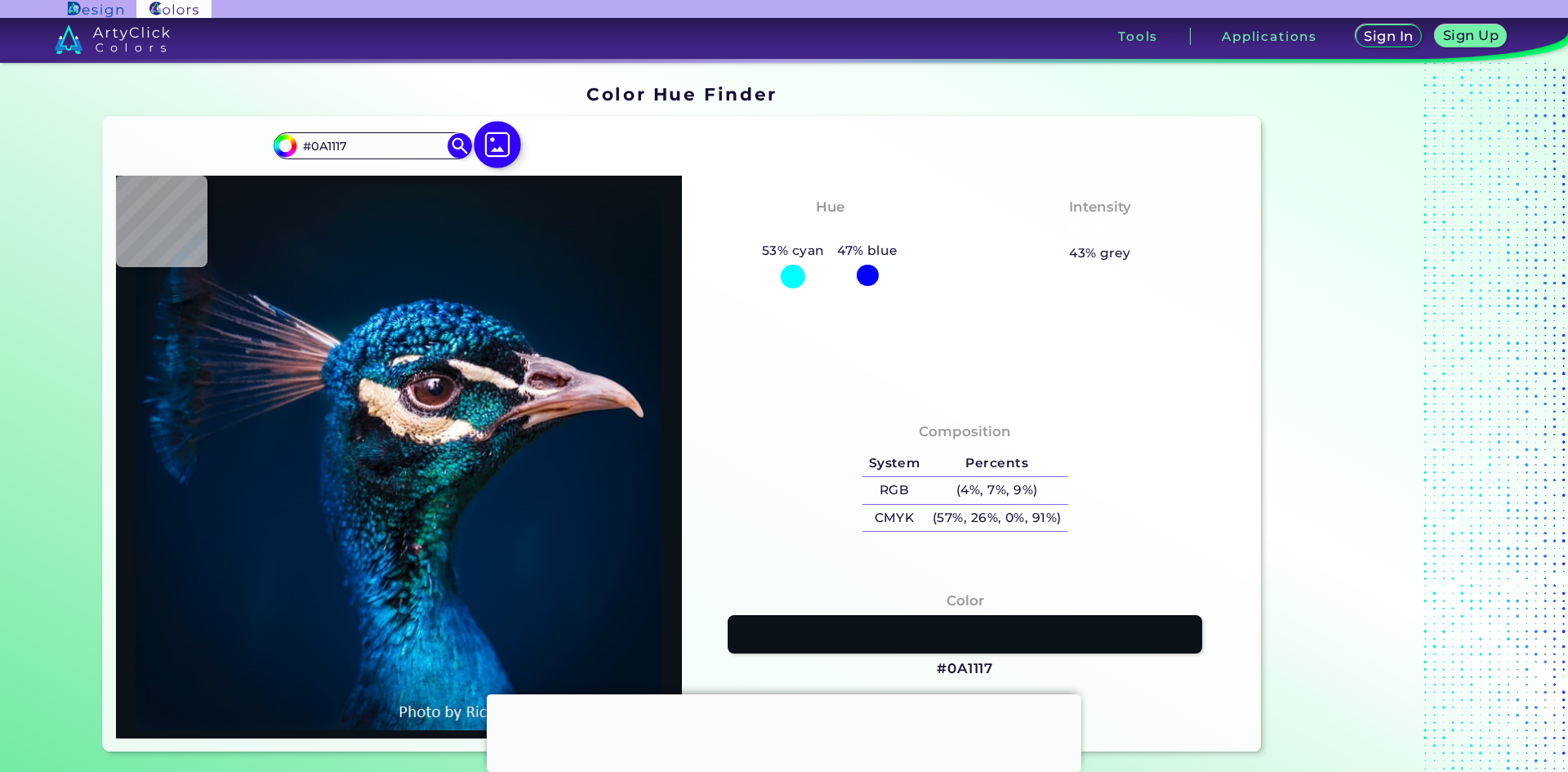
click at [500, 150] on img at bounding box center [497, 145] width 47 height 47
click at [0, 0] on input "file" at bounding box center [0, 0] width 0 height 0
click at [500, 158] on img at bounding box center [497, 145] width 47 height 47
click at [0, 0] on input "file" at bounding box center [0, 0] width 0 height 0
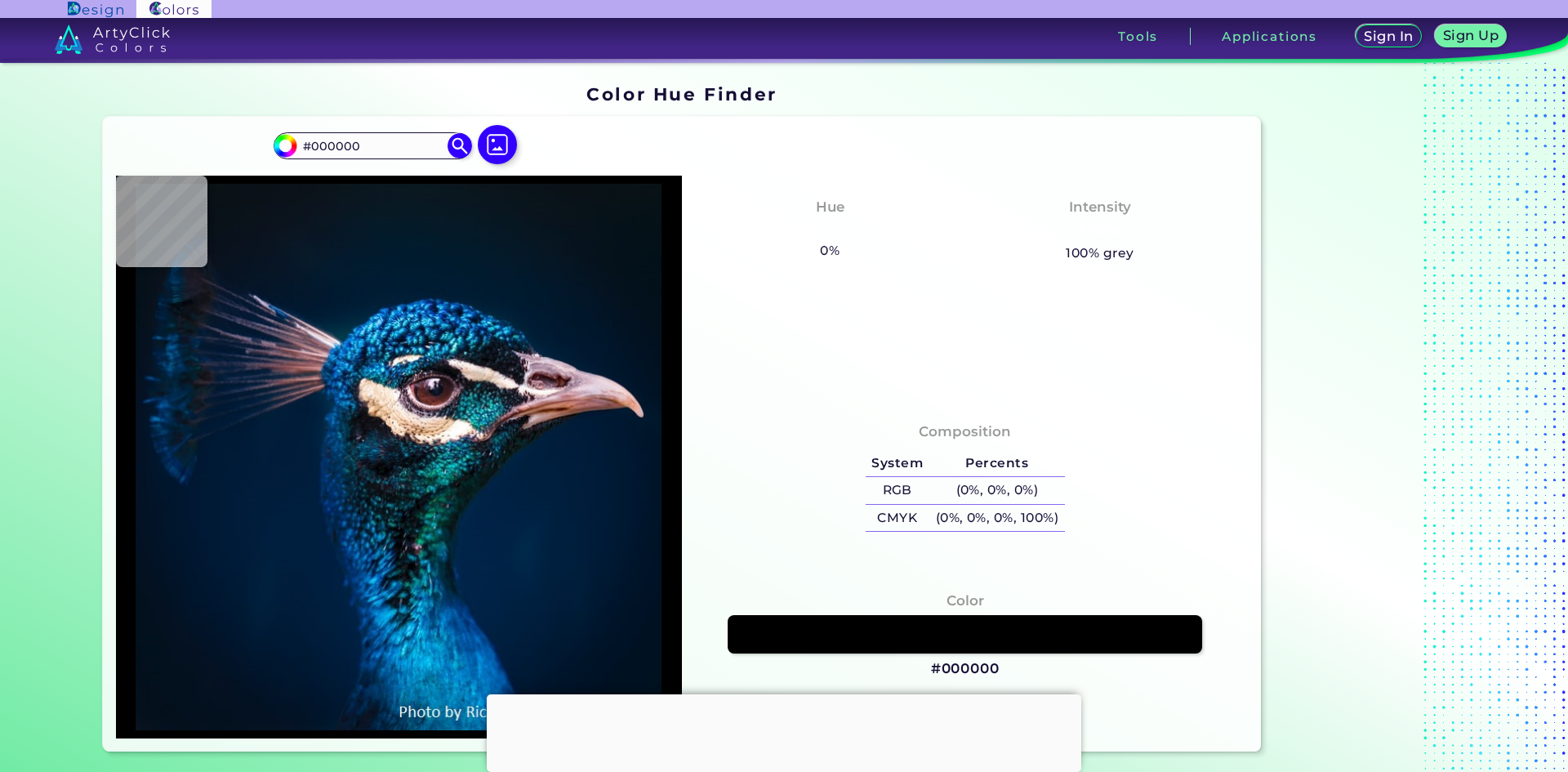
click at [768, 183] on div "Hue None 0% 35% blue Intensity None 100% grey" at bounding box center [965, 289] width 566 height 226
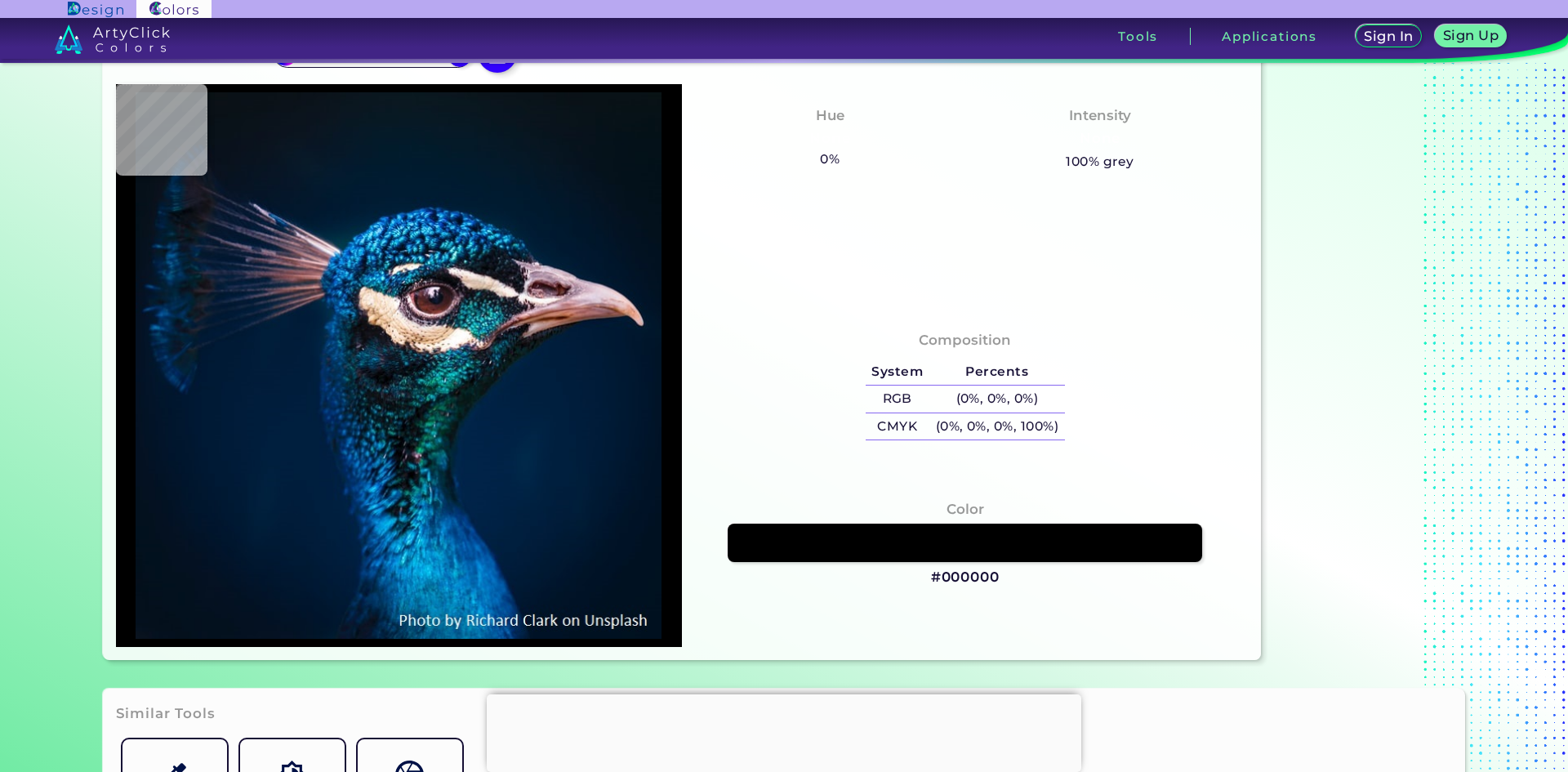
scroll to position [326, 0]
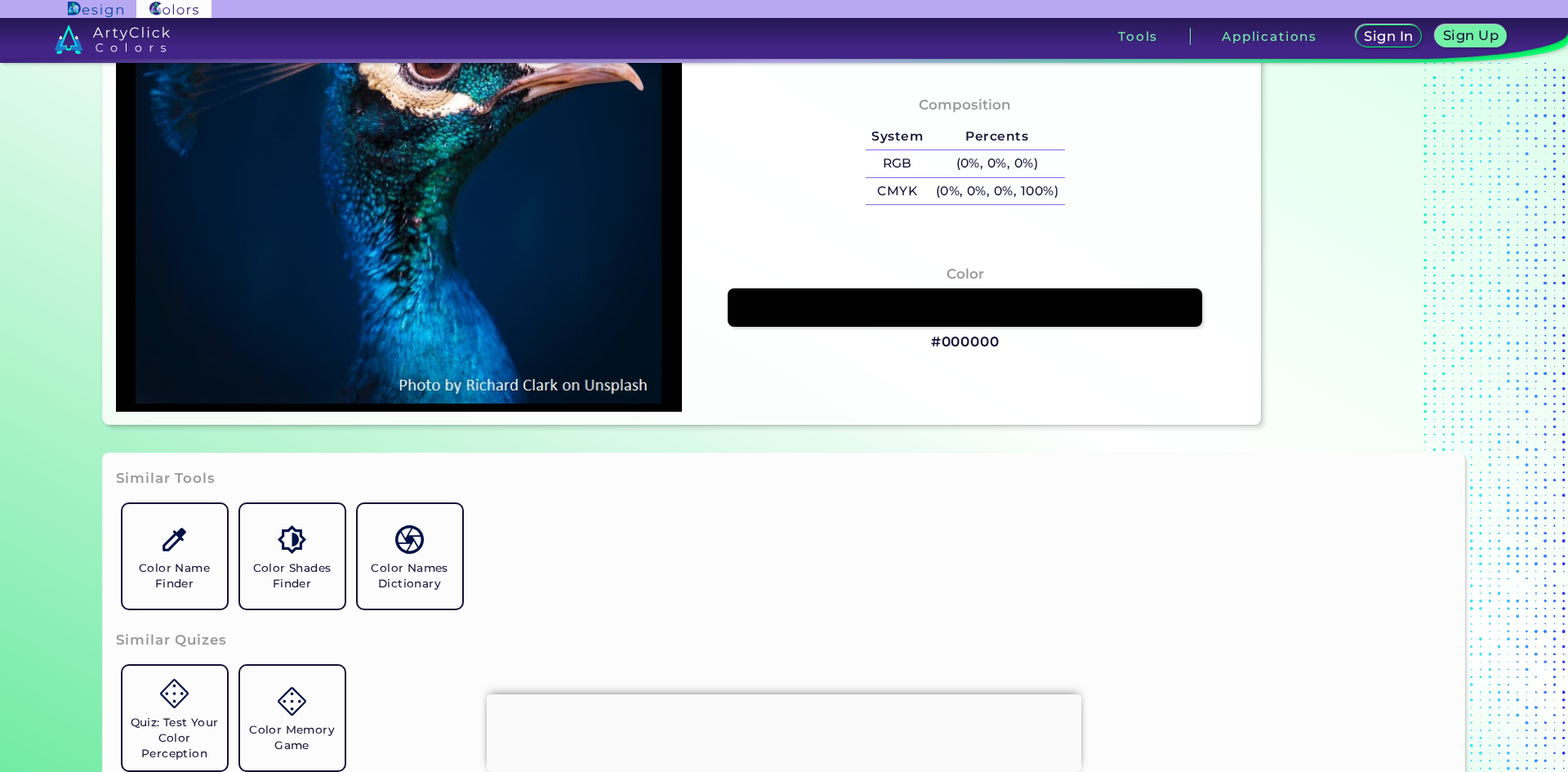
click at [728, 254] on div "Composition System Percents RGB (0%, 0%, 0%) CMYK (0%, 0%, 0%, 100%) Color" at bounding box center [965, 242] width 566 height 338
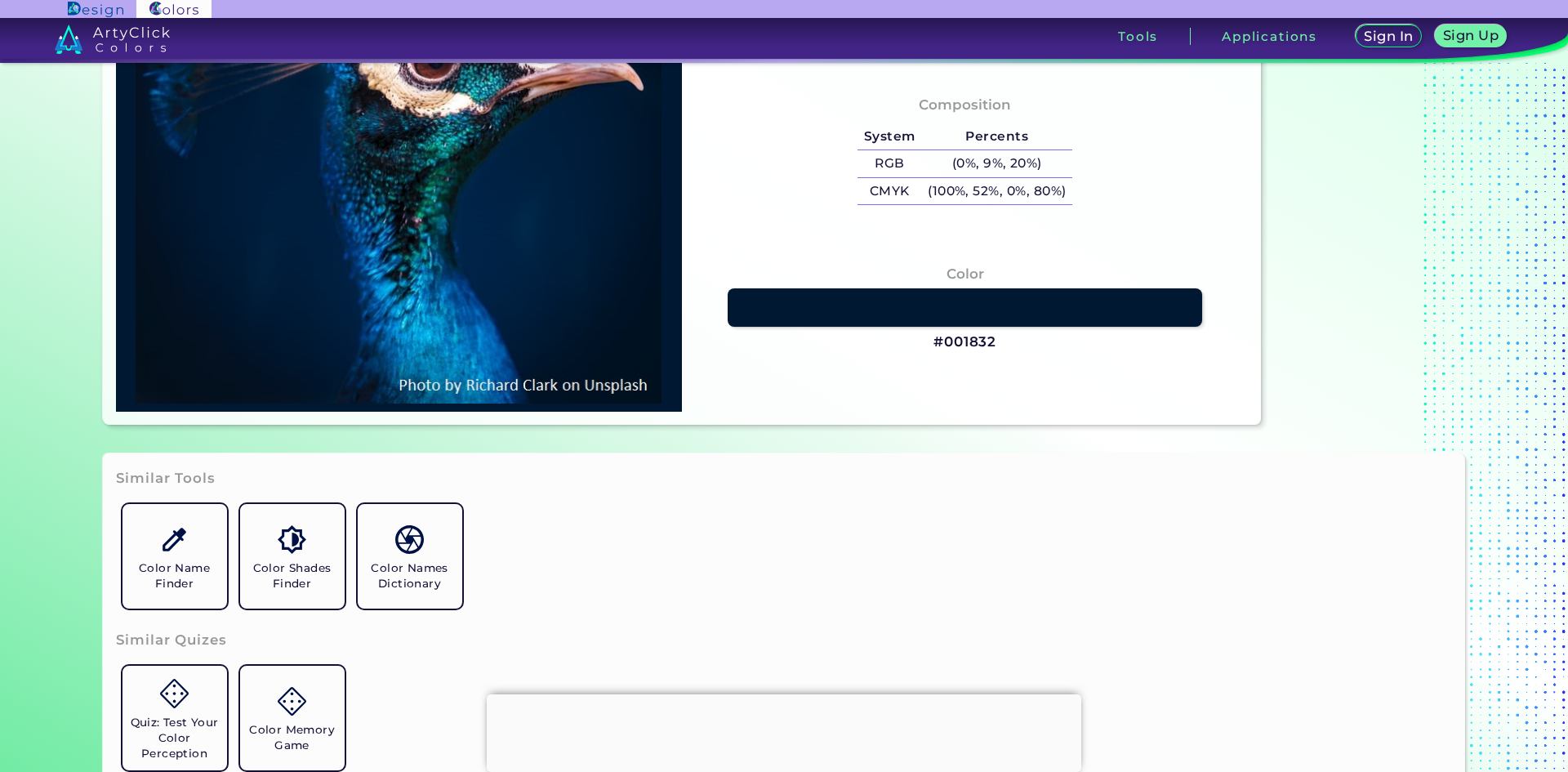
click at [580, 305] on img at bounding box center [399, 130] width 550 height 546
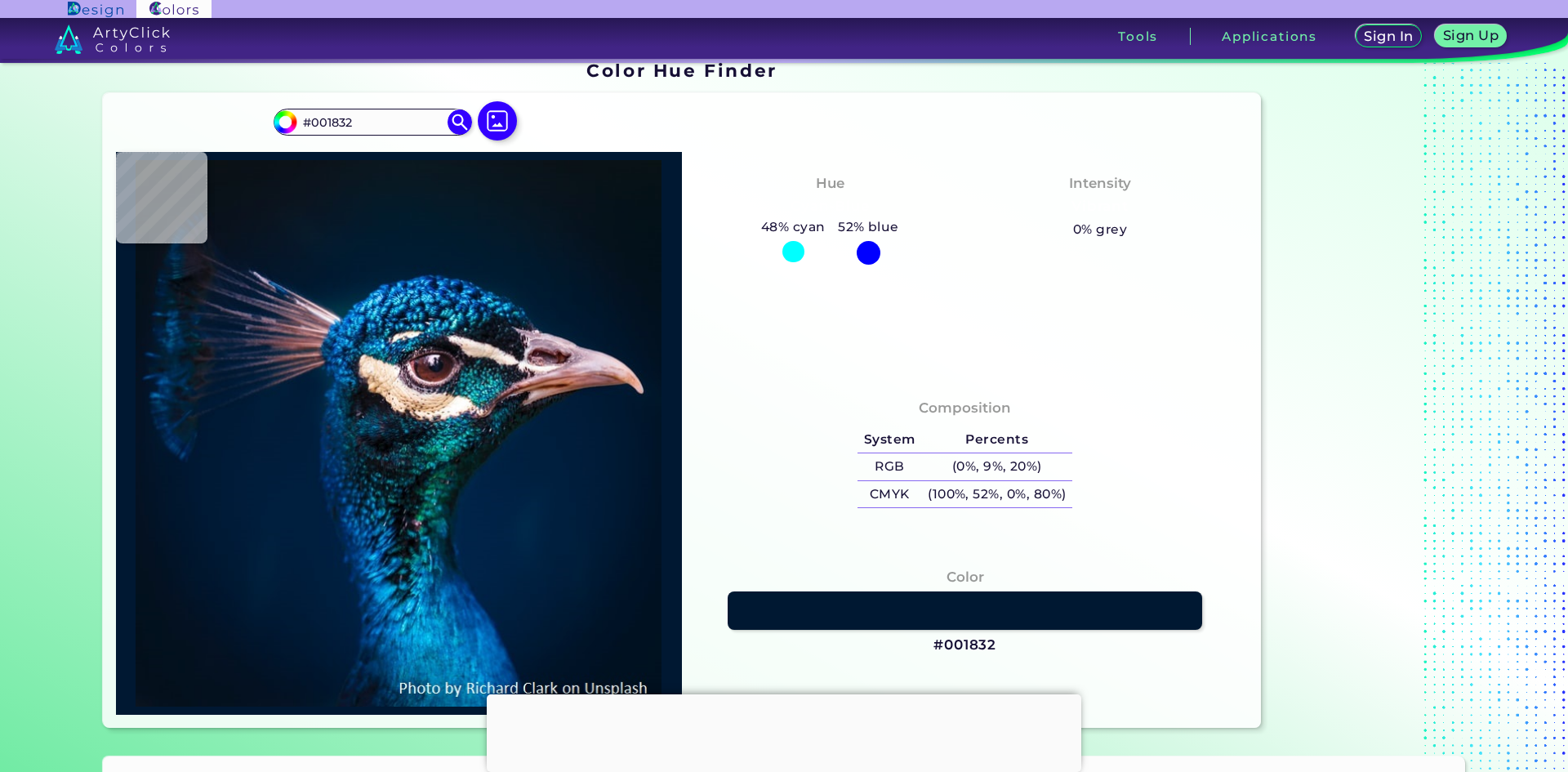
scroll to position [0, 0]
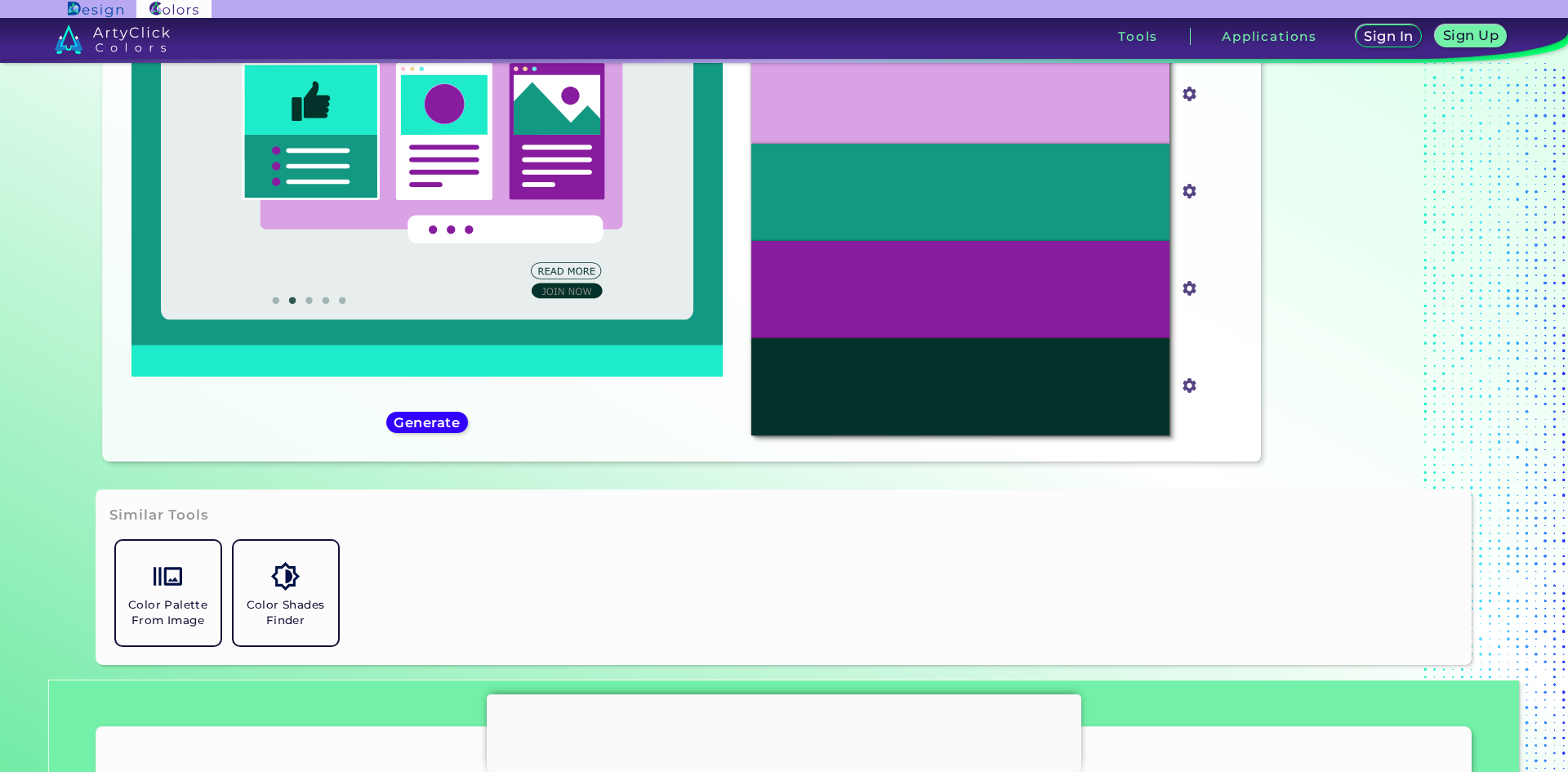
scroll to position [326, 0]
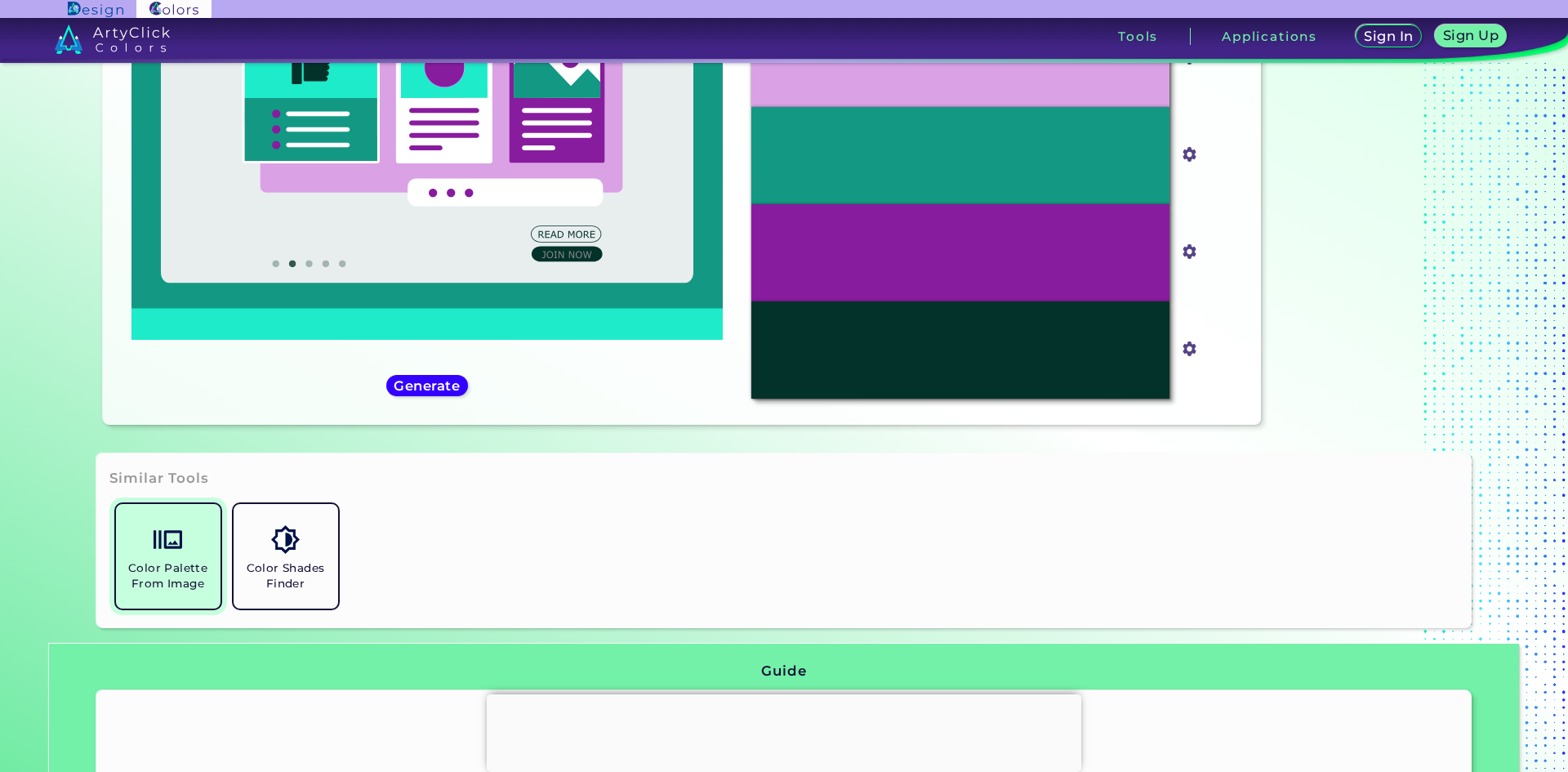
click at [168, 541] on img at bounding box center [168, 539] width 29 height 29
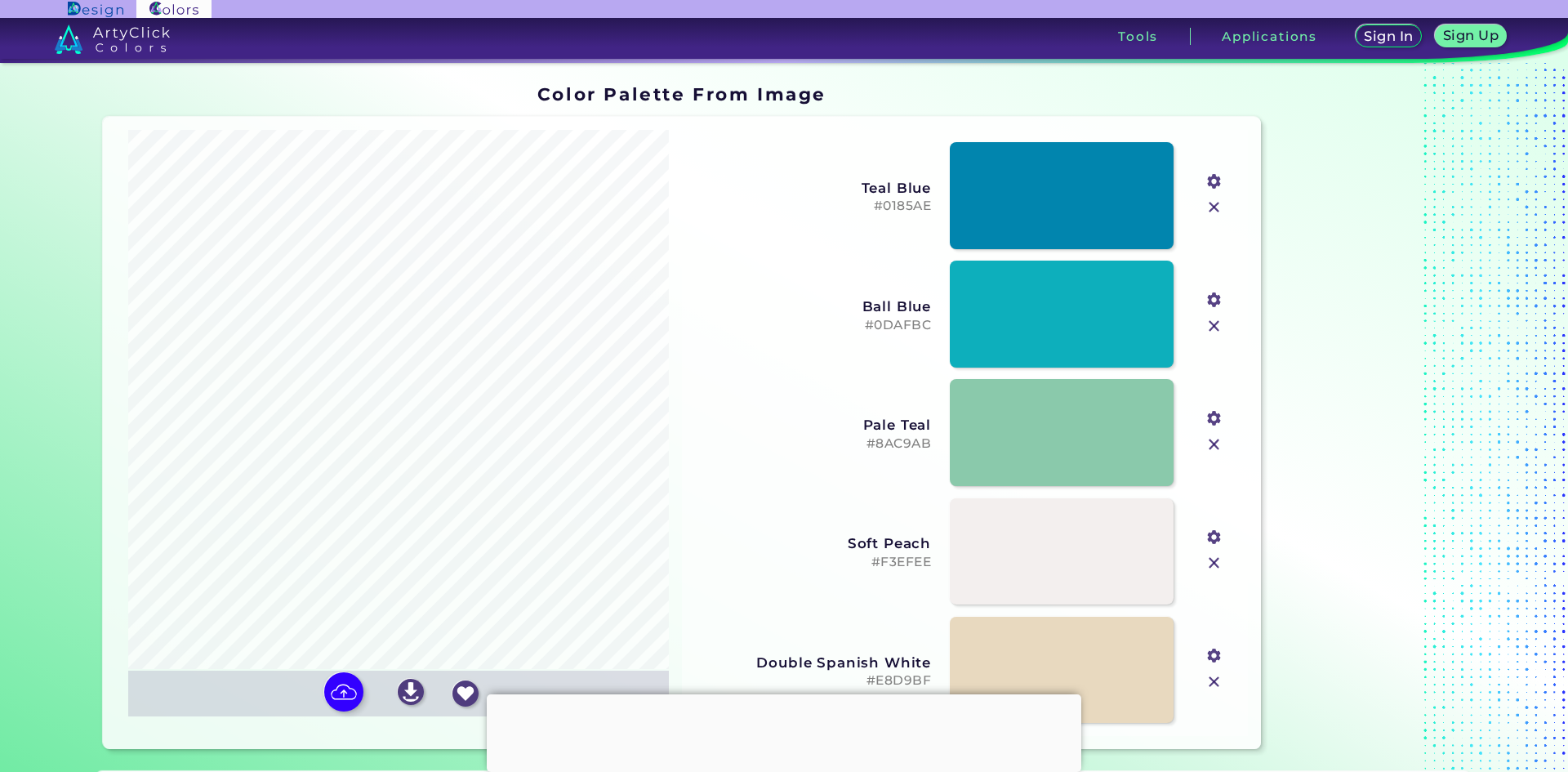
click at [0, 0] on input "file" at bounding box center [0, 0] width 0 height 0
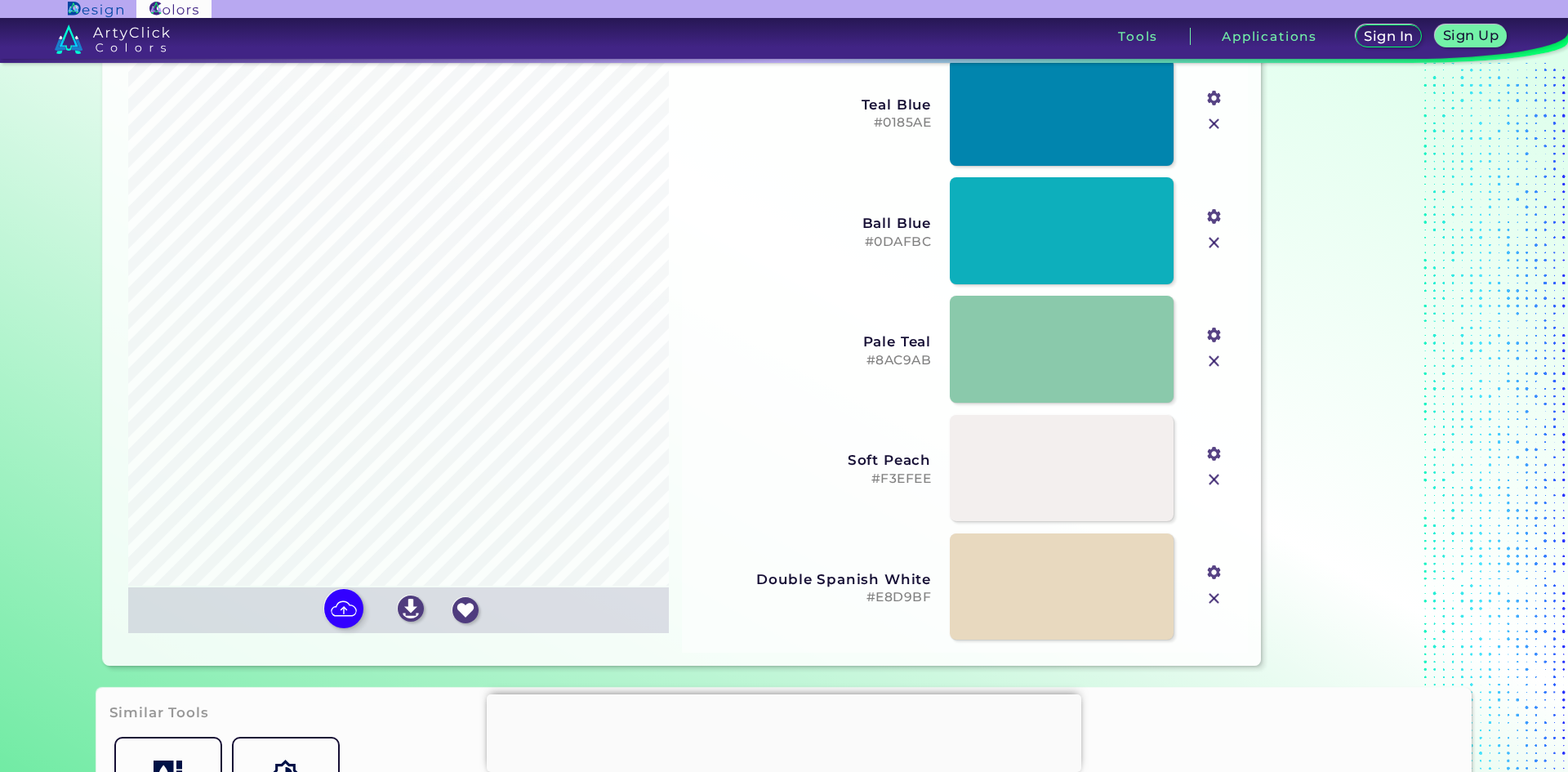
scroll to position [82, 0]
